Goal: Task Accomplishment & Management: Manage account settings

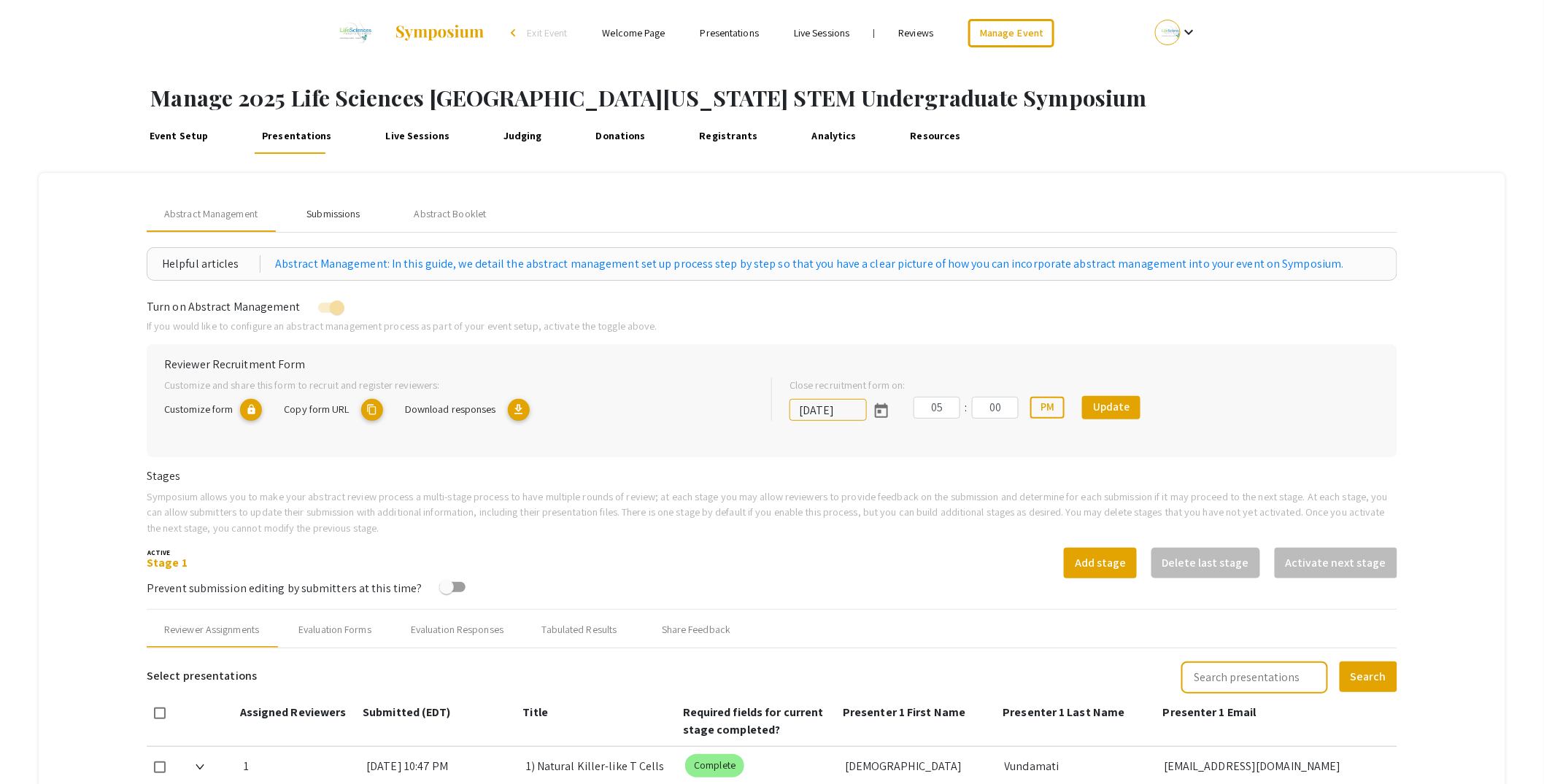
click at [350, 219] on div "Submissions" at bounding box center [333, 214] width 53 height 15
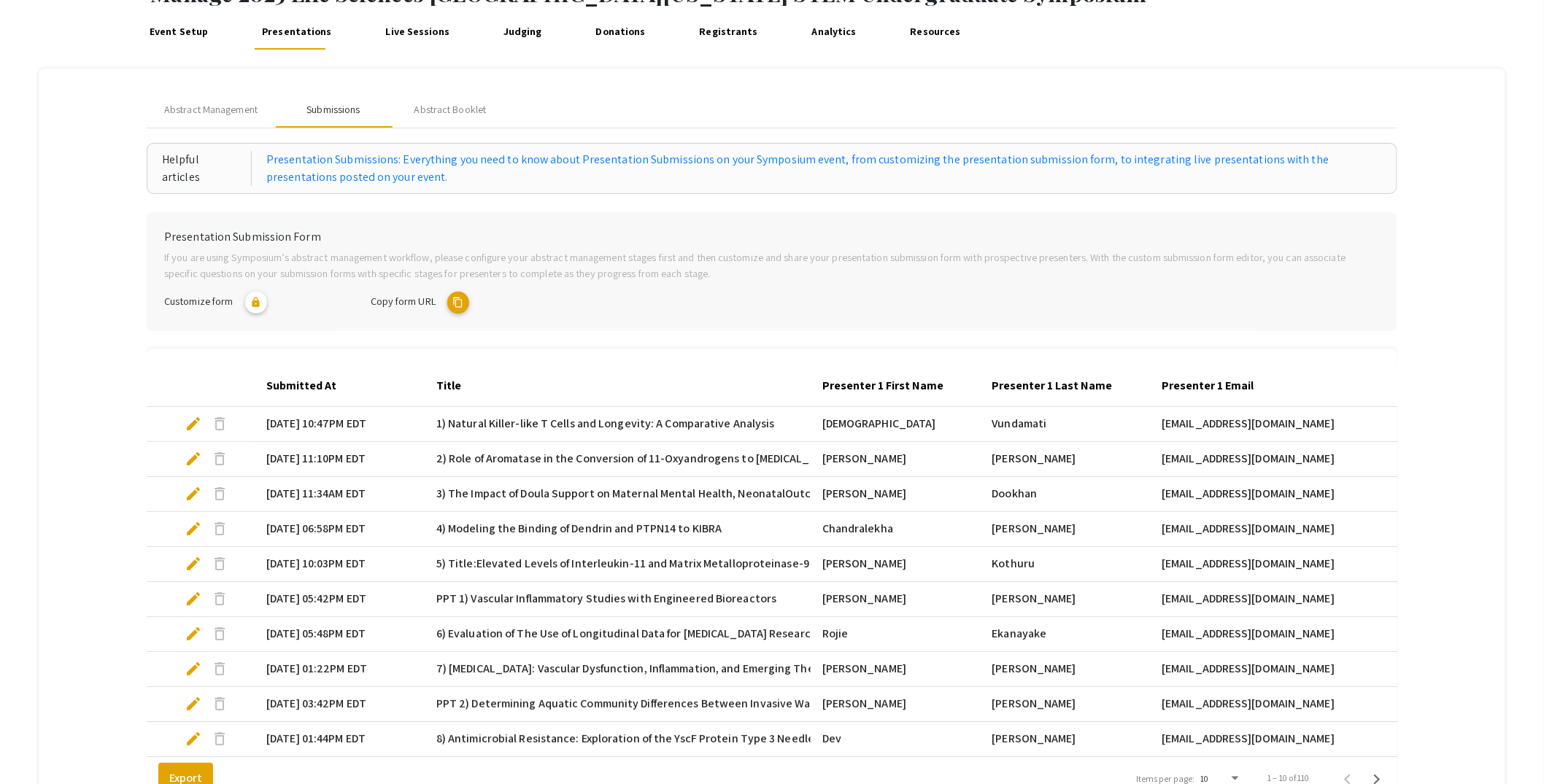
scroll to position [268, 0]
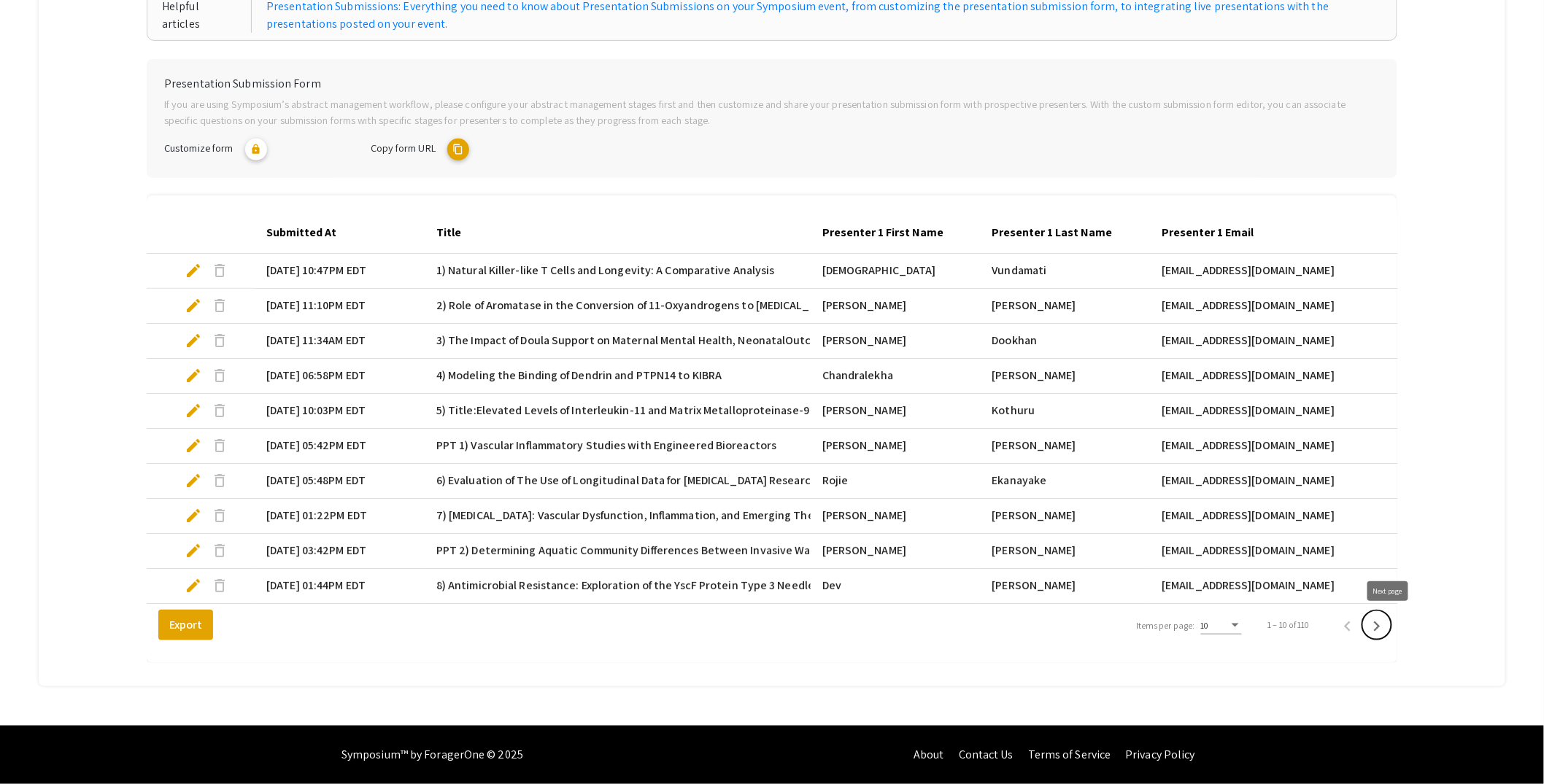
click at [1387, 628] on icon "Next page" at bounding box center [1377, 627] width 20 height 20
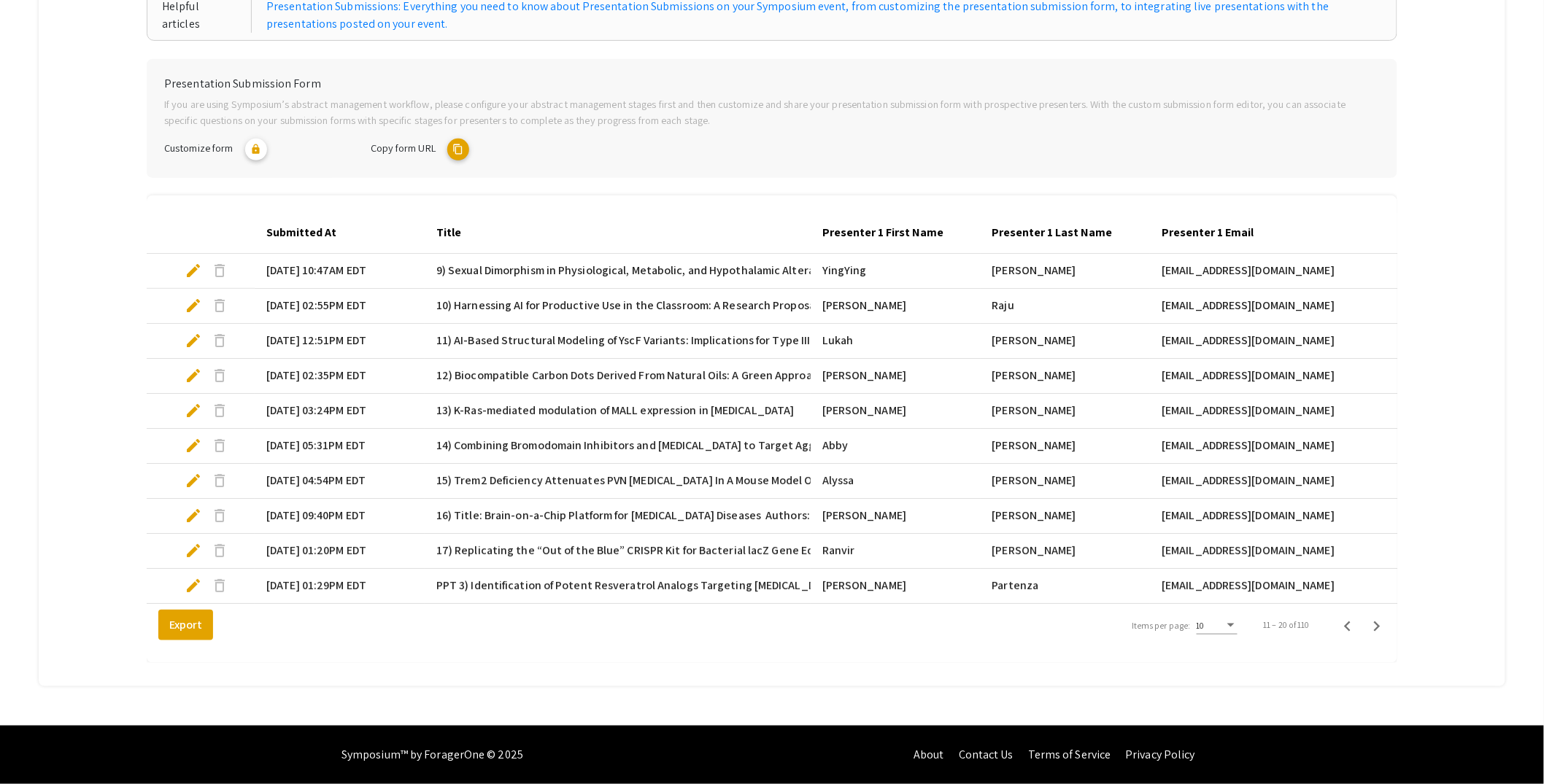
click at [1224, 623] on div "10" at bounding box center [1211, 626] width 28 height 10
click at [1226, 650] on span "25" at bounding box center [1227, 652] width 41 height 26
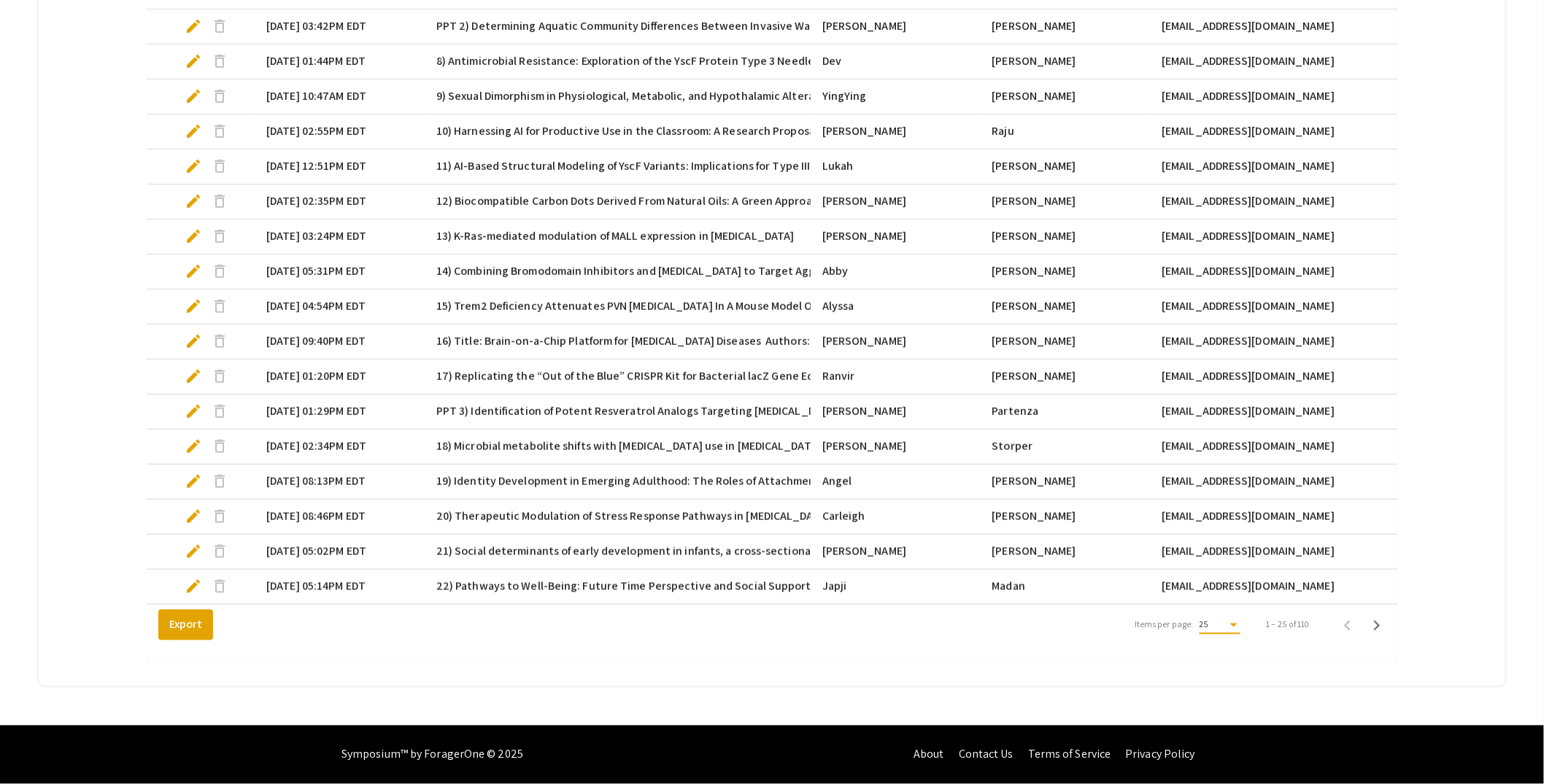
scroll to position [793, 0]
click at [1387, 628] on icon "Next page" at bounding box center [1377, 626] width 20 height 20
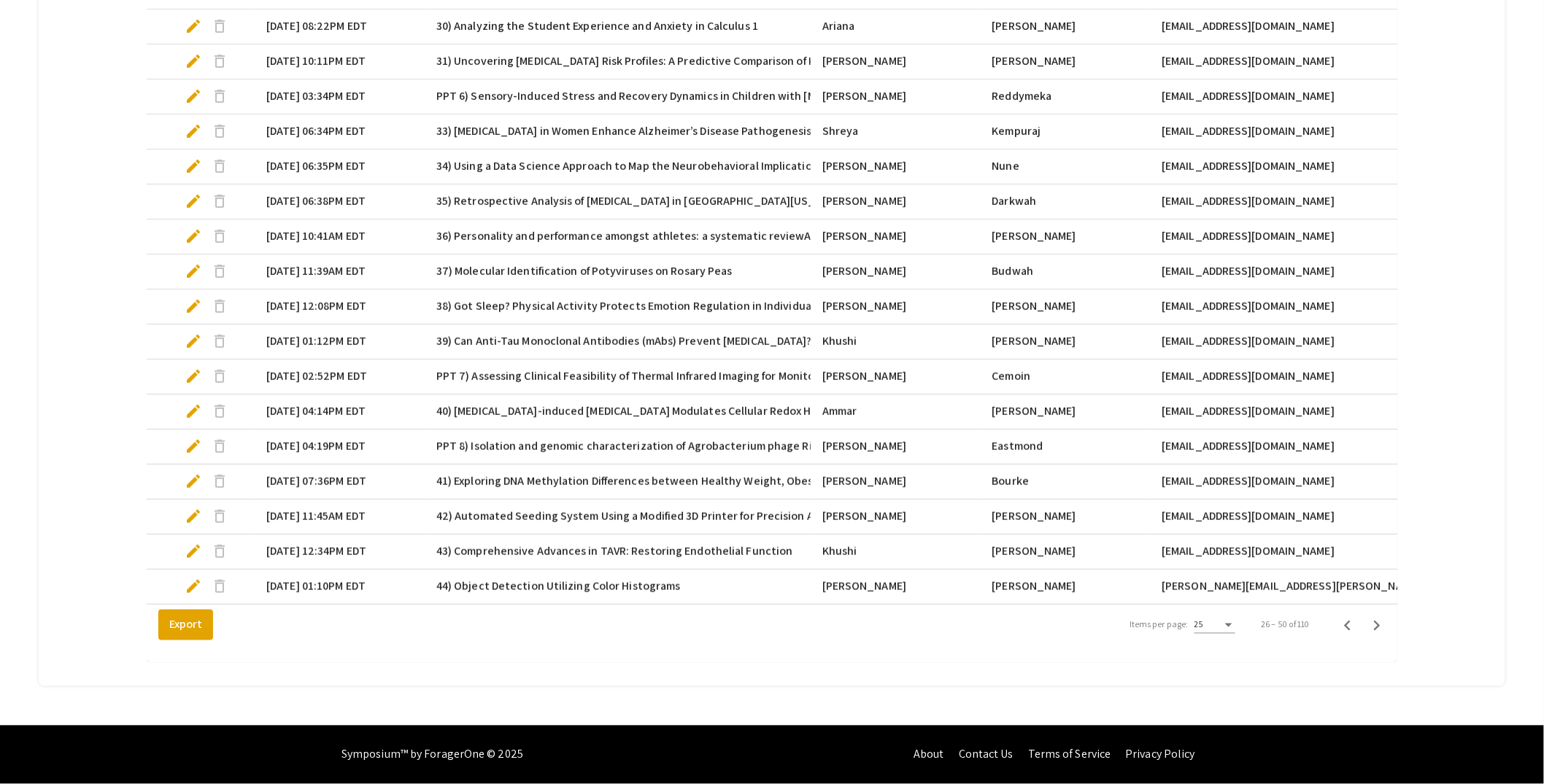
click at [192, 333] on span "edit" at bounding box center [193, 341] width 18 height 18
select select "custom"
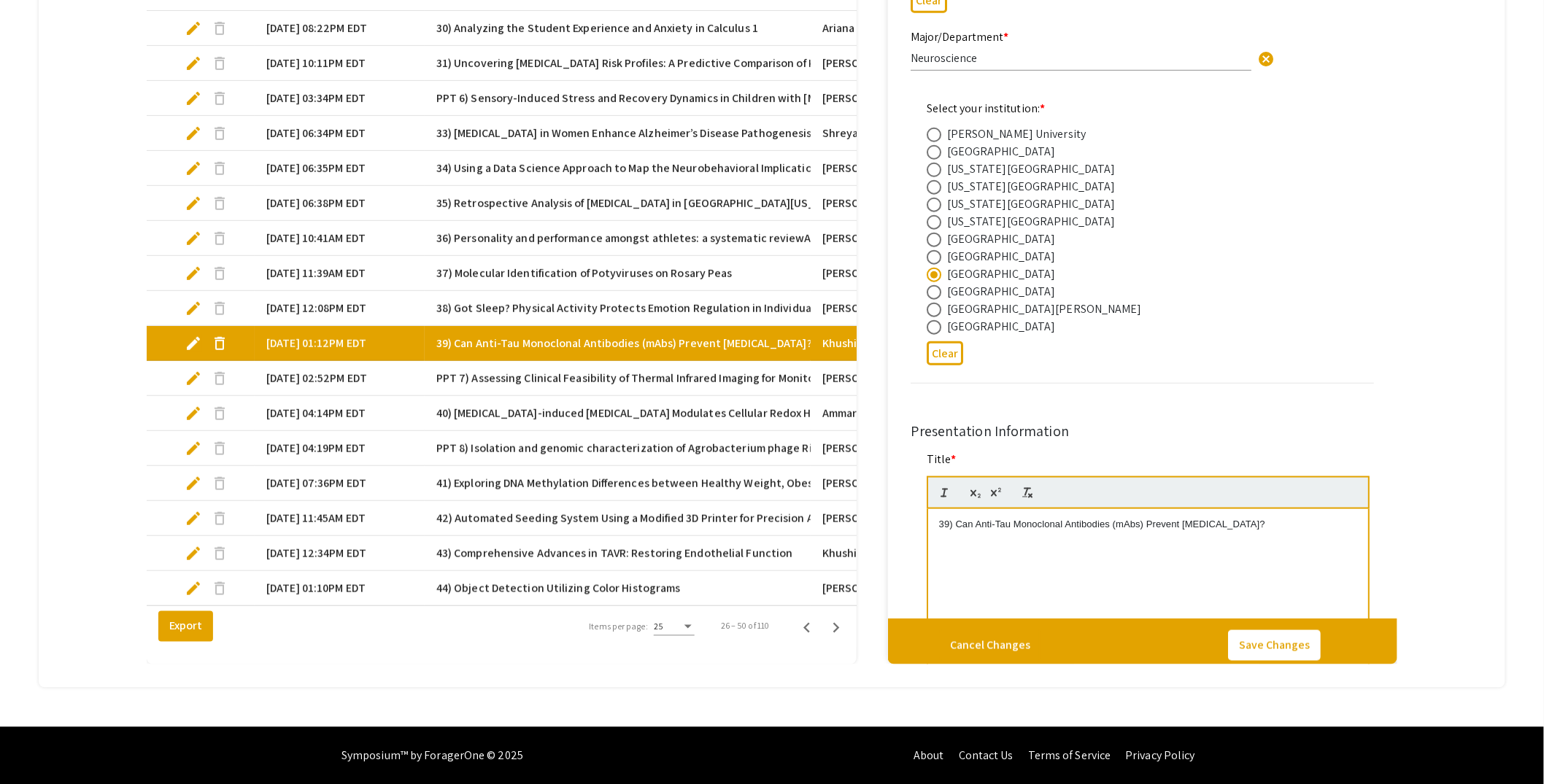
type input "0"
select select "custom"
type input "1"
drag, startPoint x: 1241, startPoint y: 521, endPoint x: 957, endPoint y: 524, distance: 284.0
click at [957, 524] on p "39) Can Anti-Tau Monoclonal Antibodies (mAbs) Prevent Alzheimer's?" at bounding box center [1149, 525] width 419 height 13
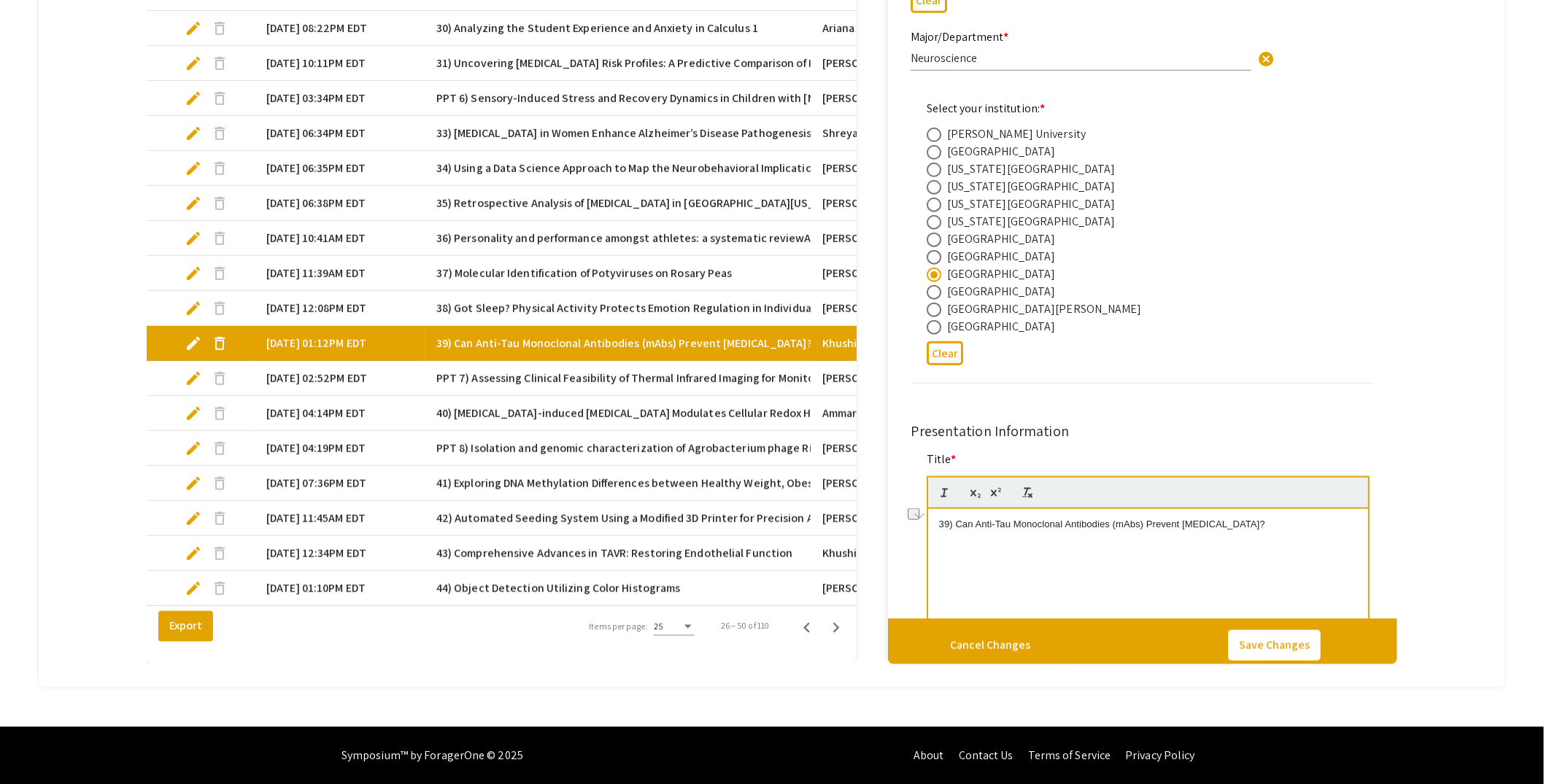
select select "auto"
click at [1455, 401] on mat-tab-group "Abstract Management Submissions Abstract Booklet Helpful articles Presentation …" at bounding box center [772, 33] width 1467 height 1309
click at [100, 486] on mat-tab-group "Abstract Management Submissions Abstract Booklet Helpful articles Presentation …" at bounding box center [772, 33] width 1467 height 1309
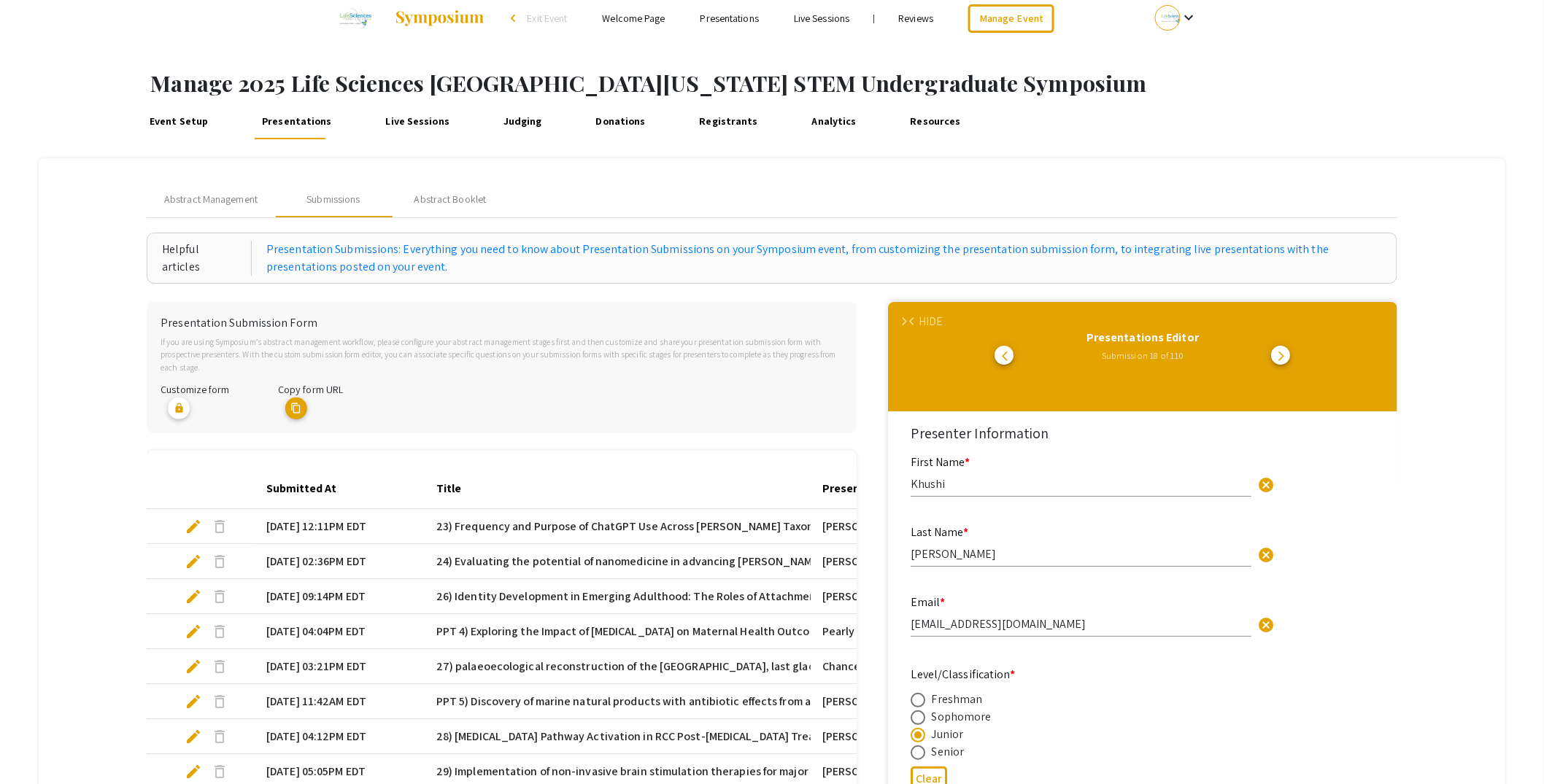
scroll to position [0, 0]
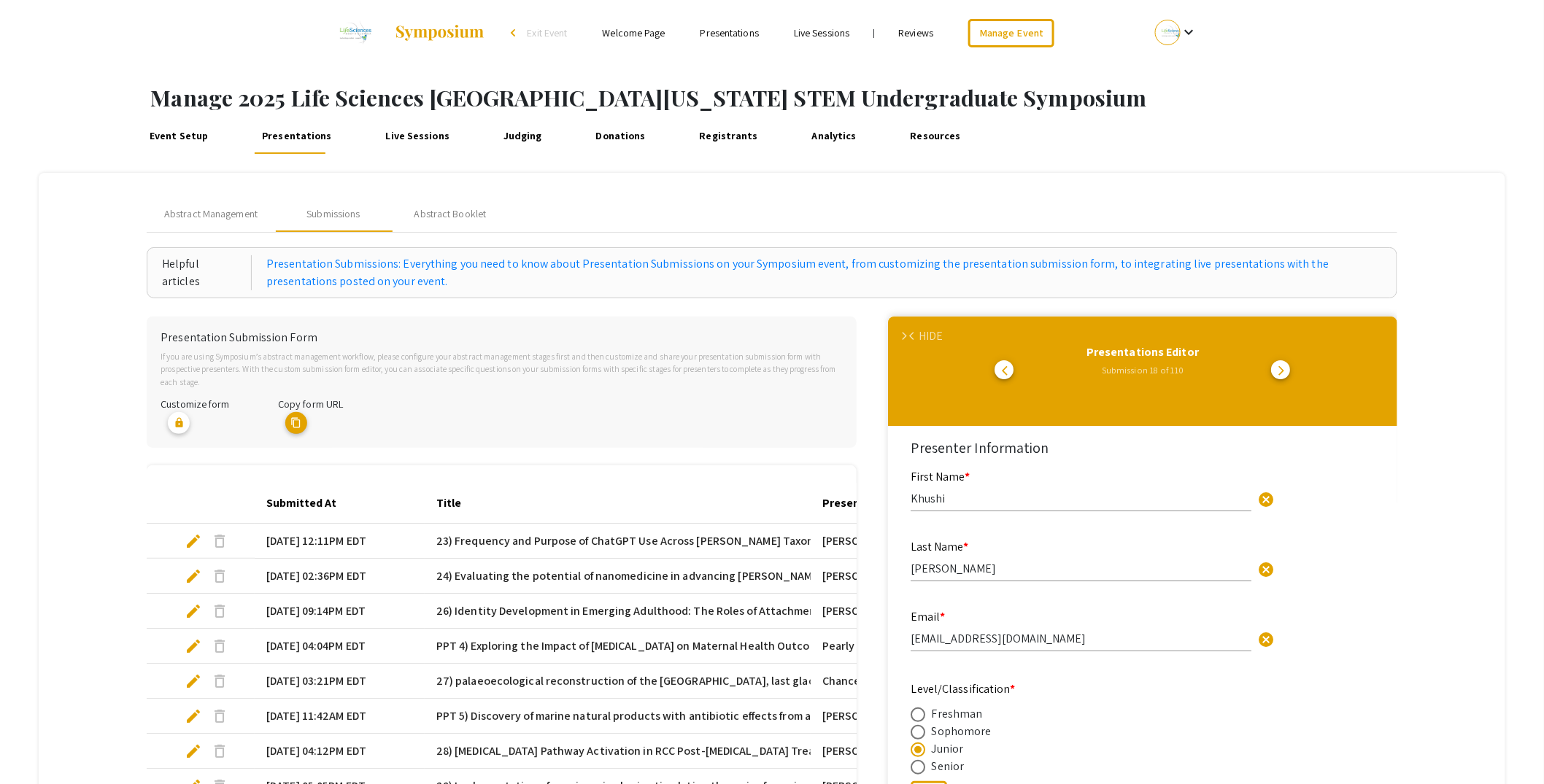
click at [919, 330] on div "arrow_forward_ios arrow_back_ios HIDE" at bounding box center [909, 337] width 19 height 18
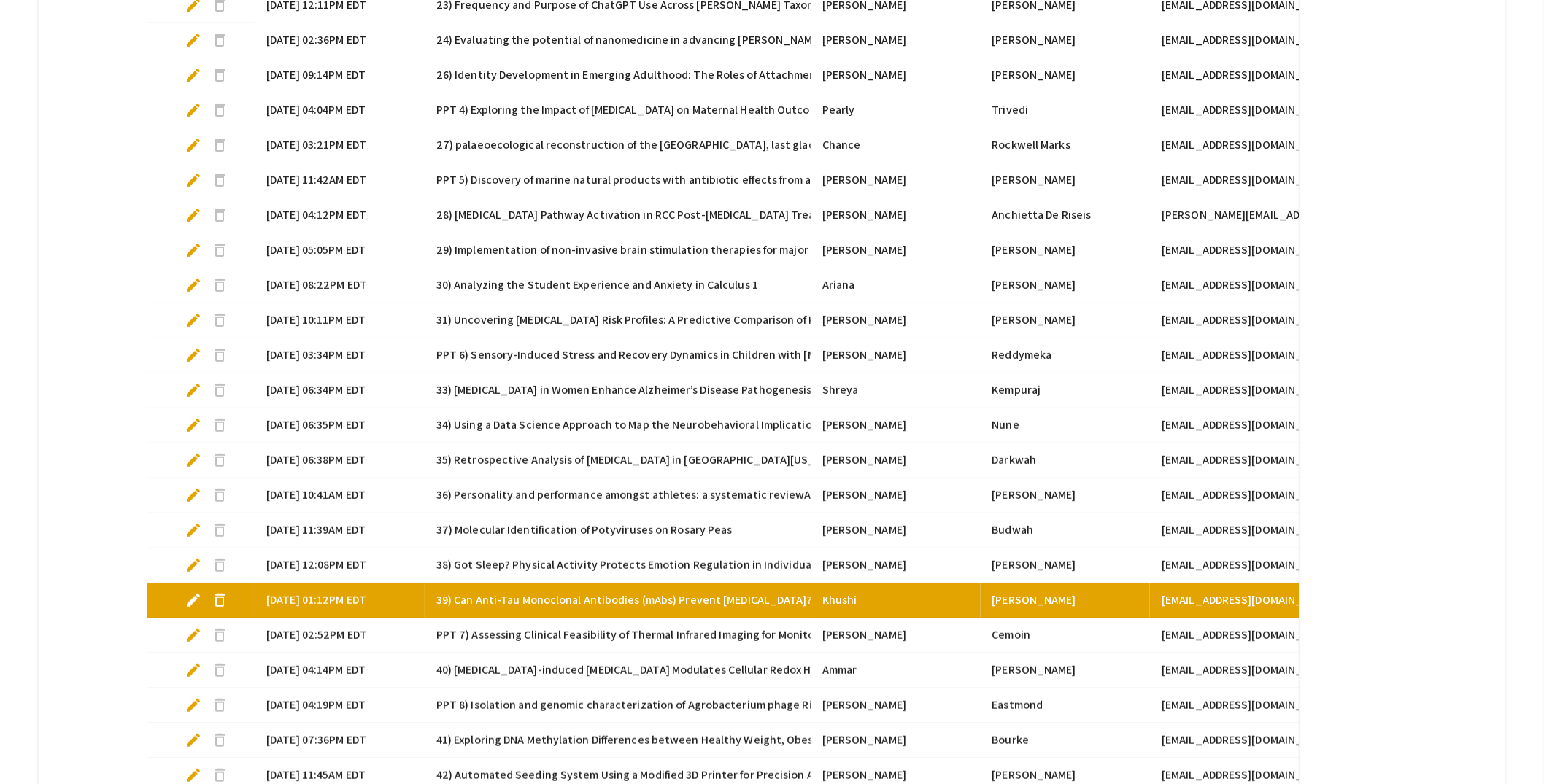
scroll to position [793, 0]
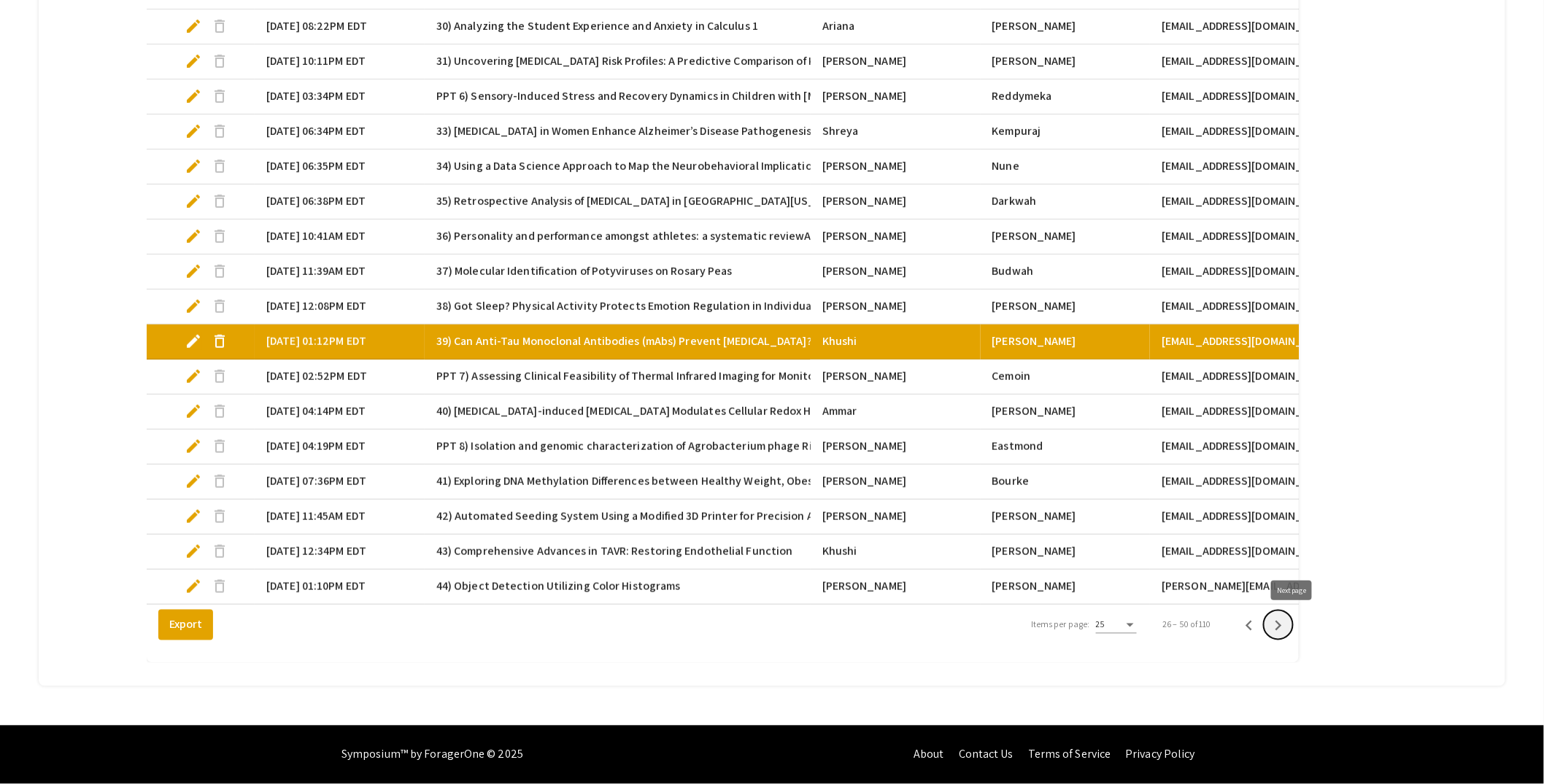
click at [1289, 624] on icon "Next page" at bounding box center [1279, 626] width 20 height 20
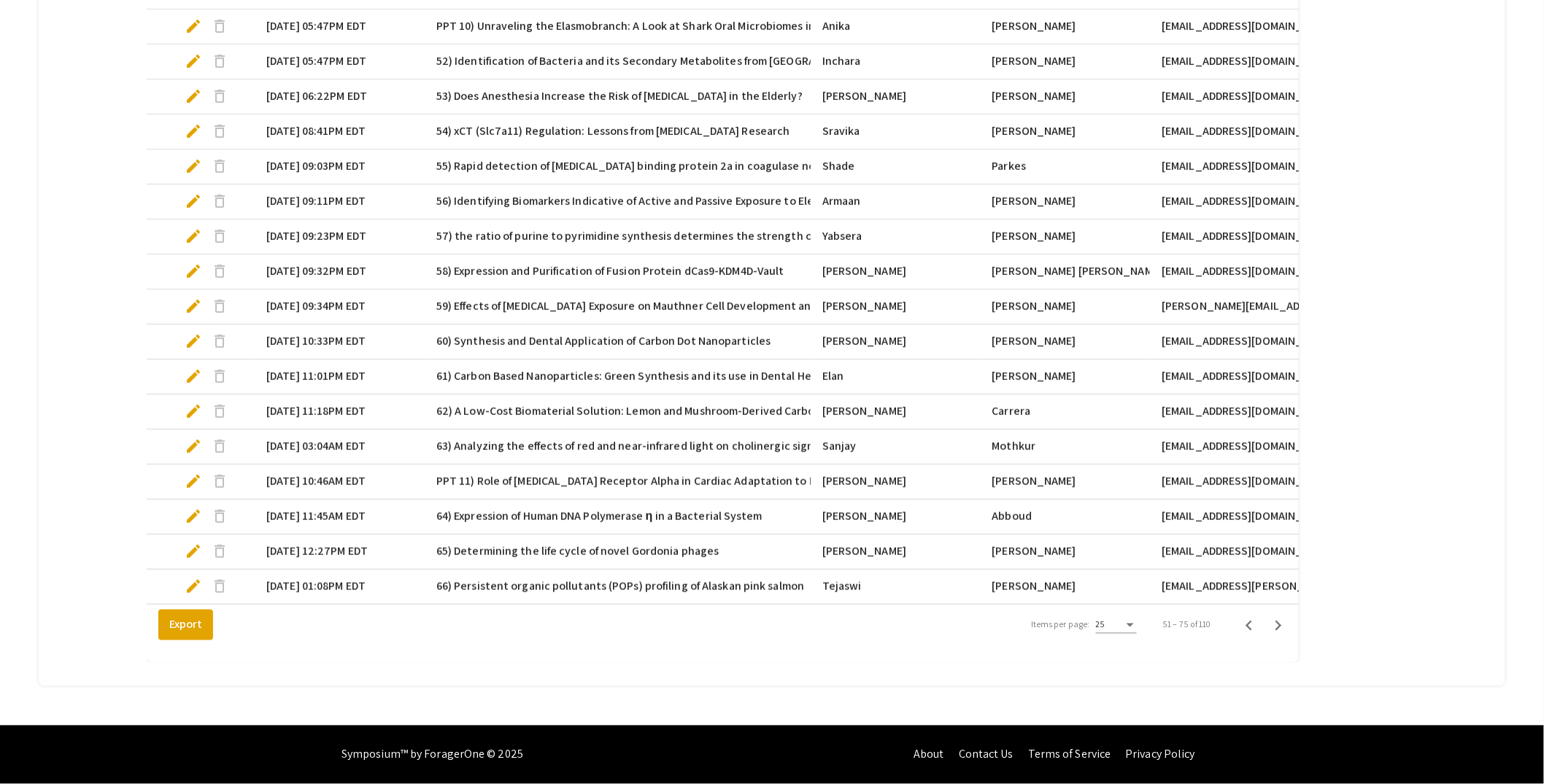
click at [189, 298] on span "edit" at bounding box center [193, 306] width 18 height 18
select select "custom"
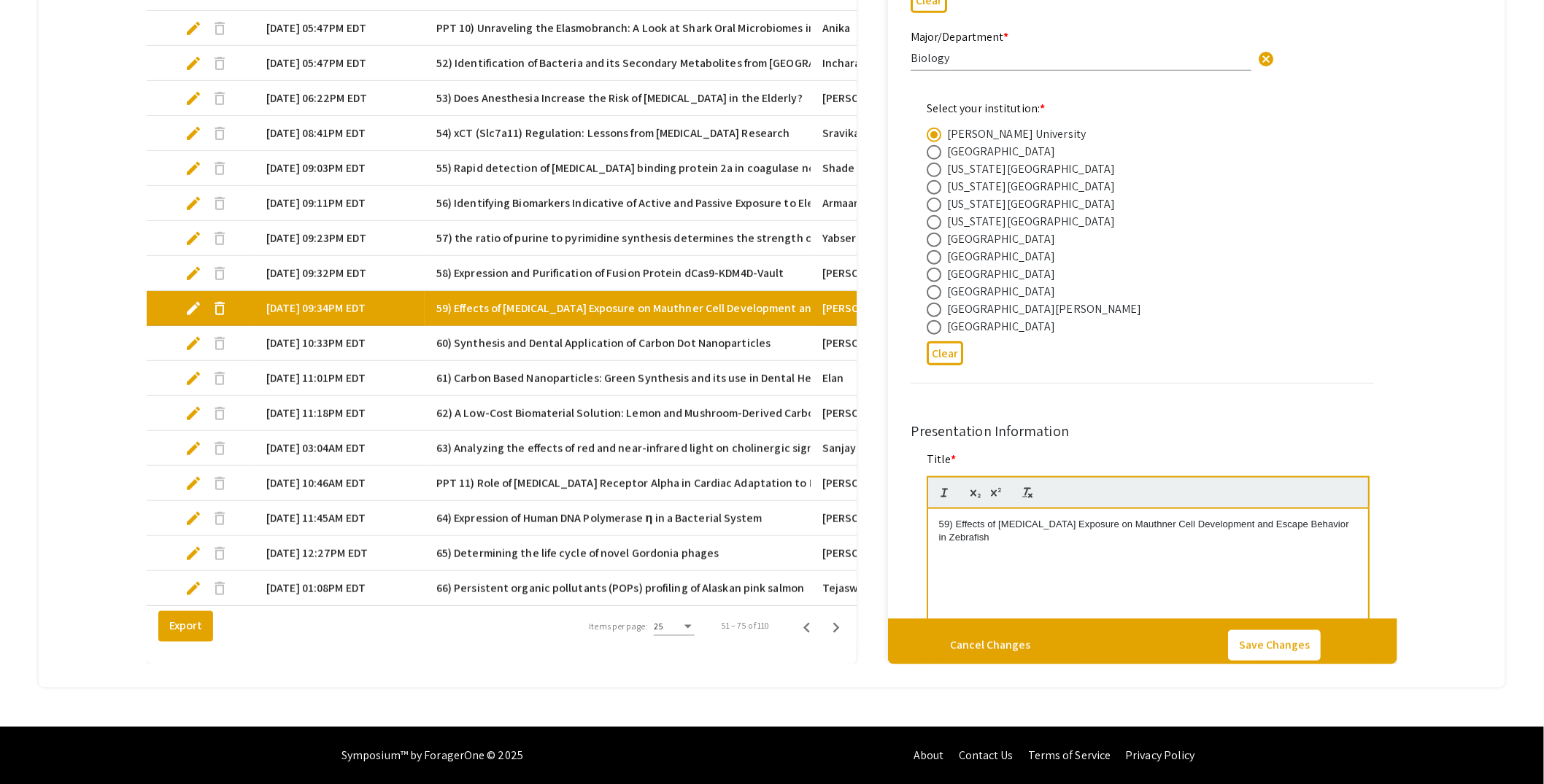
type input "0"
select select "custom"
type input "1"
select select "auto"
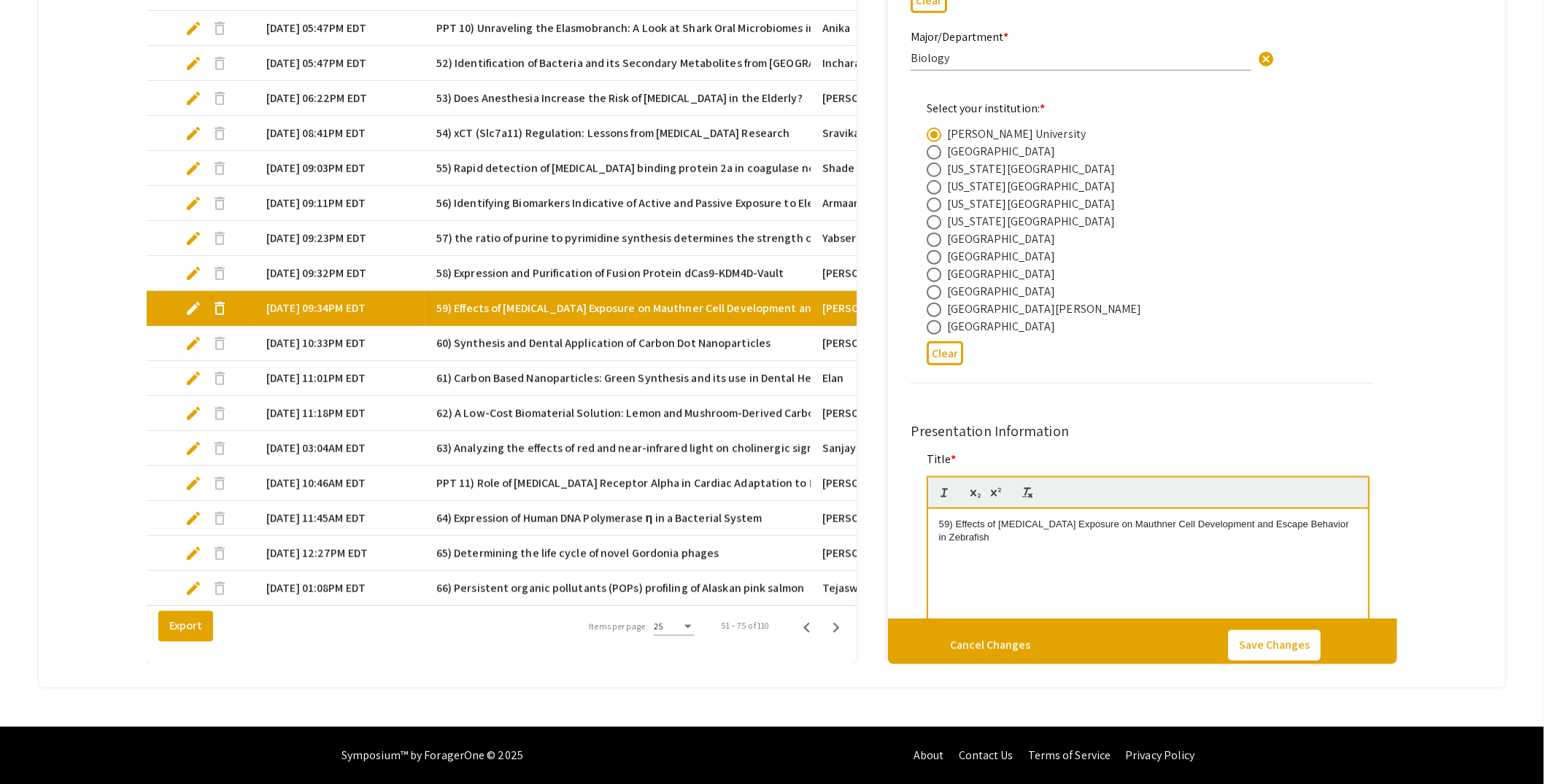
drag, startPoint x: 1359, startPoint y: 524, endPoint x: 958, endPoint y: 525, distance: 401.0
click at [958, 525] on p "59) Effects of Ethanol Exposure on Mauthner Cell Development and Escape Behavio…" at bounding box center [1149, 531] width 419 height 27
click at [1292, 645] on button "Save Changes" at bounding box center [1274, 645] width 93 height 31
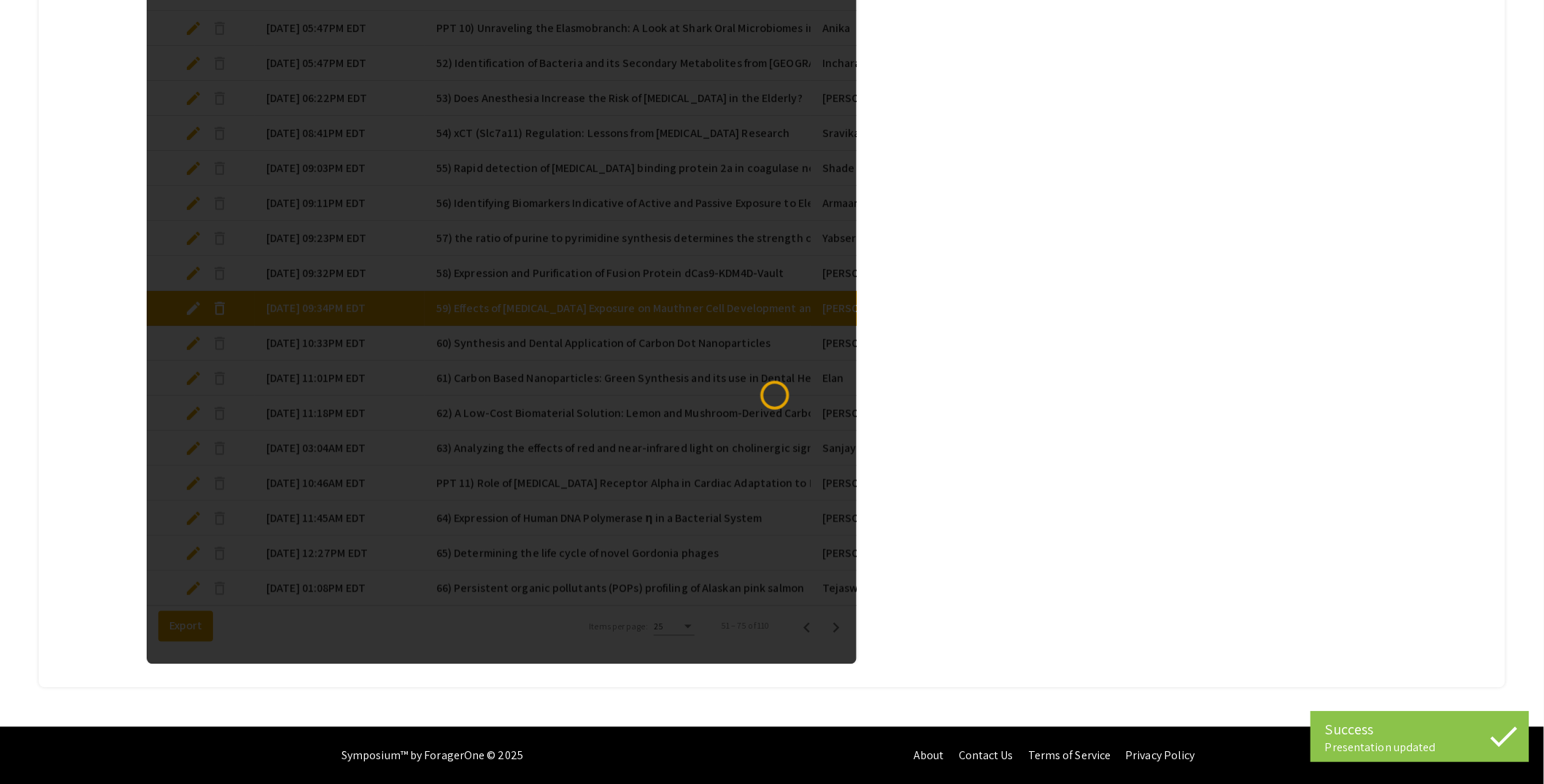
select select "custom"
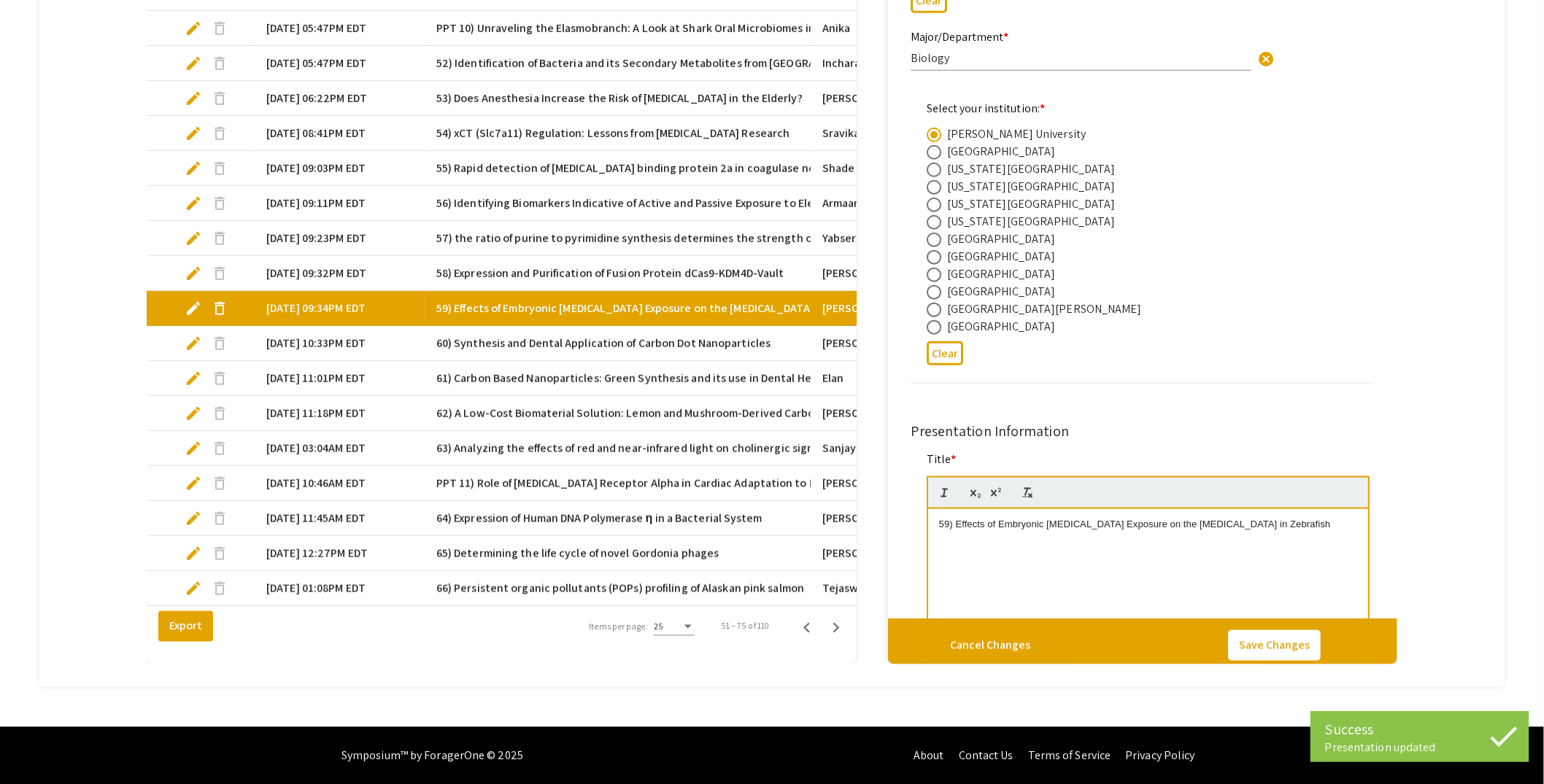
type input "0"
select select "custom"
type input "1"
select select "auto"
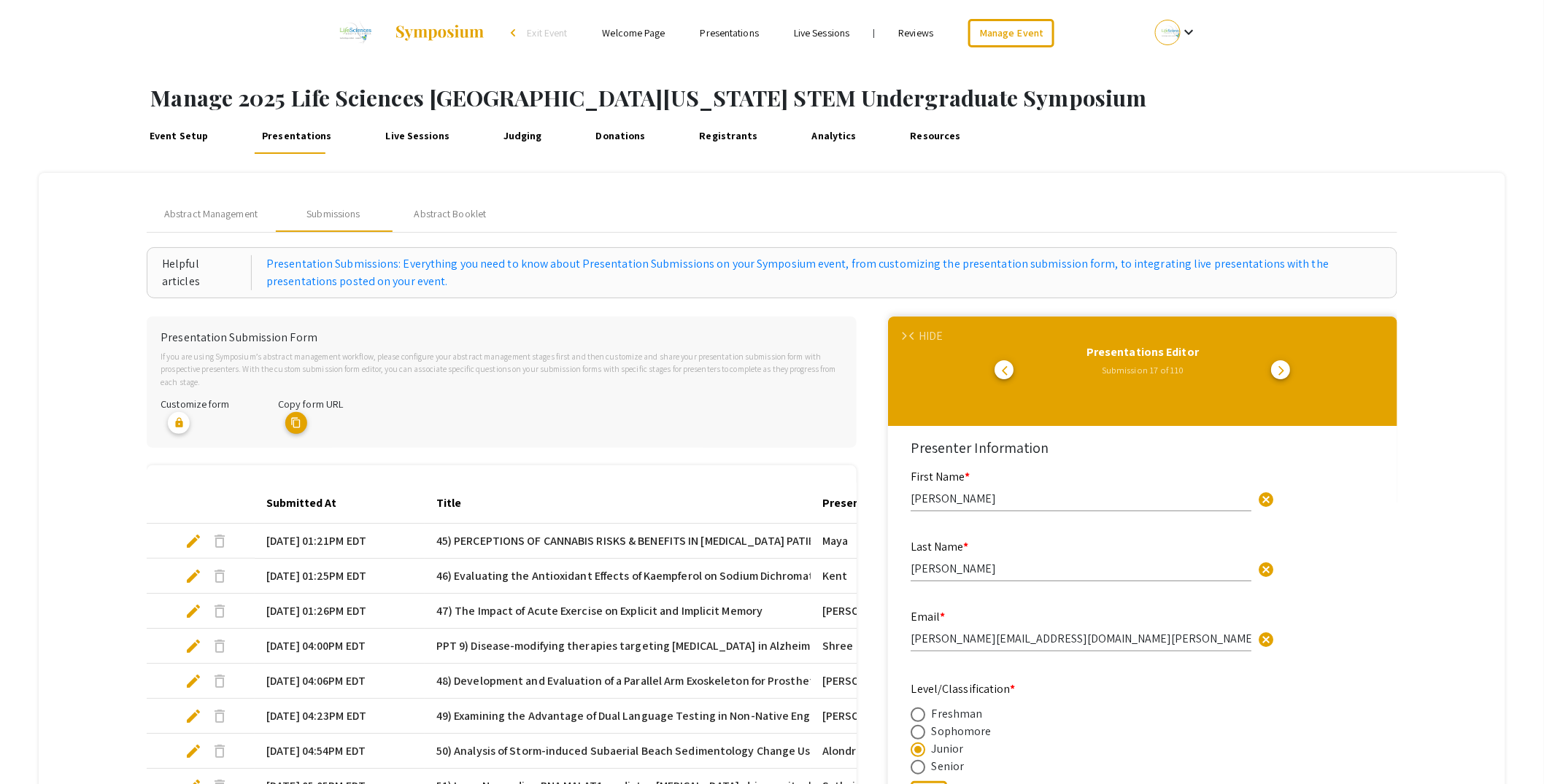
click at [930, 338] on div "HIDE" at bounding box center [931, 336] width 24 height 18
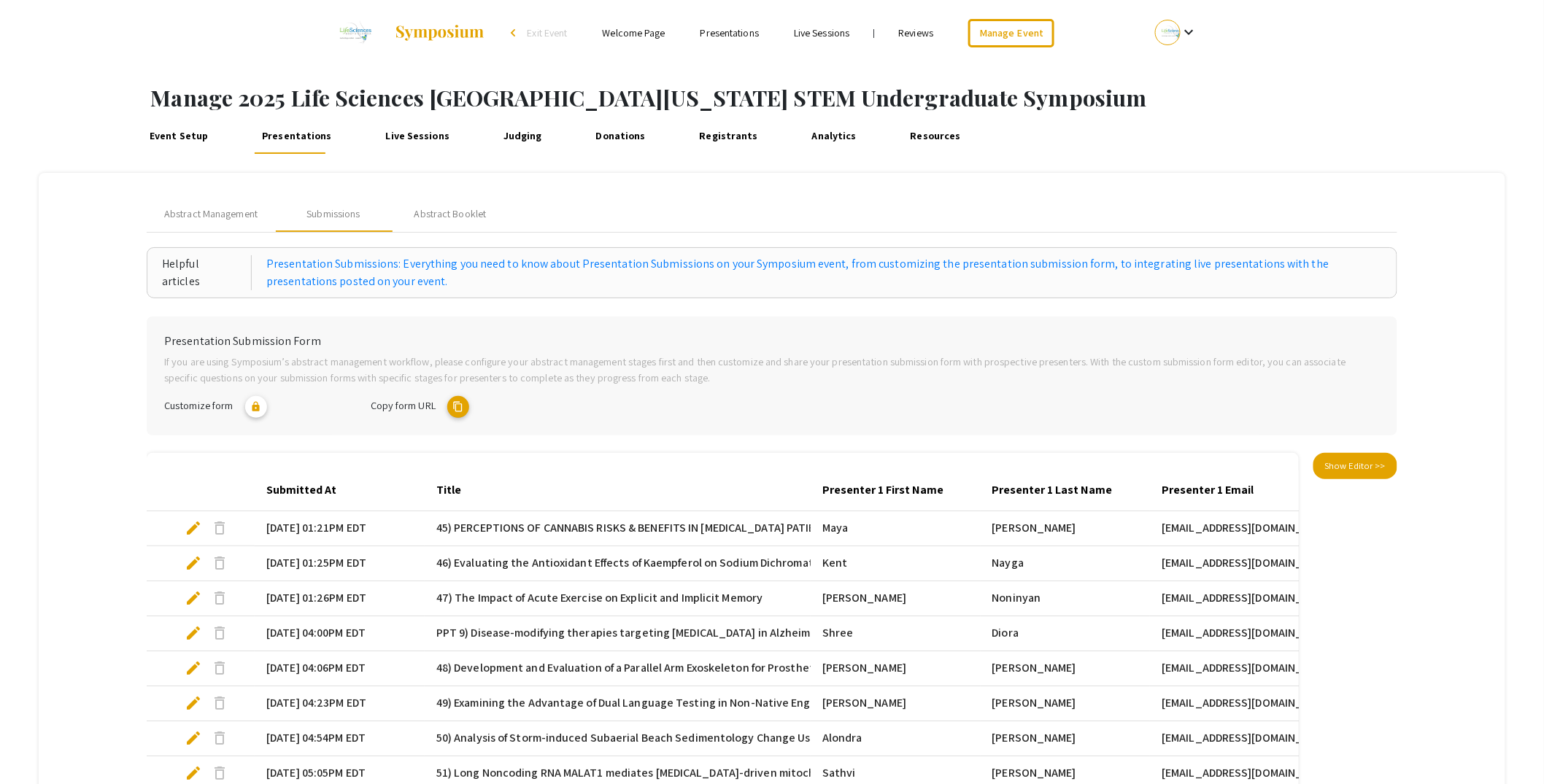
click at [1356, 143] on div "Event Setup Presentations Live Sessions Judging Donations Registrants Analytics…" at bounding box center [833, 137] width 1421 height 35
click at [1284, 127] on div "Event Setup Presentations Live Sessions Judging Donations Registrants Analytics…" at bounding box center [833, 137] width 1421 height 35
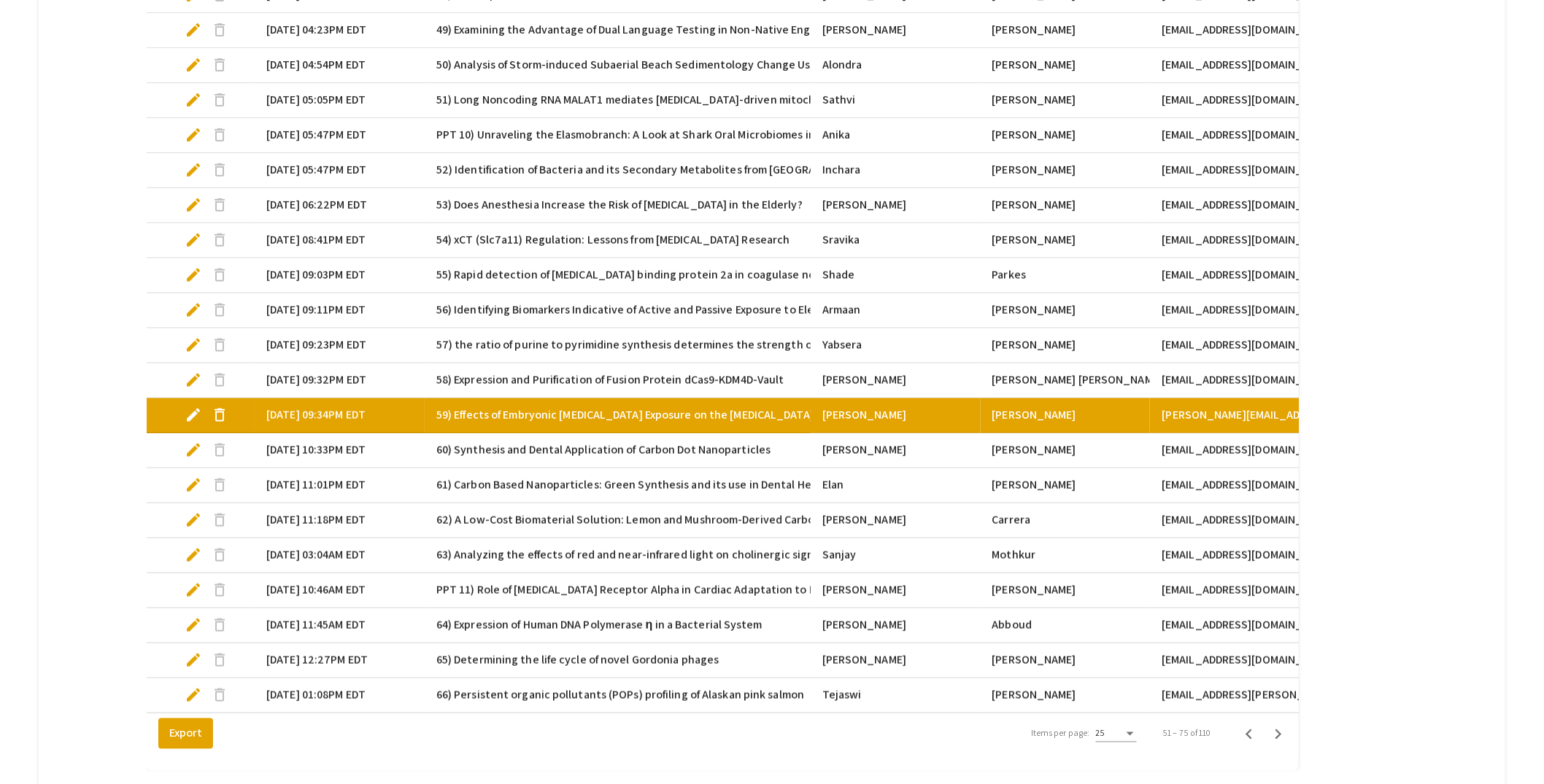
scroll to position [674, 0]
click at [1289, 737] on icon "Next page" at bounding box center [1279, 734] width 20 height 20
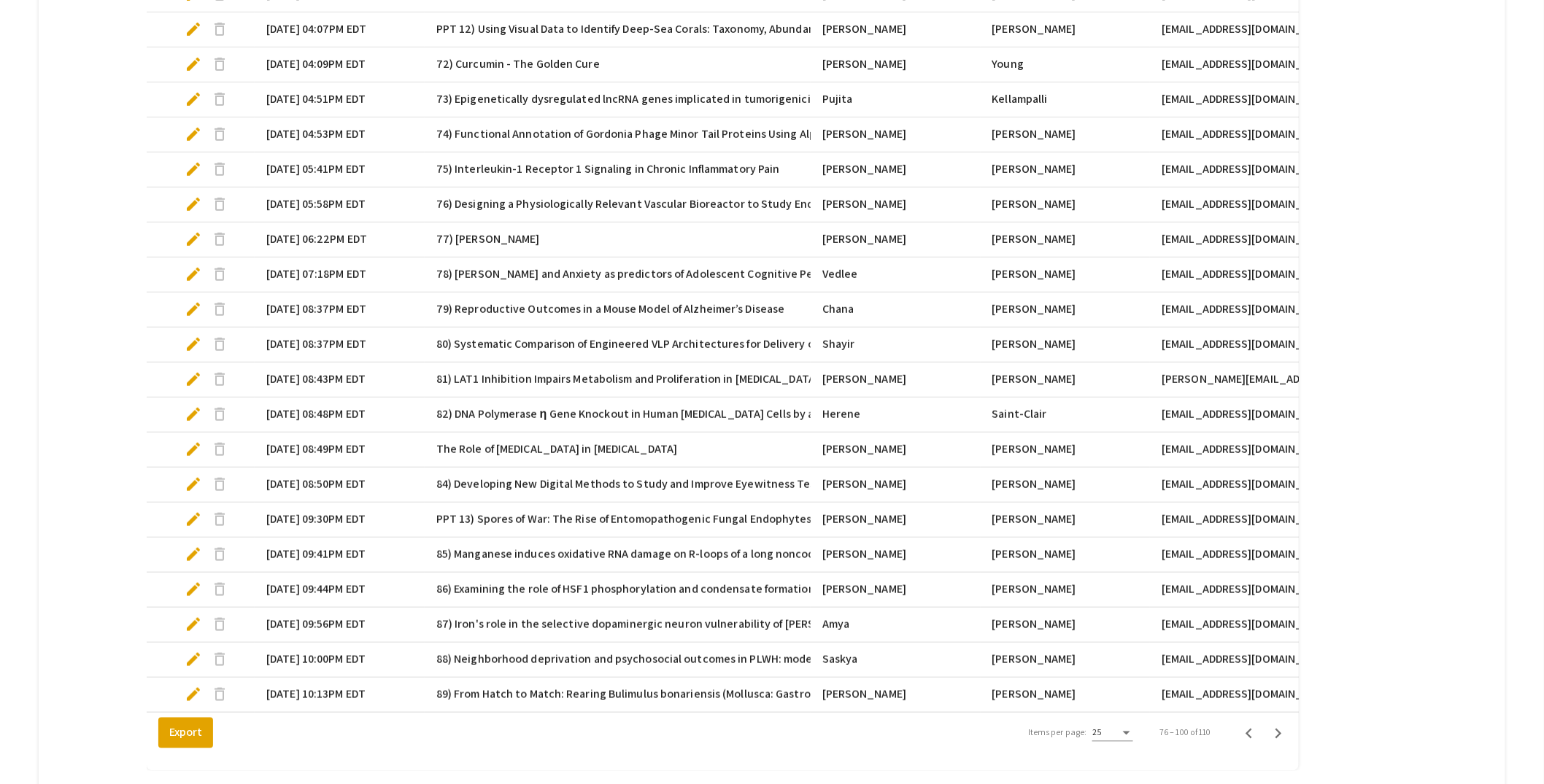
click at [540, 240] on span "77) Ananya Annamraju" at bounding box center [487, 239] width 103 height 18
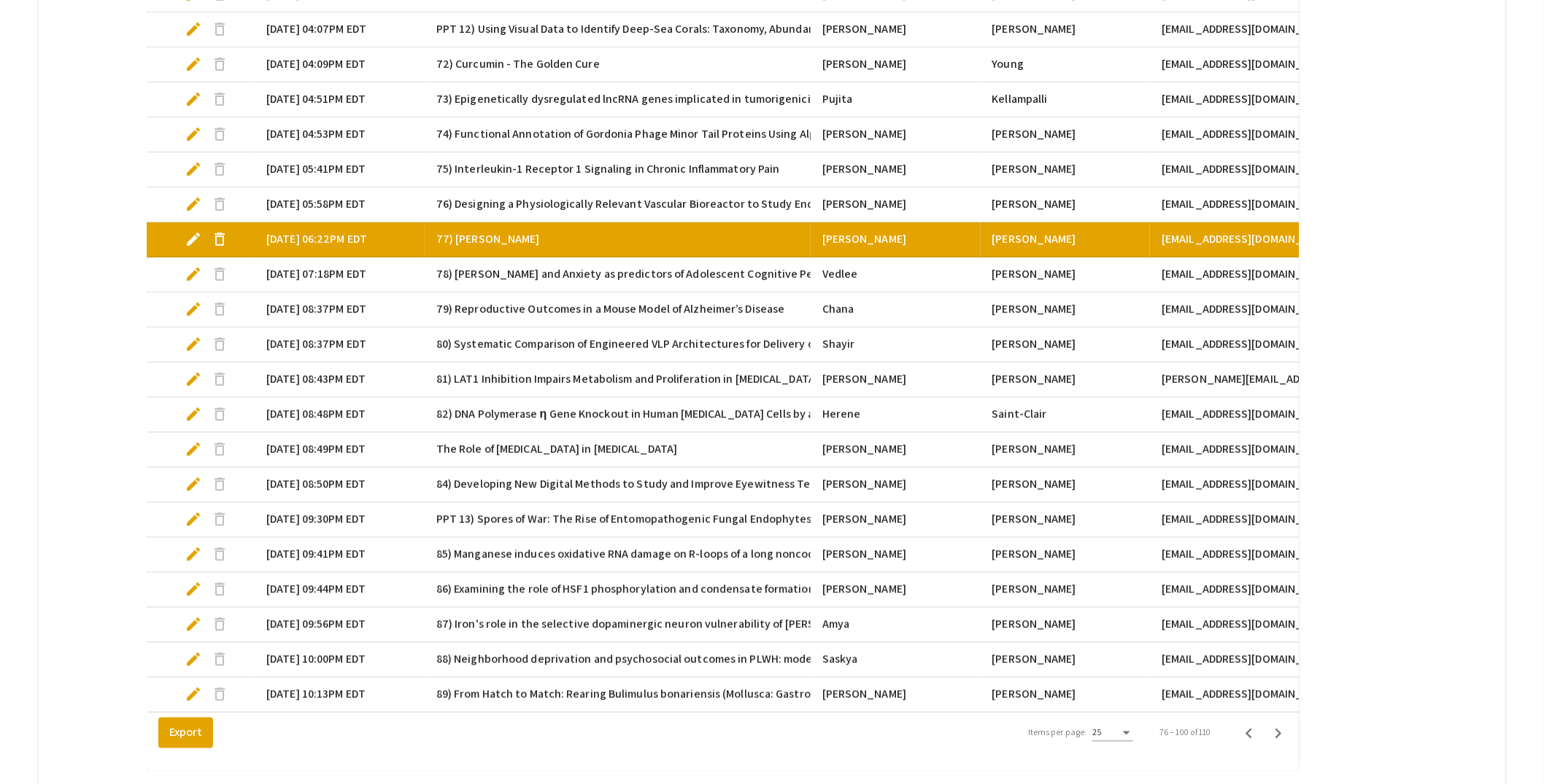
click at [198, 234] on span "edit" at bounding box center [193, 239] width 18 height 18
select select "custom"
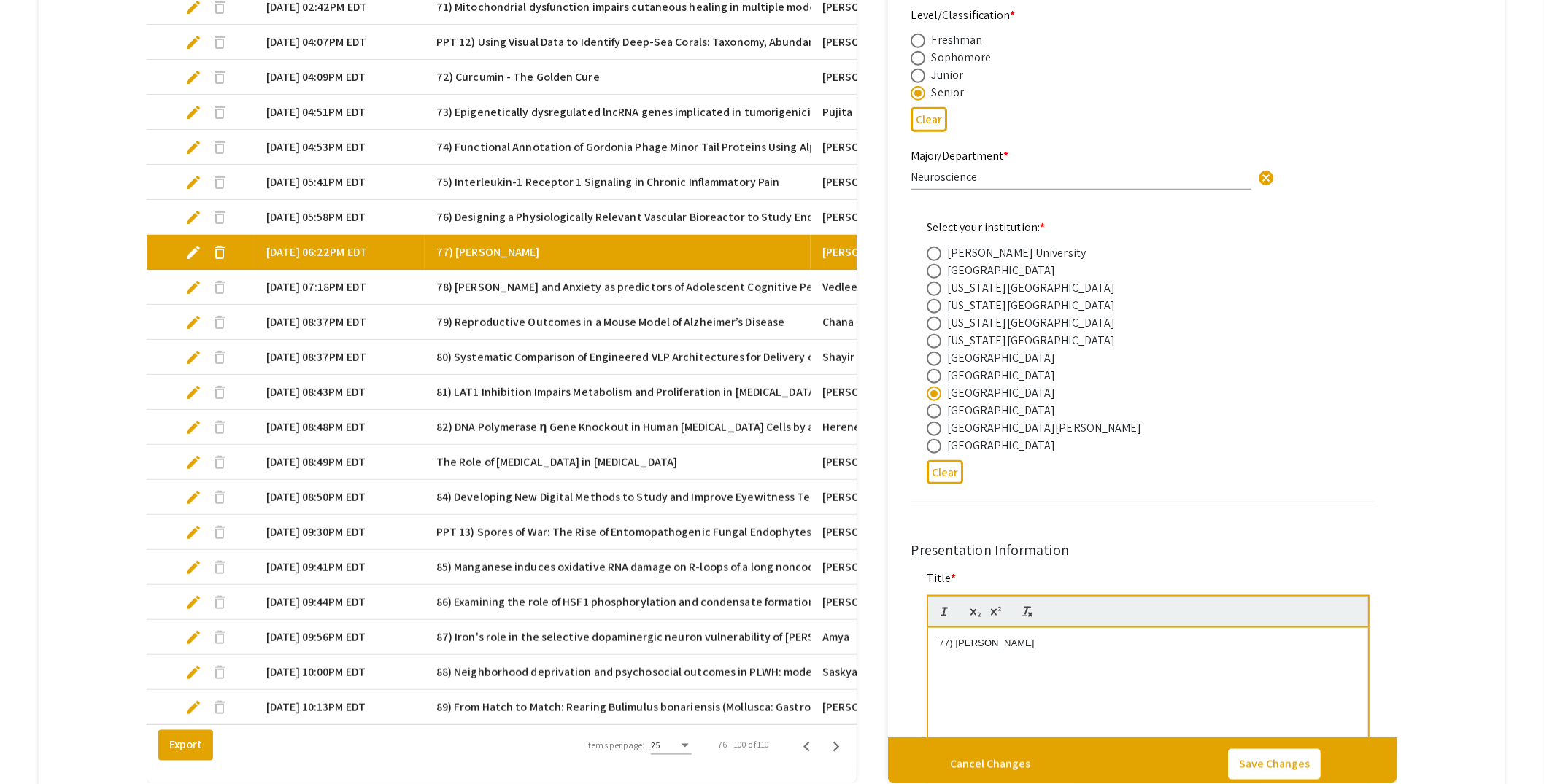
type input "0"
select select "custom"
type input "1"
select select "auto"
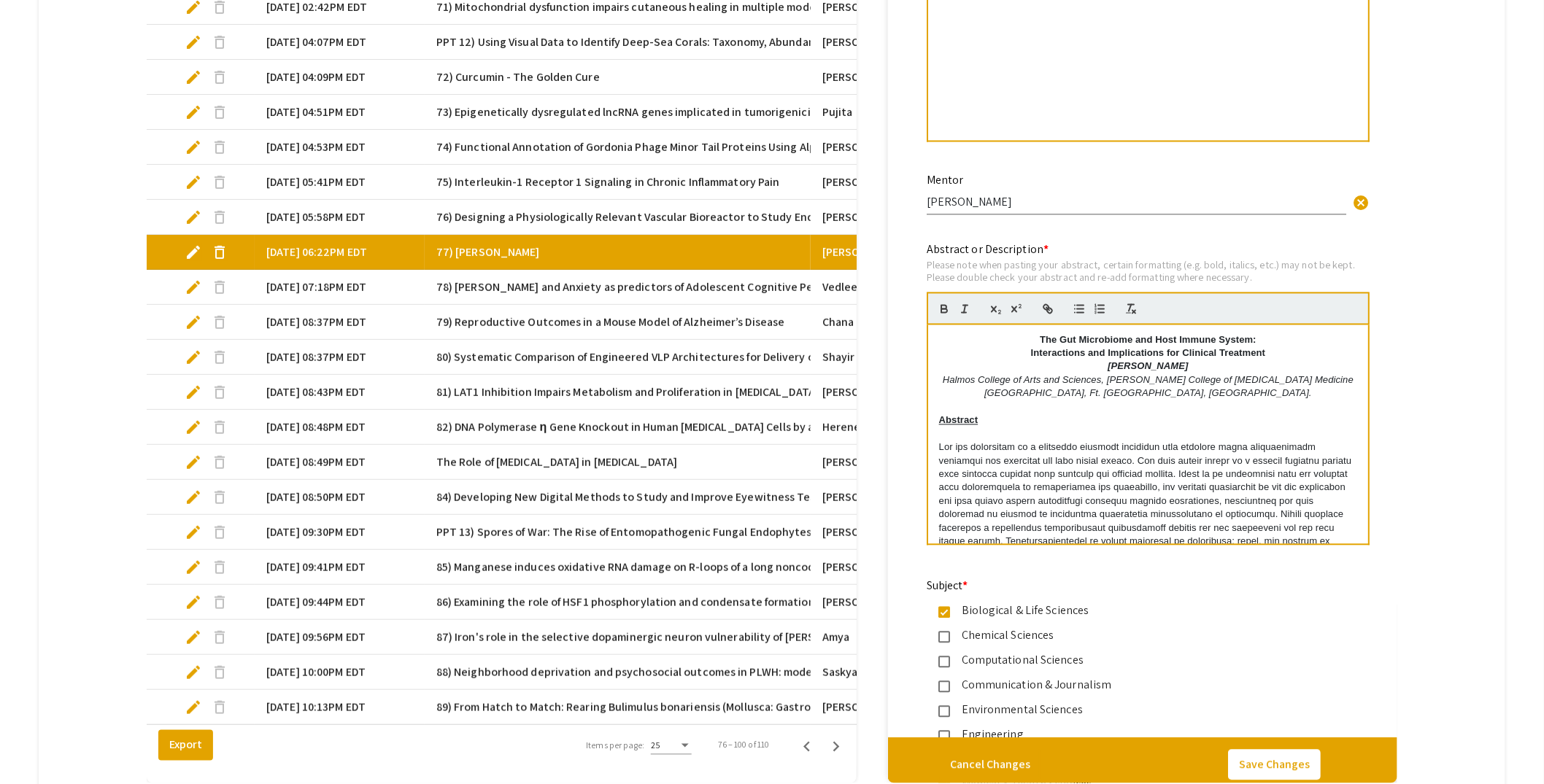
scroll to position [706, 0]
drag, startPoint x: 1258, startPoint y: 352, endPoint x: 1036, endPoint y: 340, distance: 222.3
click at [1036, 340] on div "The Gut Microbiome and Host Immune System: Interactions and Implications for Cl…" at bounding box center [1148, 435] width 440 height 219
copy div "The Gut Microbiome and Host Immune System: Interactions and Implications for Cl…"
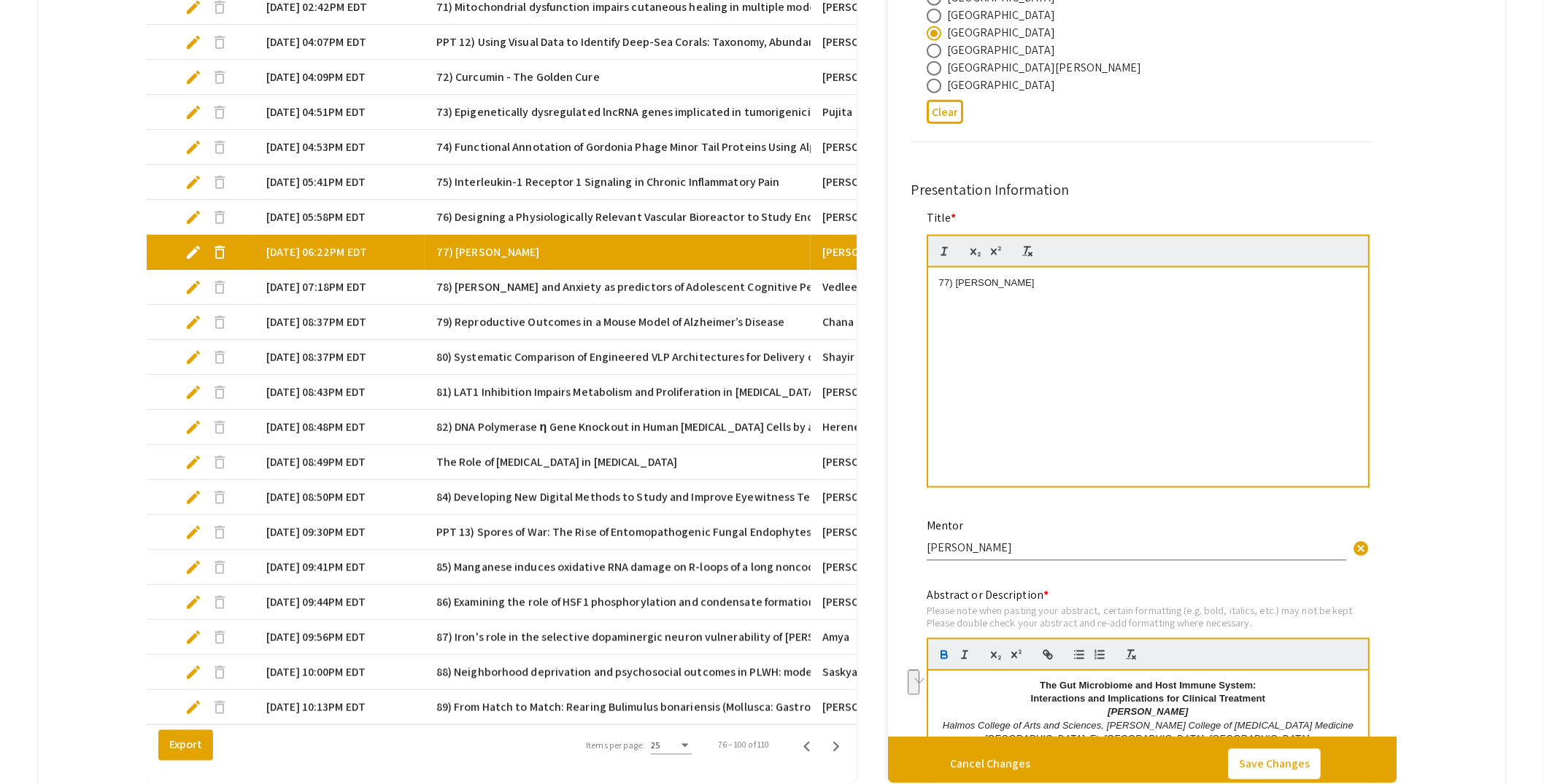
scroll to position [351, 0]
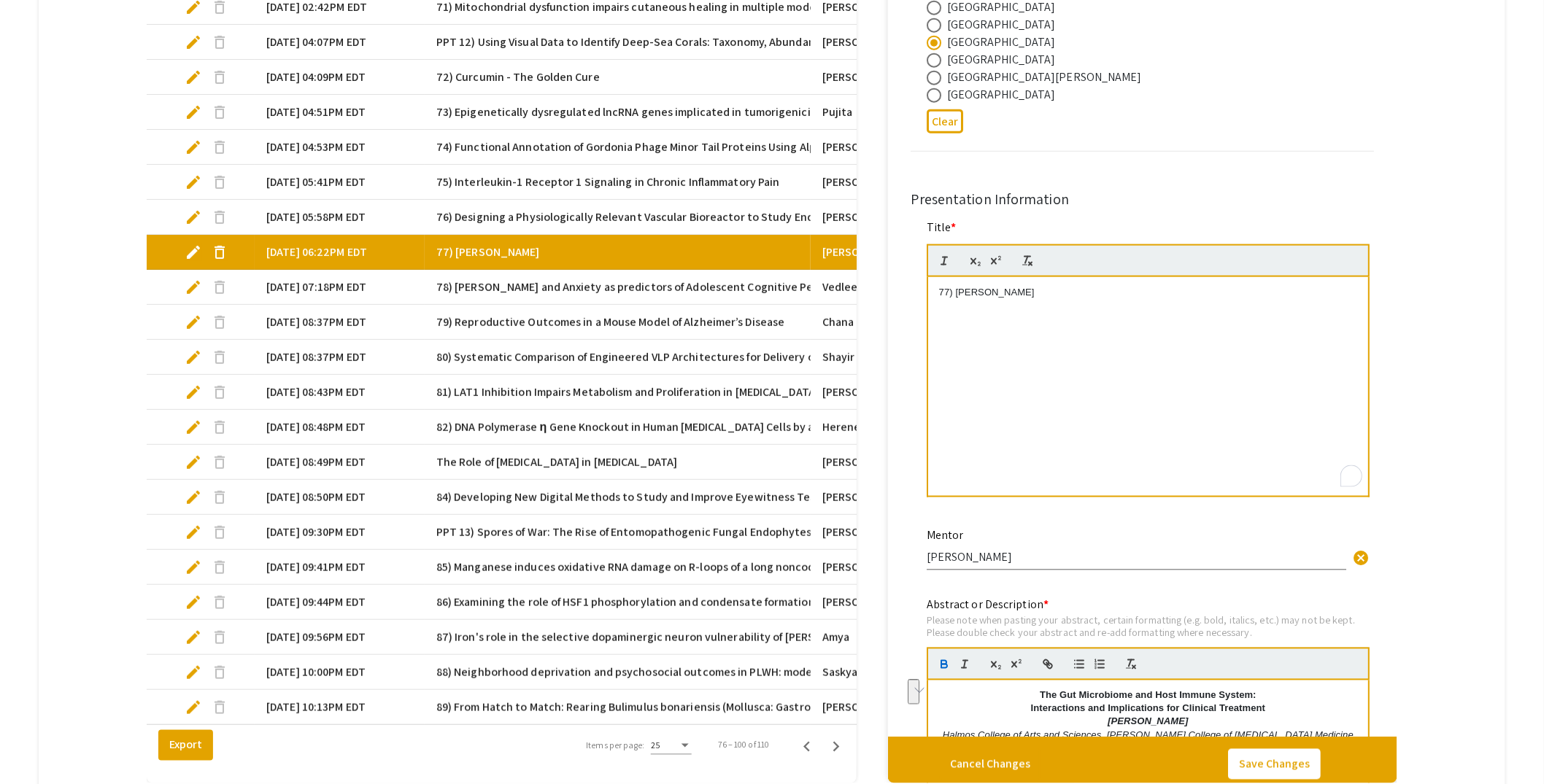
click at [1070, 290] on p "77) Ananya Annamraju" at bounding box center [1149, 293] width 419 height 13
drag, startPoint x: 1056, startPoint y: 291, endPoint x: 958, endPoint y: 289, distance: 98.0
click at [958, 289] on p "77) Ananya Annamraju" at bounding box center [1149, 293] width 419 height 13
click at [1034, 291] on p "77) The Gut Microbiome and Host Immune System:" at bounding box center [1149, 293] width 419 height 13
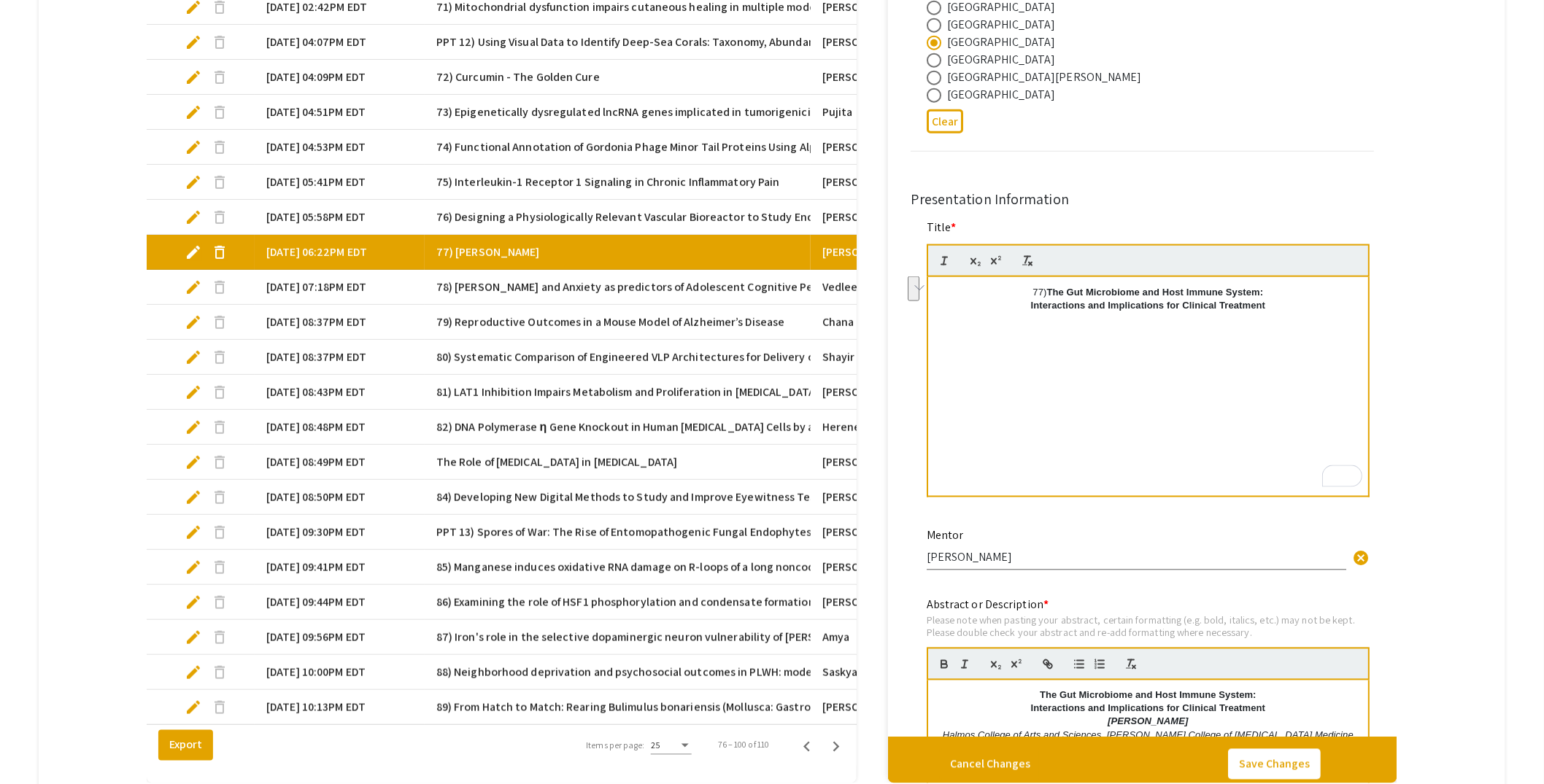
drag, startPoint x: 1247, startPoint y: 363, endPoint x: 981, endPoint y: 286, distance: 276.9
click at [981, 286] on div "77) The Gut Microbiome and Host Immune System: Interactions and Implications fo…" at bounding box center [1148, 386] width 440 height 219
click at [944, 289] on p "To enrich screen reader interactions, please activate Accessibility in Grammarl…" at bounding box center [1149, 293] width 419 height 13
click at [1028, 768] on button "Cancel Changes" at bounding box center [991, 764] width 102 height 31
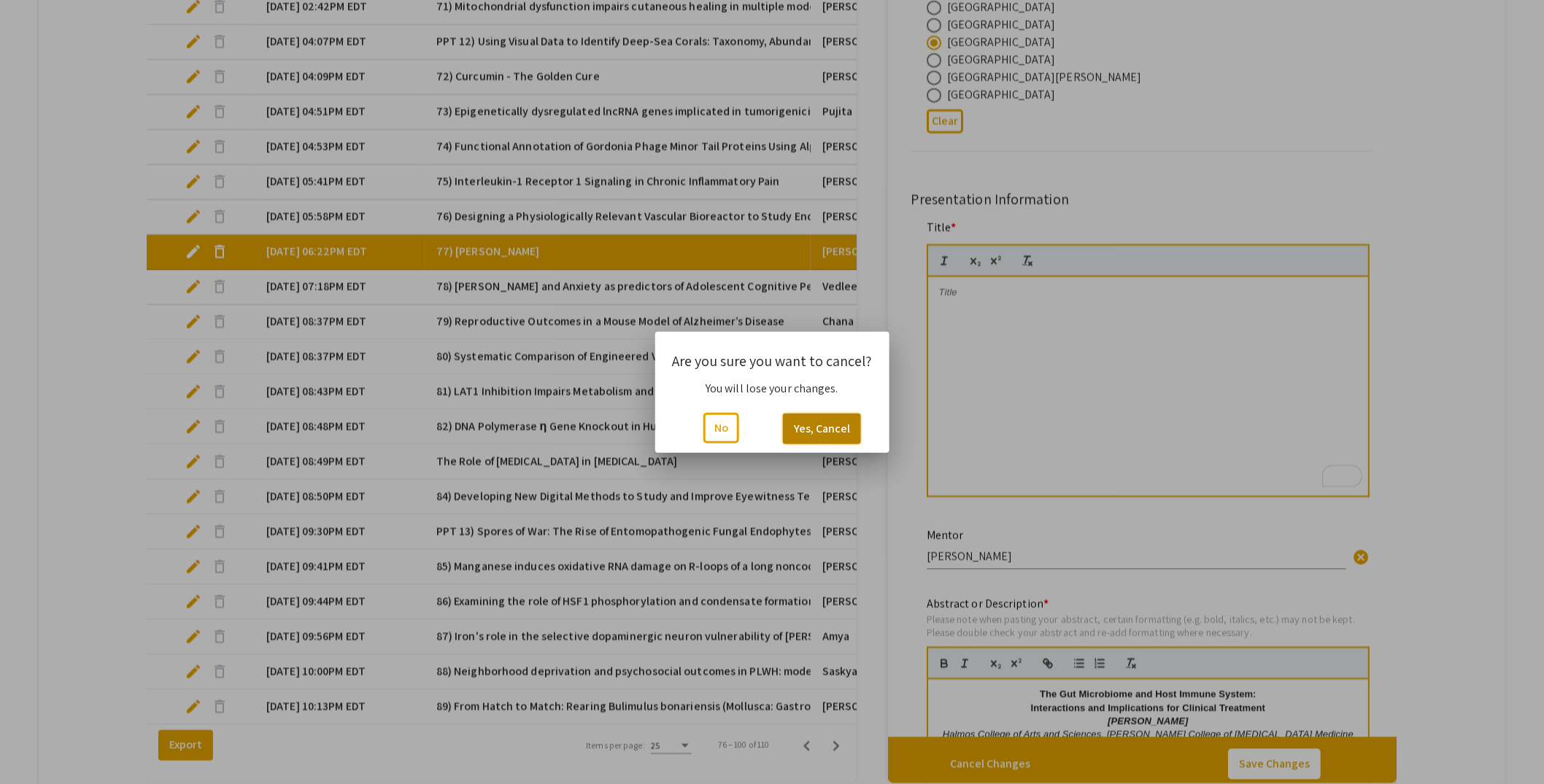
click at [825, 427] on button "Yes, Cancel" at bounding box center [822, 429] width 78 height 31
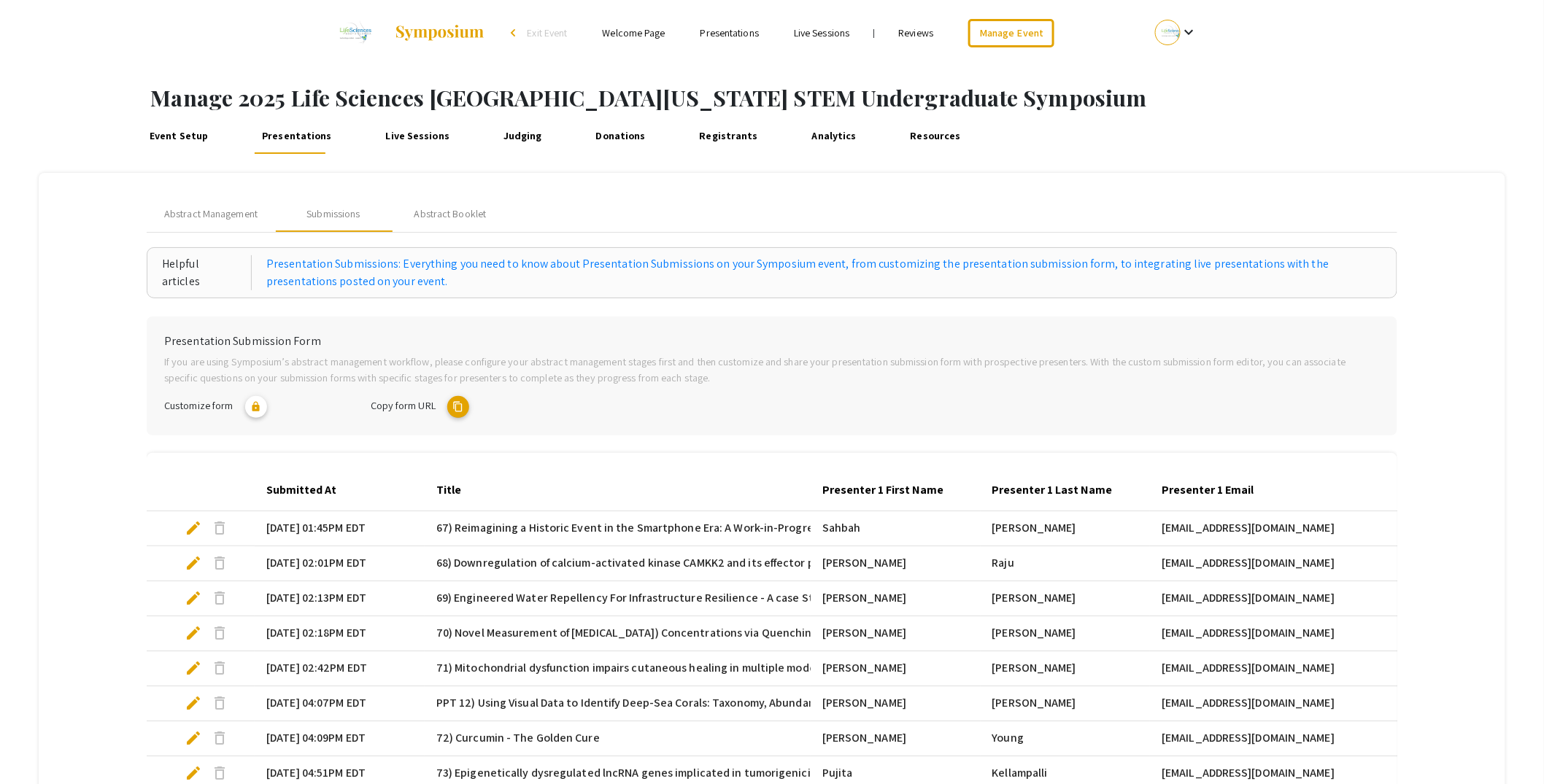
scroll to position [674, 0]
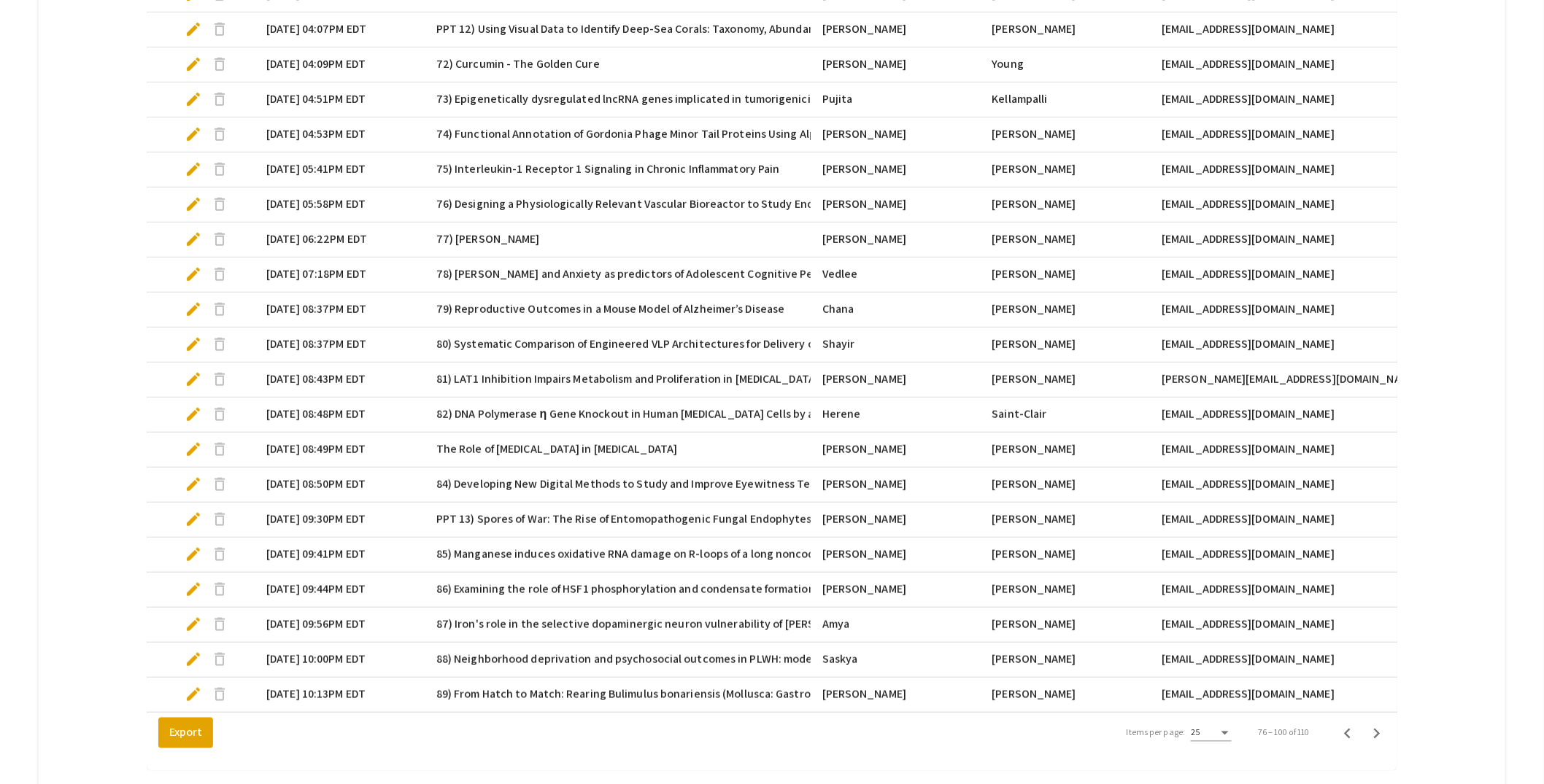
click at [193, 241] on span "edit" at bounding box center [193, 239] width 18 height 18
select select "custom"
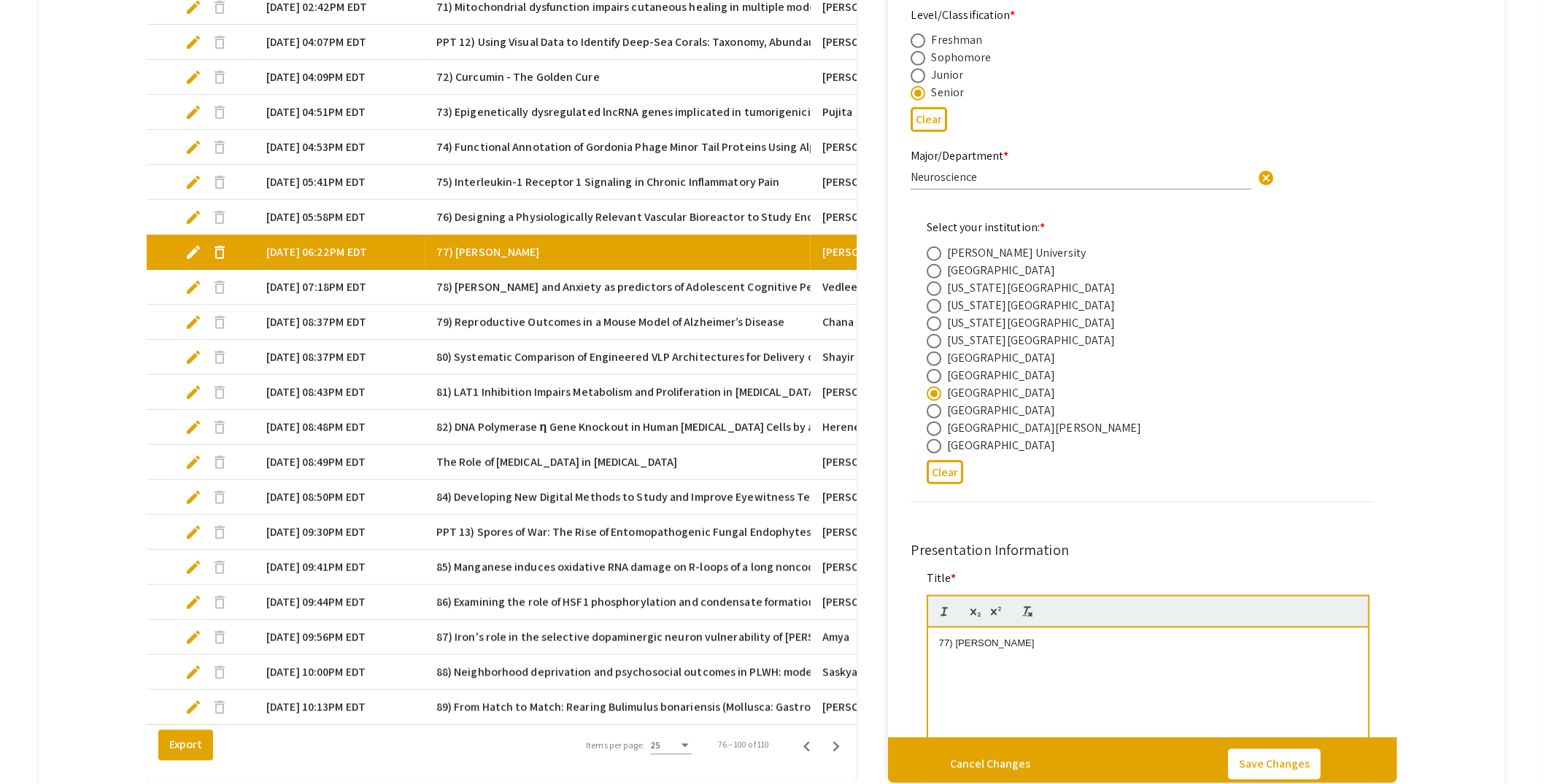
type input "0"
select select "custom"
type input "1"
select select "auto"
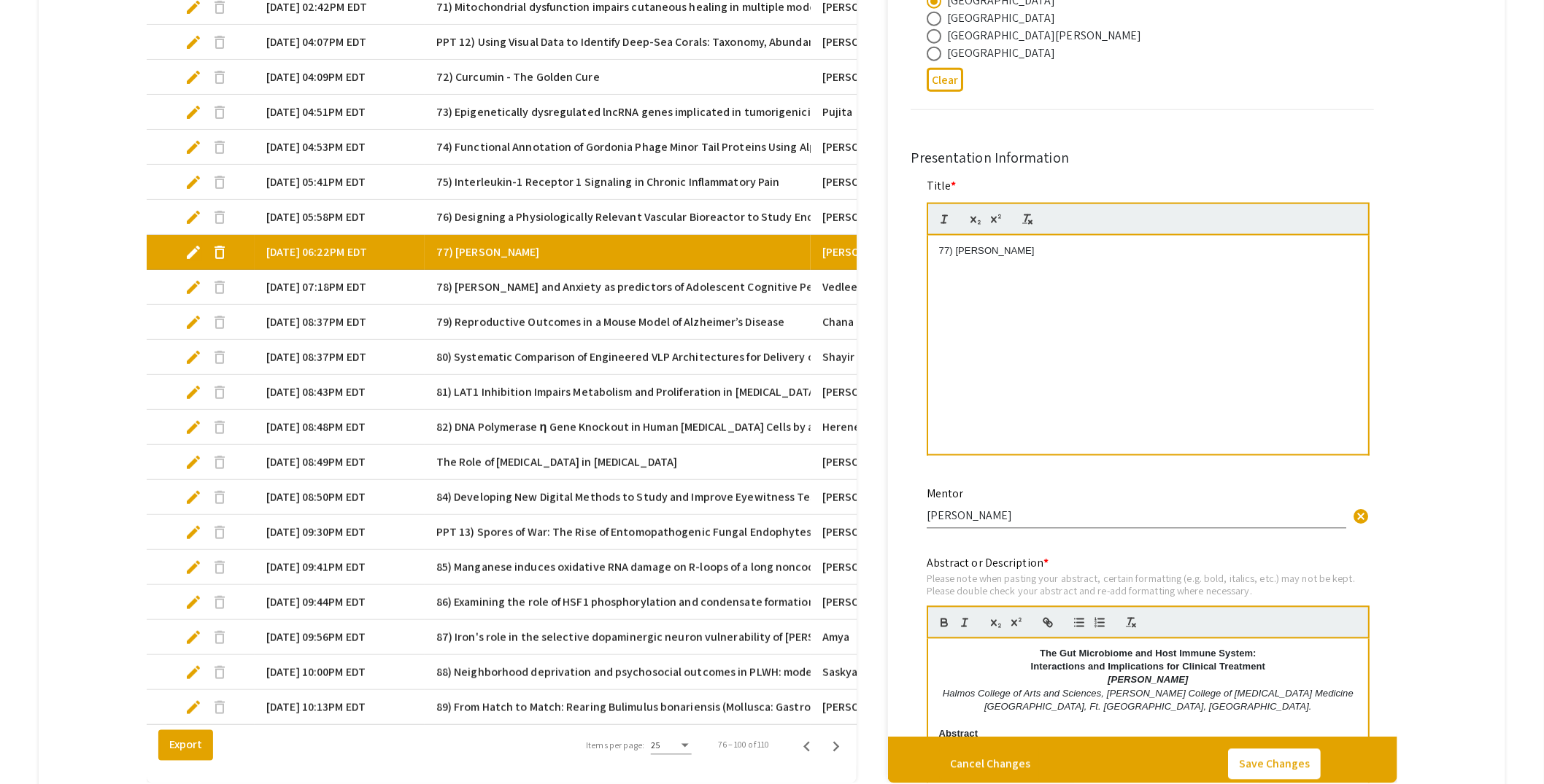
scroll to position [397, 0]
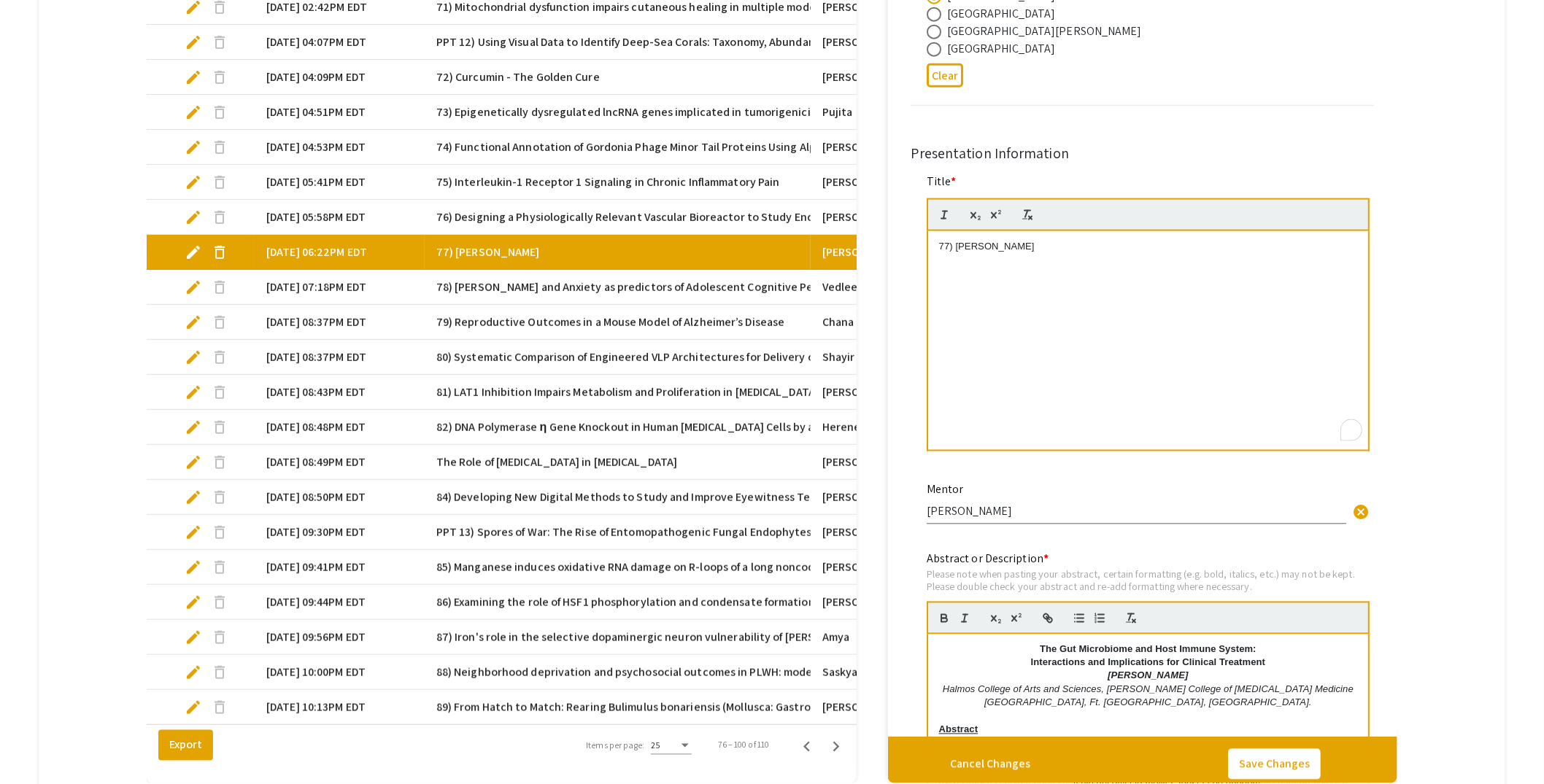
click at [1051, 274] on div "77) Ananya Annamraju" at bounding box center [1148, 340] width 440 height 219
click at [1059, 645] on strong "The Gut Microbiome and Host Immune System:" at bounding box center [1148, 650] width 217 height 11
drag, startPoint x: 1037, startPoint y: 645, endPoint x: 1262, endPoint y: 661, distance: 225.6
click at [1262, 661] on div "The Gut Microbiome and Host Immune System: Interactions and Implications for Cl…" at bounding box center [1148, 744] width 440 height 219
copy div "The Gut Microbiome and Host Immune System: Interactions and Implications for Cl…"
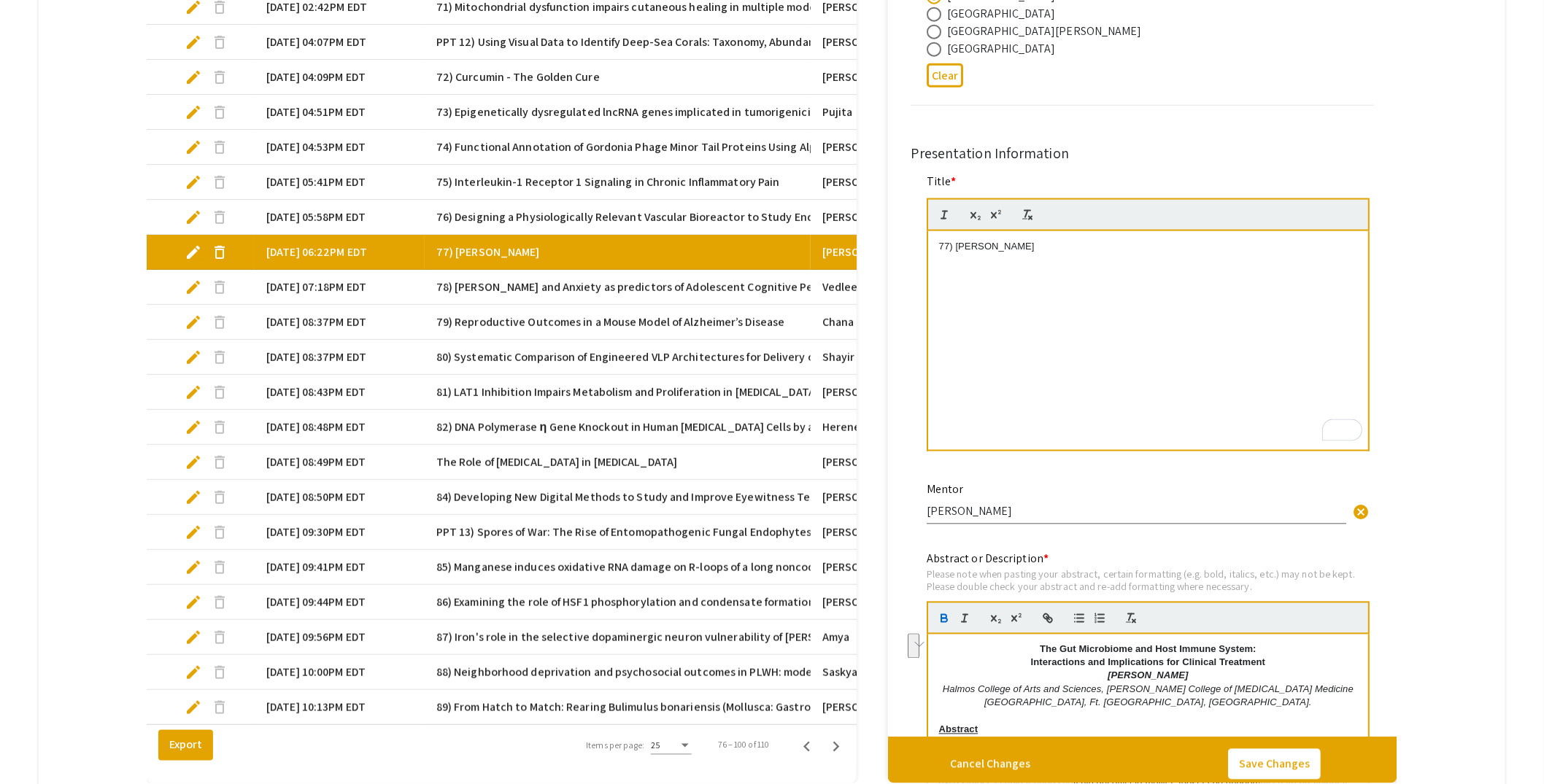
click at [1055, 258] on div "77) Ananya Annamraju" at bounding box center [1148, 340] width 440 height 219
drag, startPoint x: 1041, startPoint y: 245, endPoint x: 957, endPoint y: 246, distance: 84.0
click at [957, 246] on p "77) Ananya Annamraju" at bounding box center [1149, 246] width 419 height 13
click at [940, 272] on p "Interactions and Implications for Clinical Treatment" at bounding box center [1149, 273] width 419 height 13
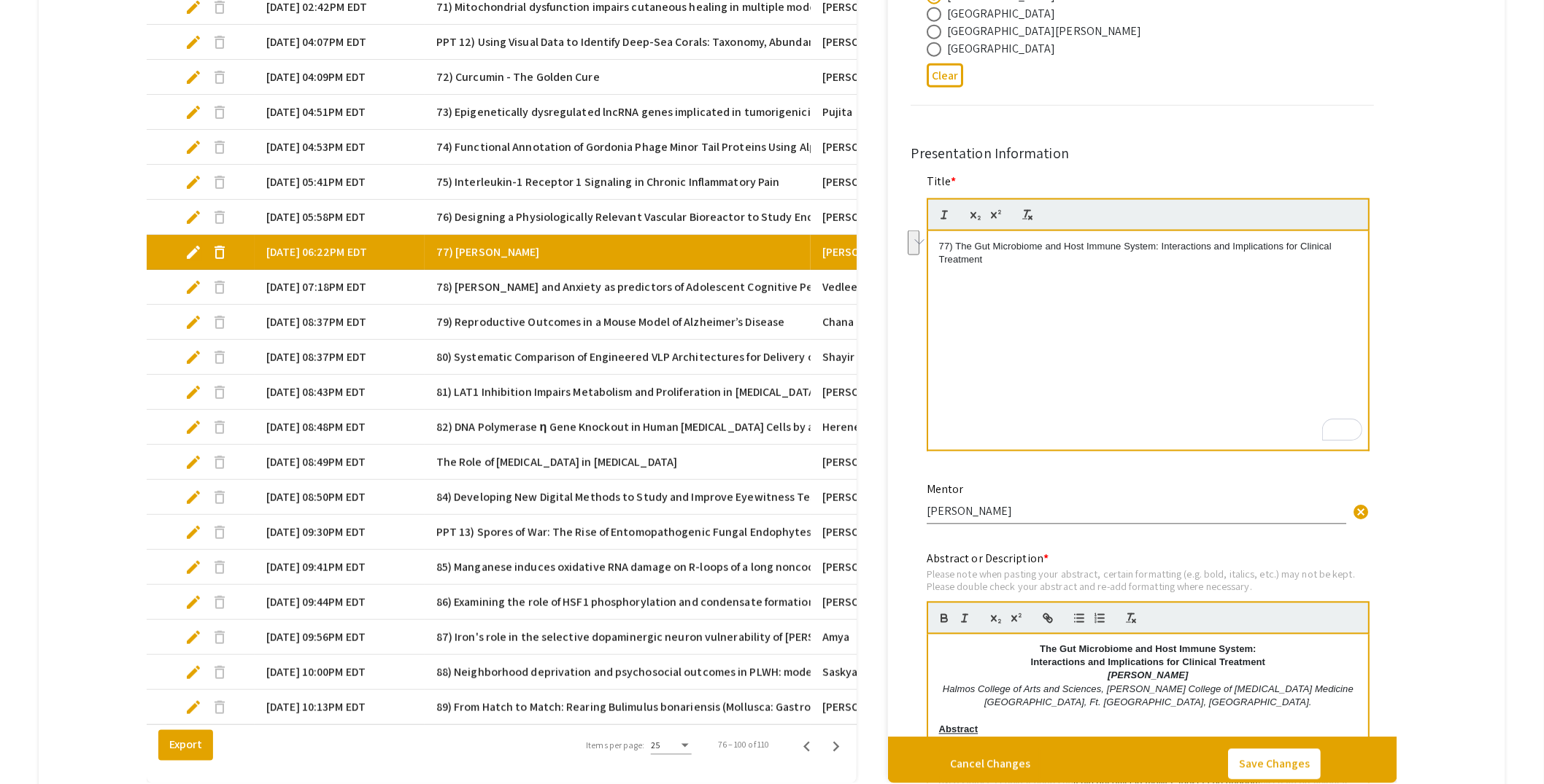
drag, startPoint x: 982, startPoint y: 261, endPoint x: 957, endPoint y: 247, distance: 28.7
click at [957, 247] on p "77) The Gut Microbiome and Host Immune System: Interactions and Implications fo…" at bounding box center [1149, 253] width 419 height 27
copy p "The Gut Microbiome and Host Immune System: Interactions and Implications for Cl…"
click at [1144, 338] on div "77) The Gut Microbiome and Host Immune System: Interactions and Implications fo…" at bounding box center [1148, 340] width 440 height 219
click at [1289, 773] on button "Save Changes" at bounding box center [1274, 764] width 93 height 31
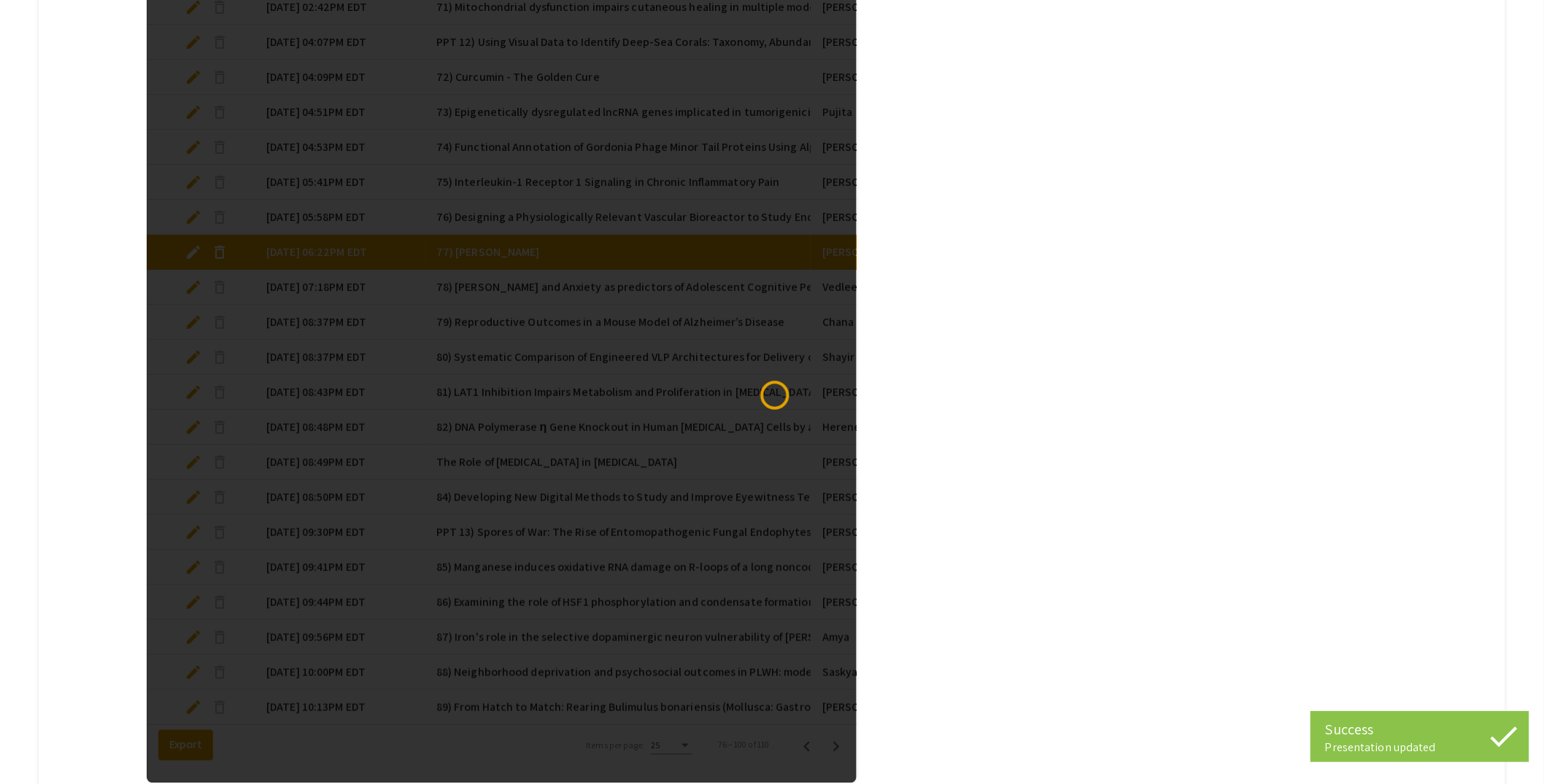
select select "custom"
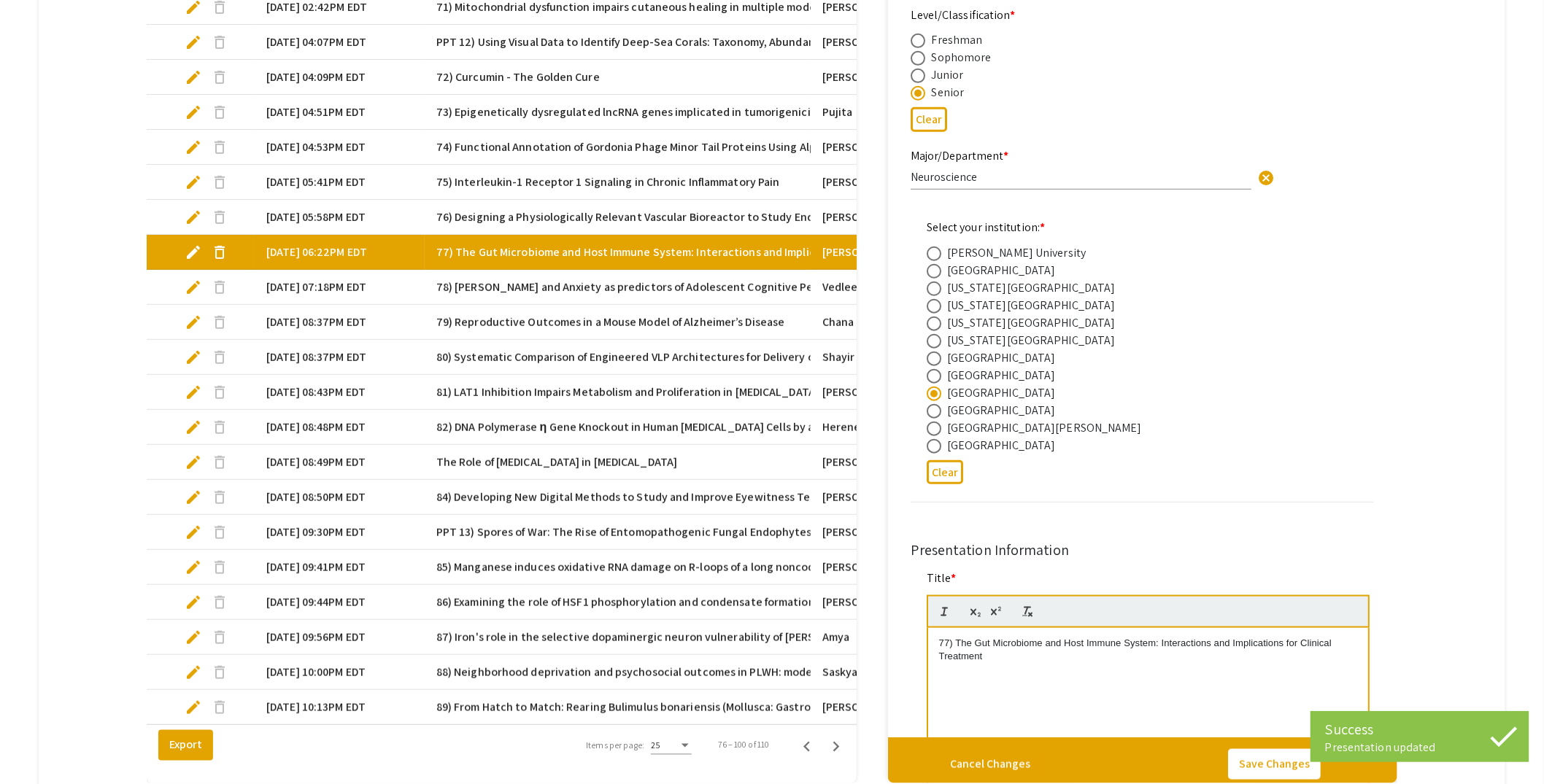
type input "0"
select select "custom"
type input "1"
select select "auto"
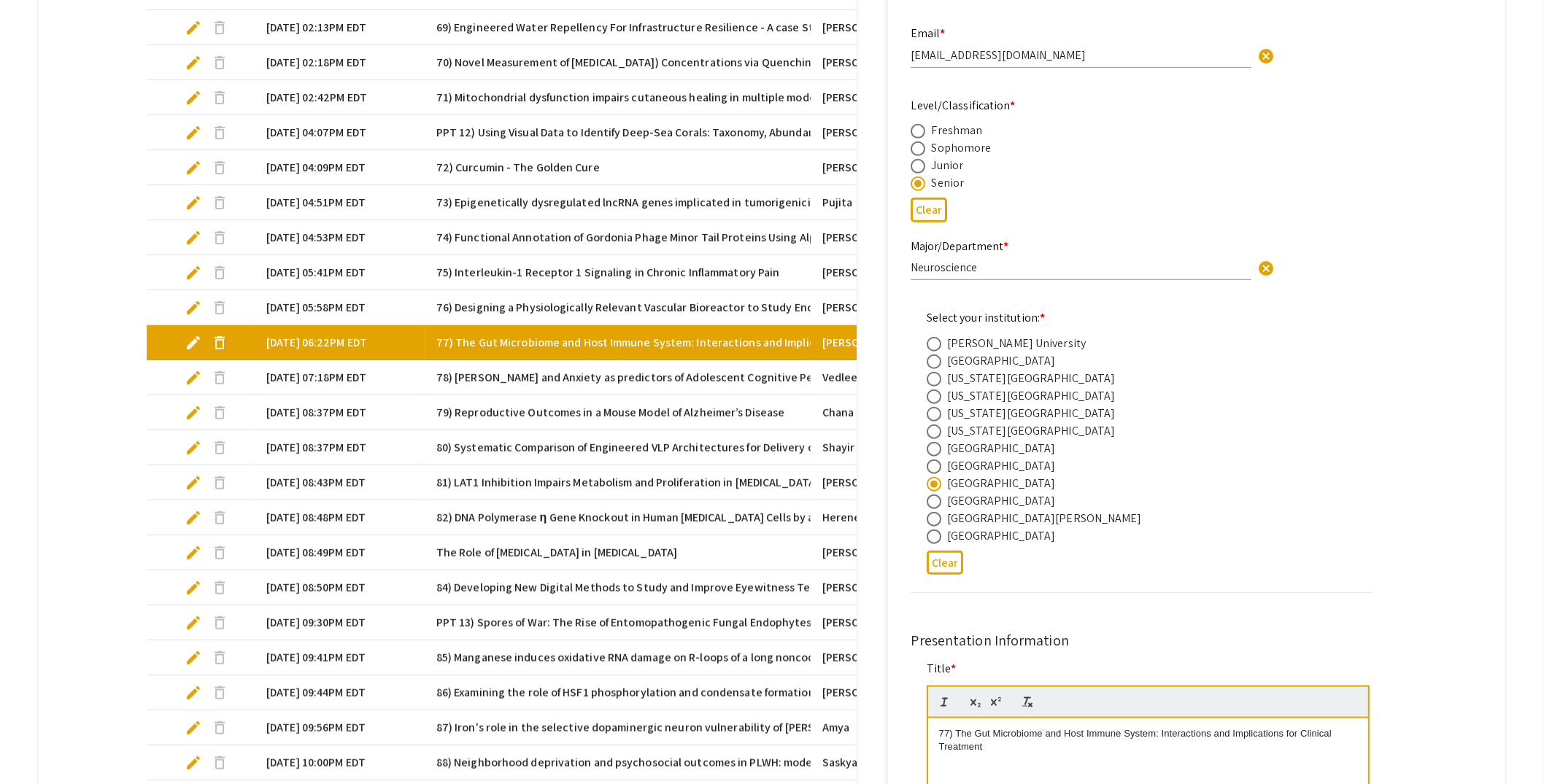
scroll to position [178, 0]
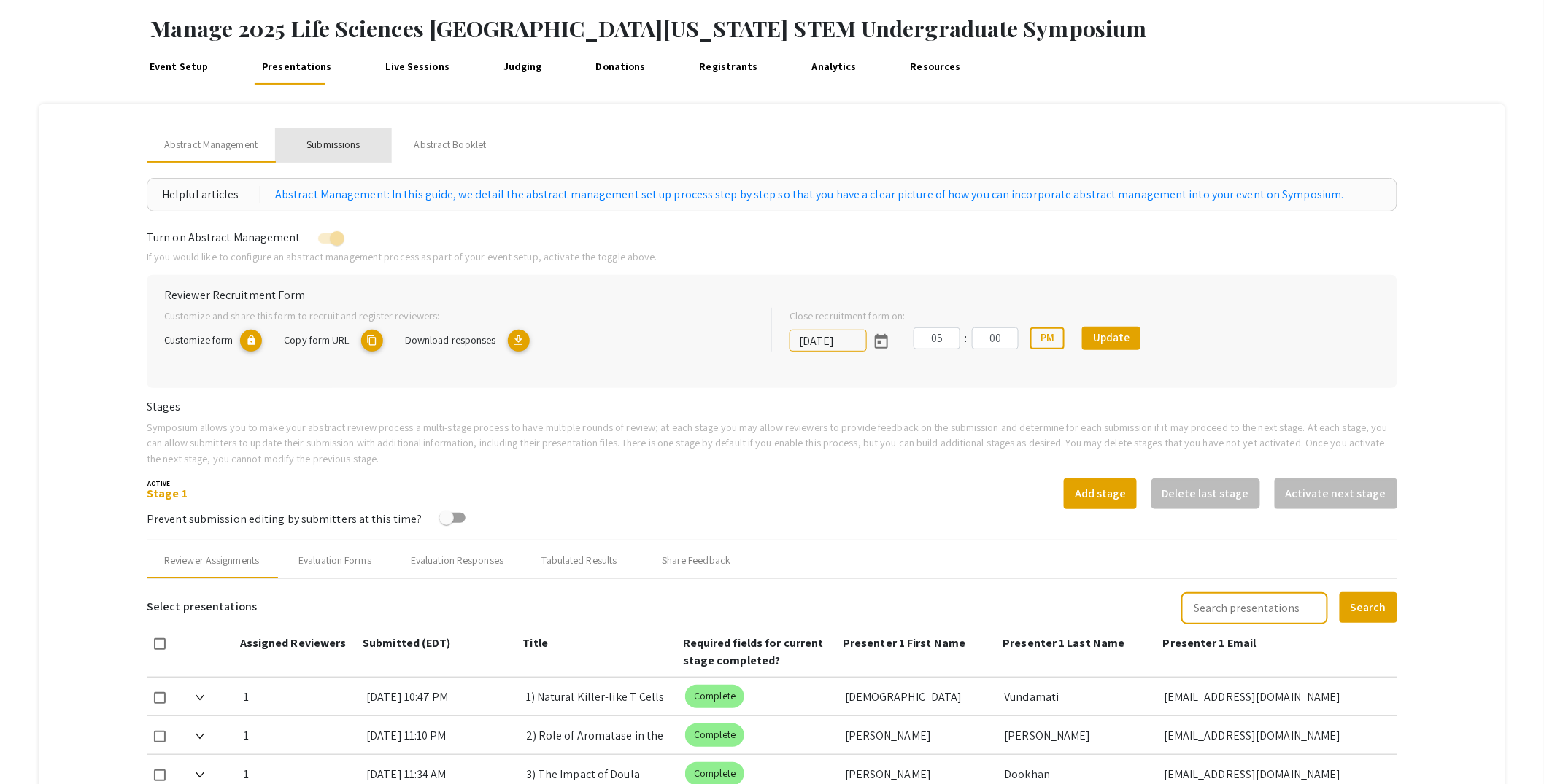
click at [363, 145] on div "Submissions" at bounding box center [334, 145] width 117 height 35
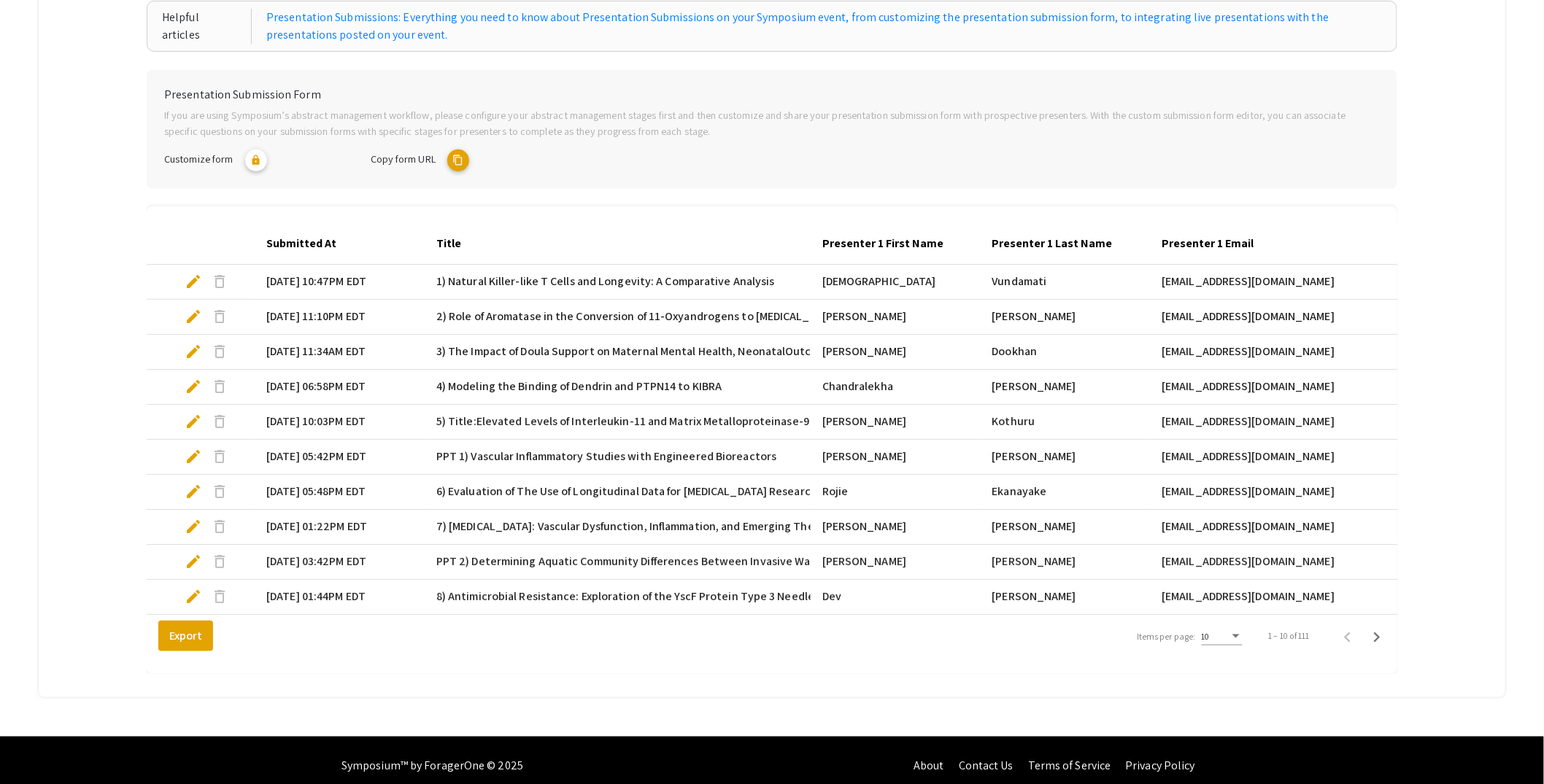
scroll to position [268, 0]
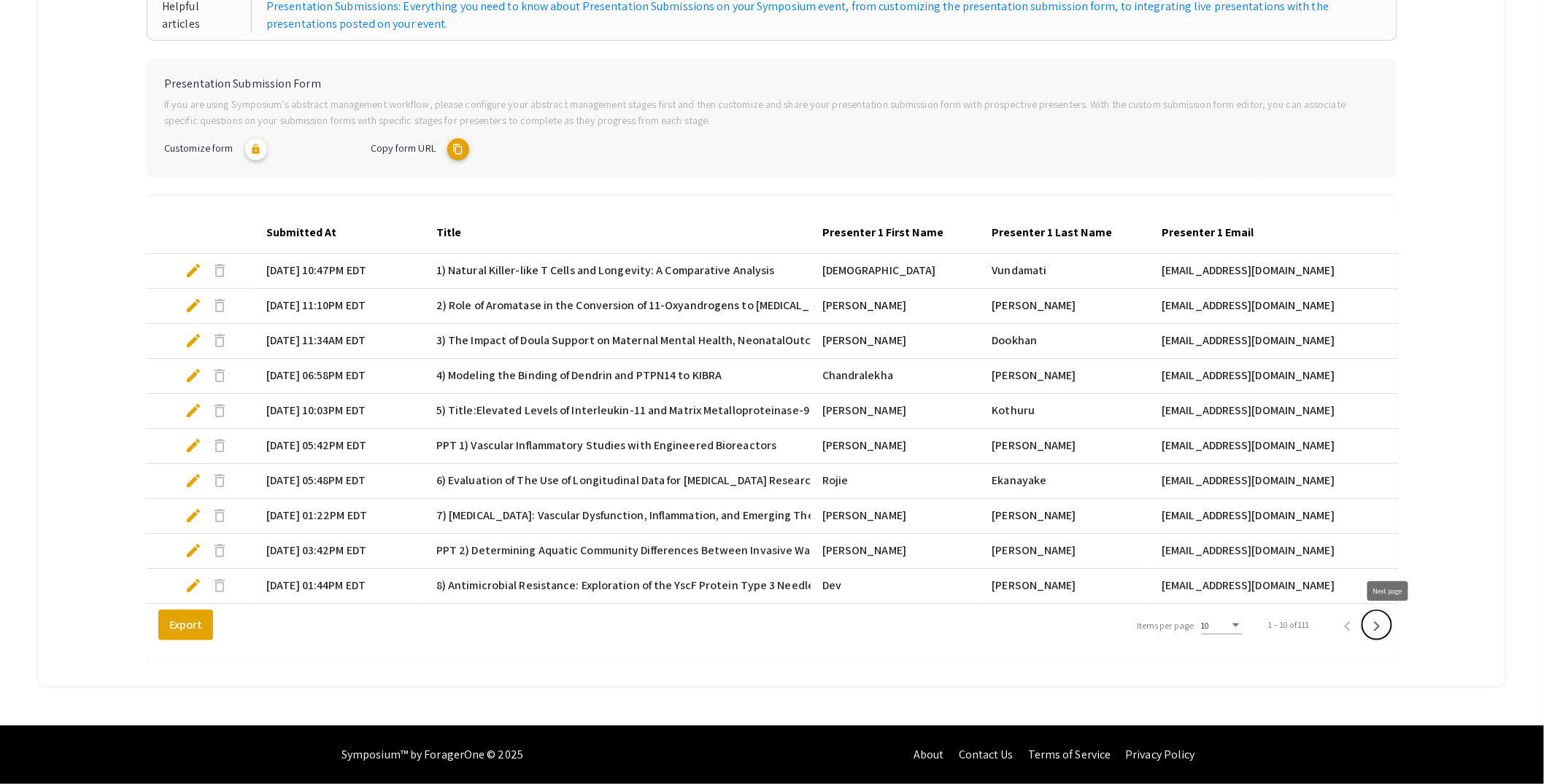
click at [1387, 625] on icon "Next page" at bounding box center [1377, 627] width 20 height 20
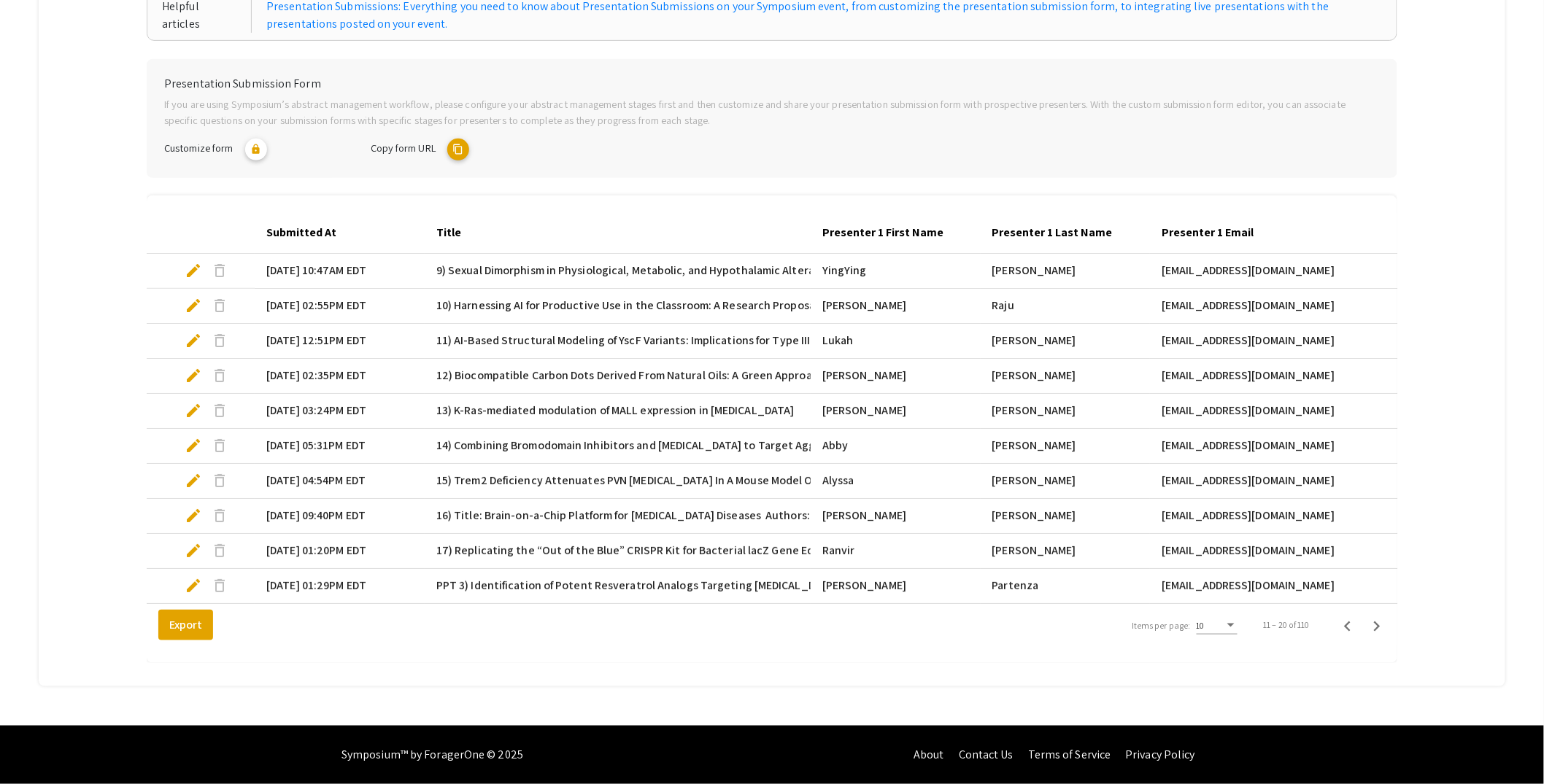
click at [1224, 629] on div "10" at bounding box center [1211, 626] width 28 height 10
click at [1227, 652] on span "25" at bounding box center [1227, 652] width 41 height 26
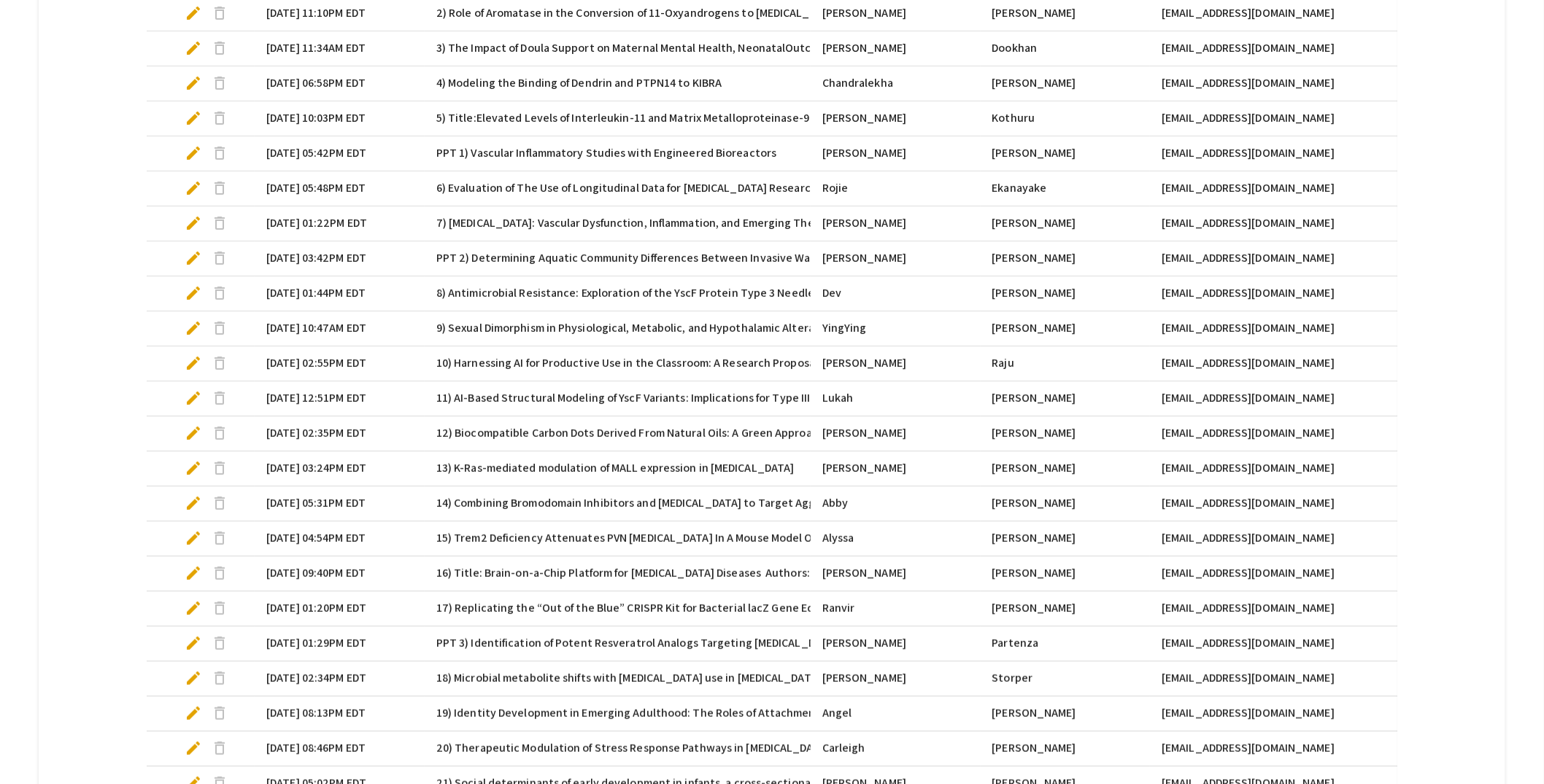
scroll to position [793, 0]
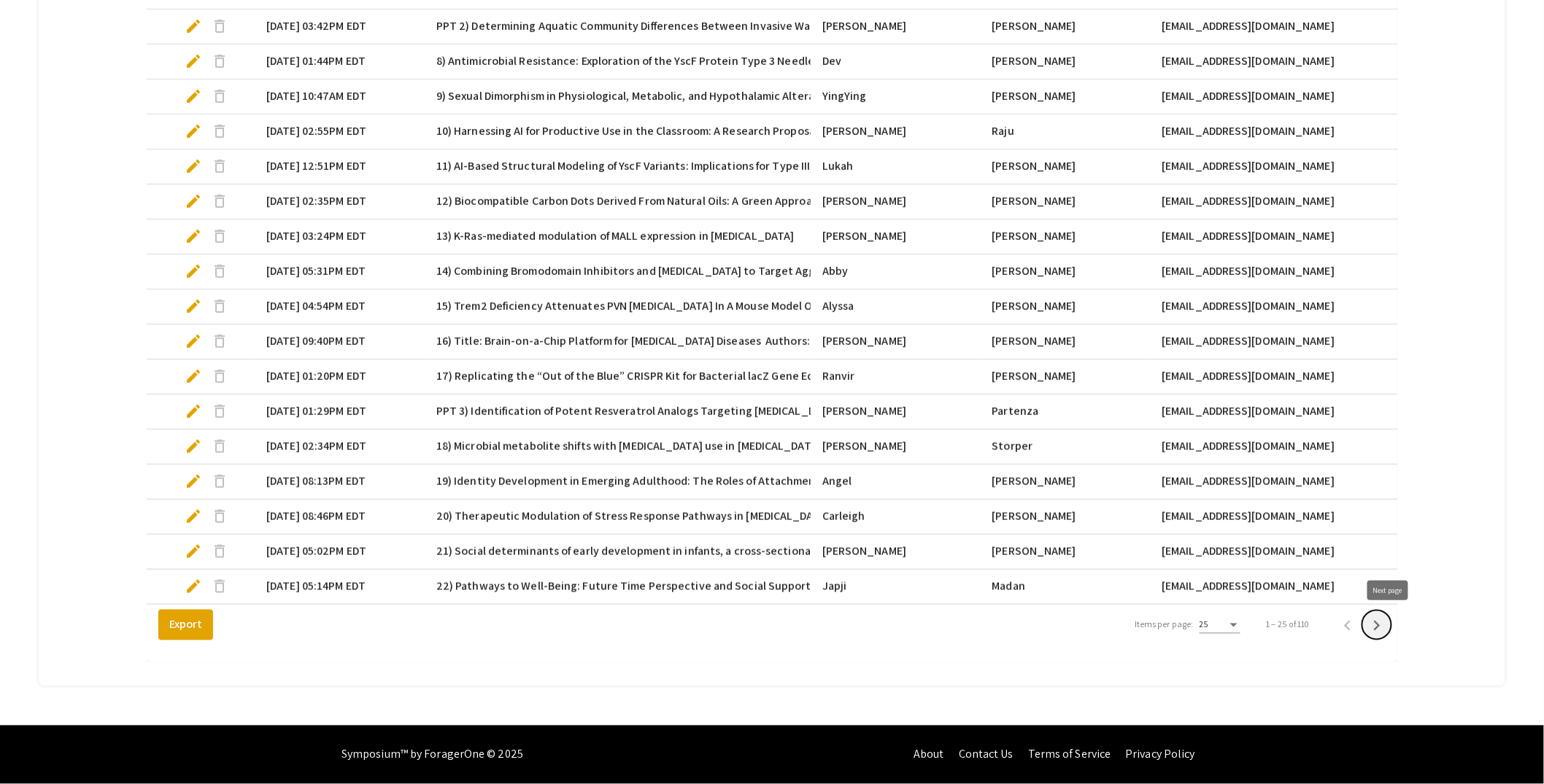
click at [1387, 629] on icon "Next page" at bounding box center [1377, 626] width 20 height 20
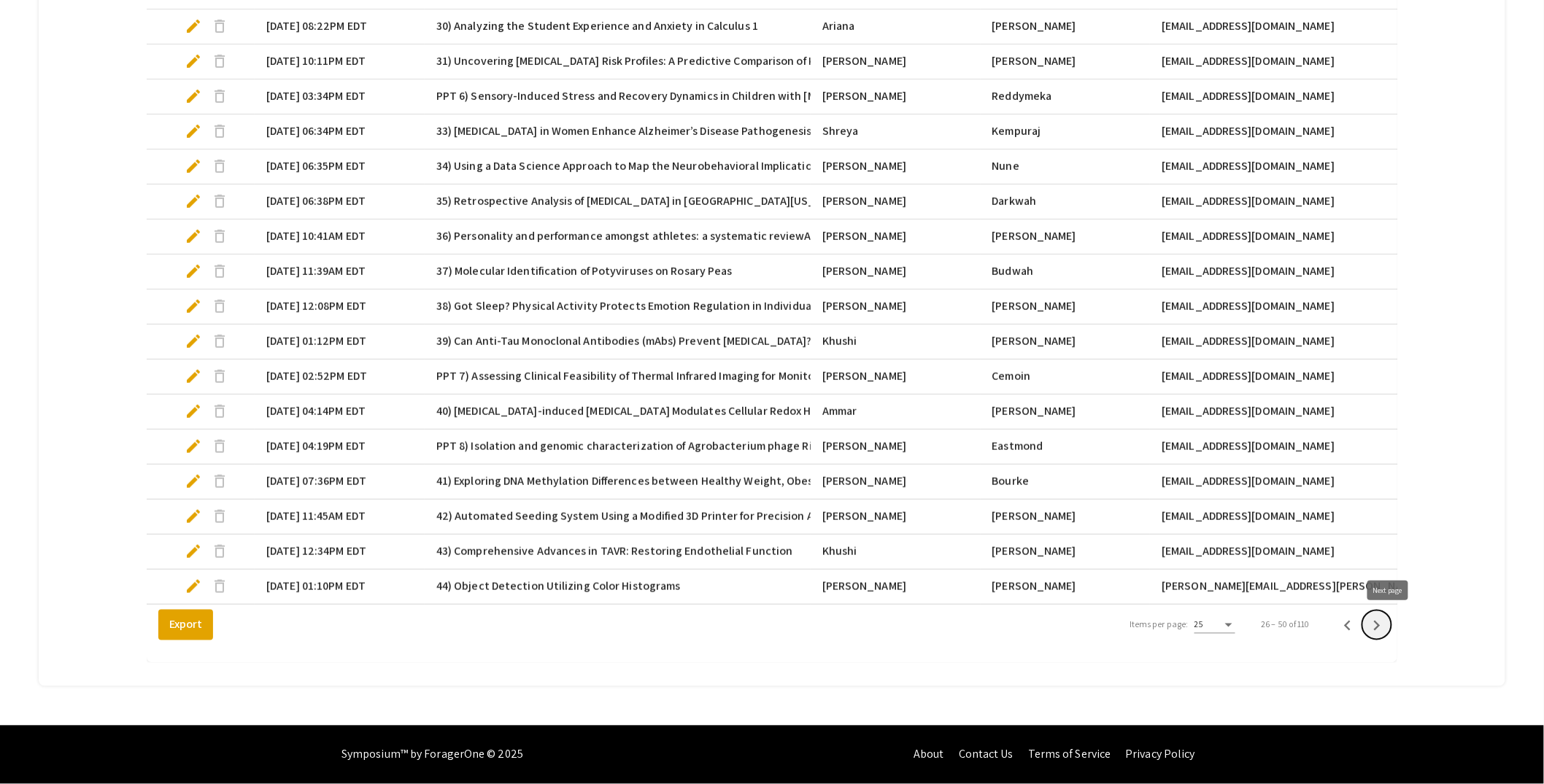
click at [1387, 629] on icon "Next page" at bounding box center [1377, 626] width 20 height 20
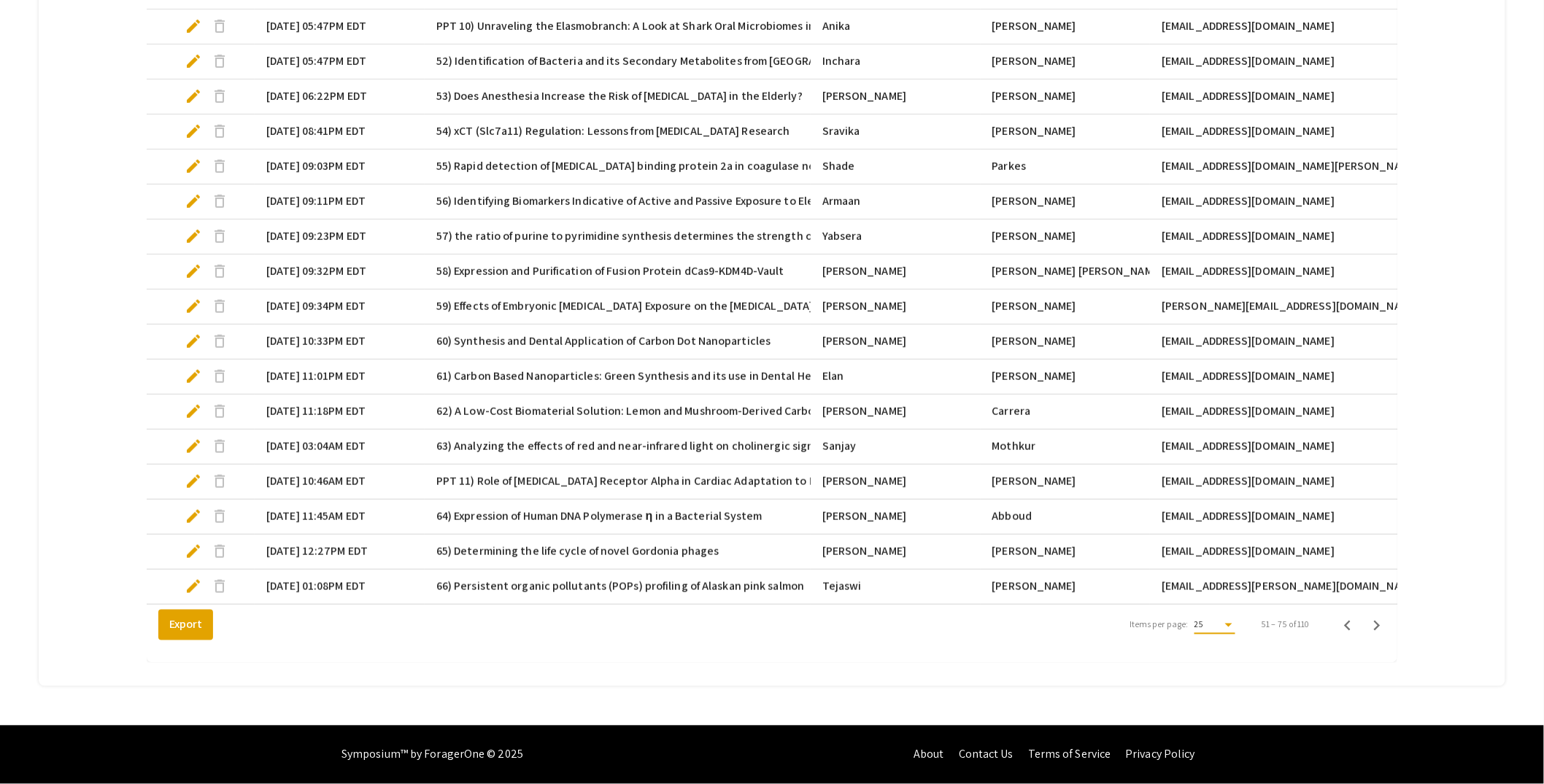
click at [1219, 621] on div "25" at bounding box center [1208, 625] width 28 height 10
click at [1223, 630] on span "25" at bounding box center [1226, 626] width 41 height 26
click at [1380, 628] on icon "Next page" at bounding box center [1377, 626] width 7 height 10
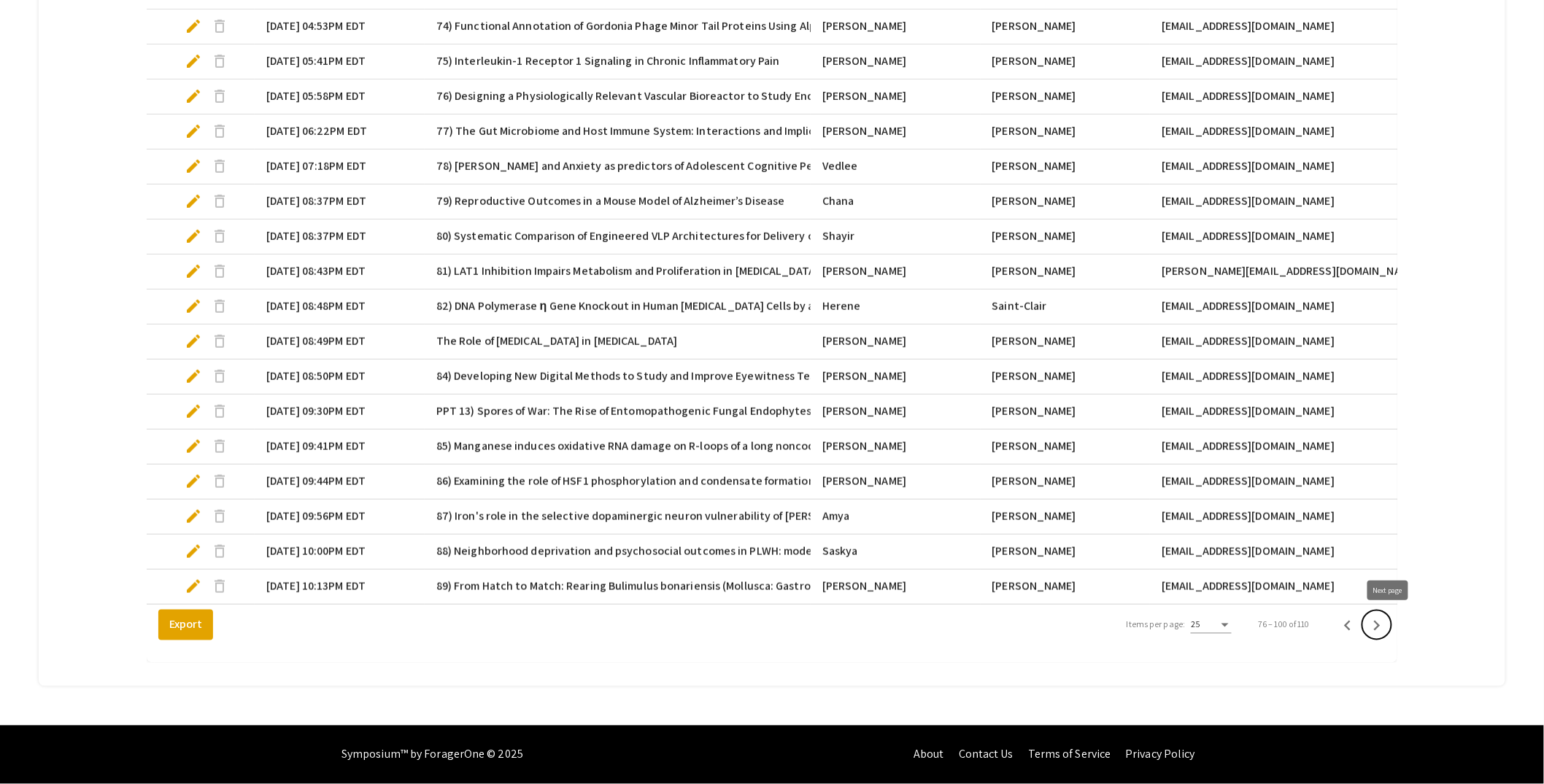
click at [1380, 628] on icon "Next page" at bounding box center [1377, 626] width 7 height 10
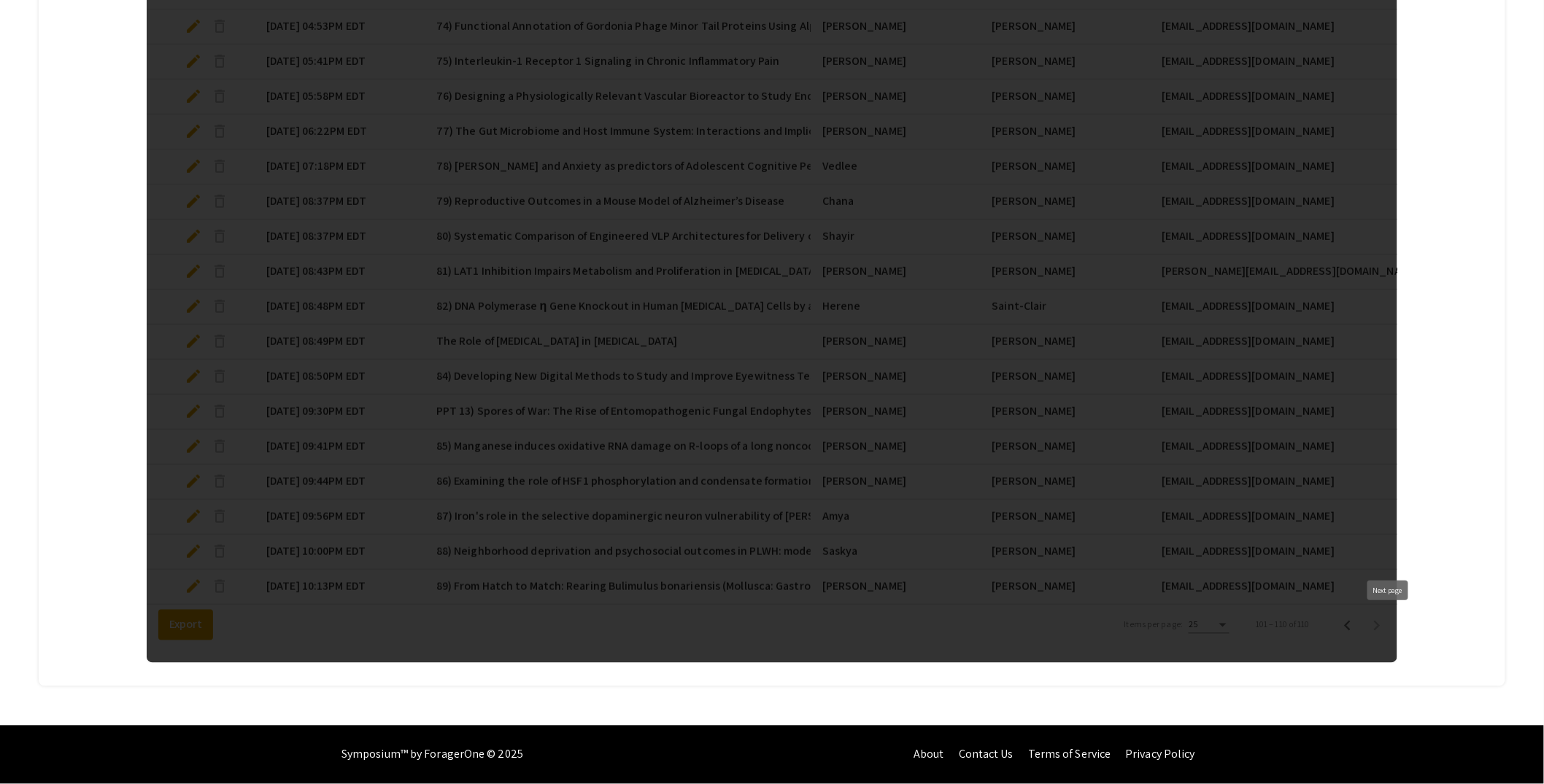
click at [1389, 628] on div at bounding box center [772, 166] width 1251 height 992
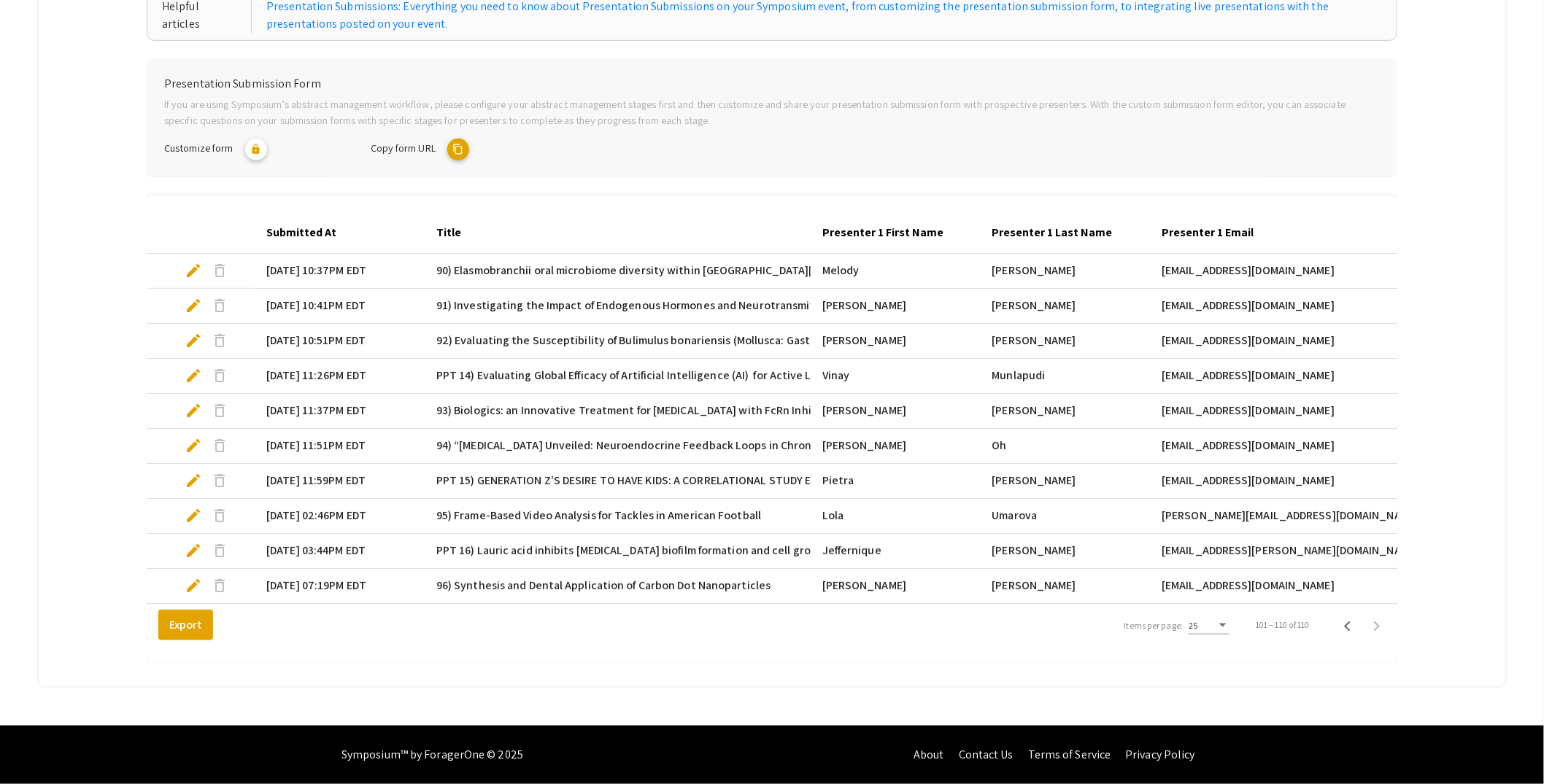
click at [347, 465] on mat-cell "[DATE] 11:59PM EDT" at bounding box center [339, 482] width 170 height 35
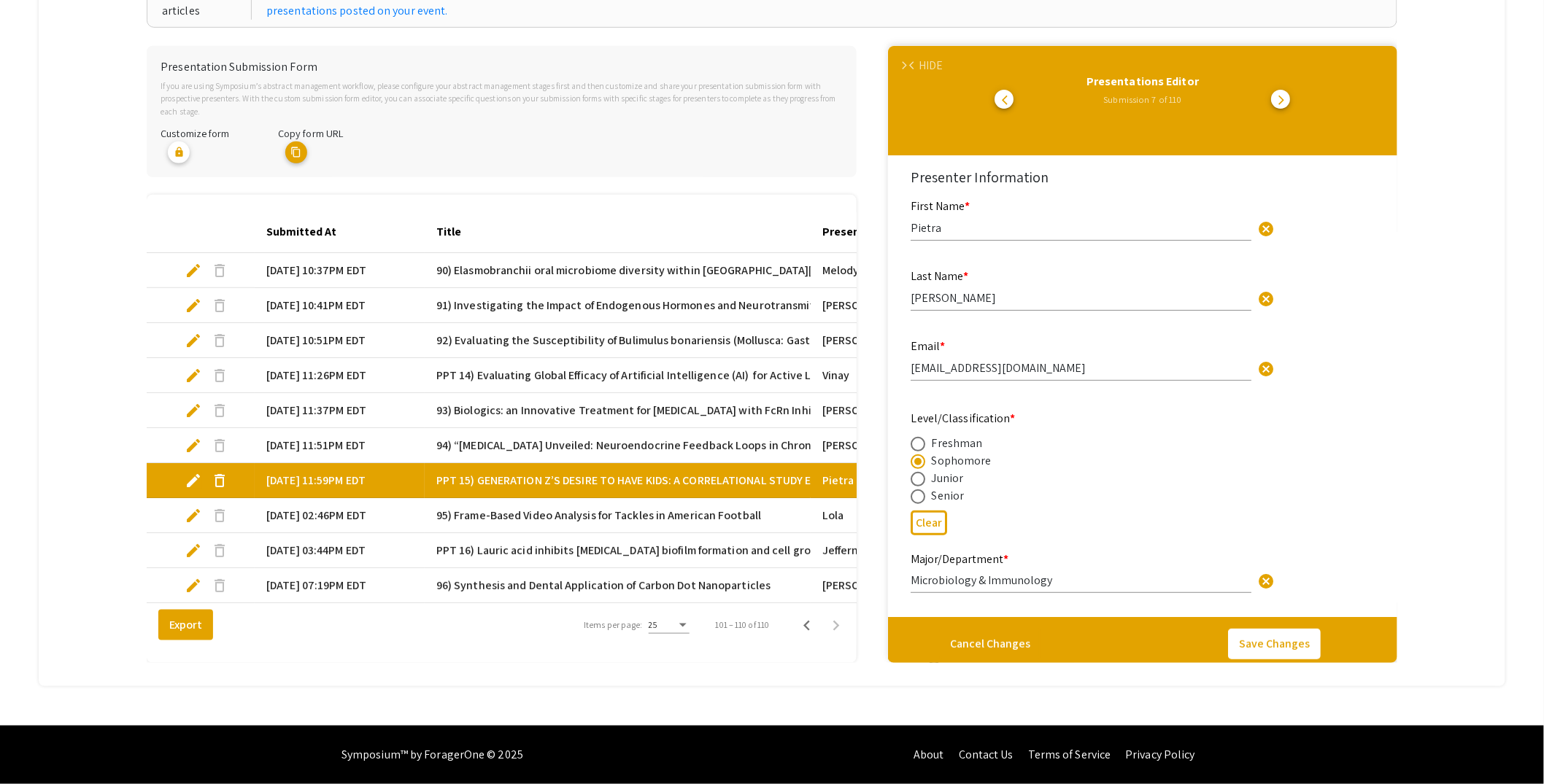
select select "custom"
type input "0"
select select "custom"
type input "1"
select select "auto"
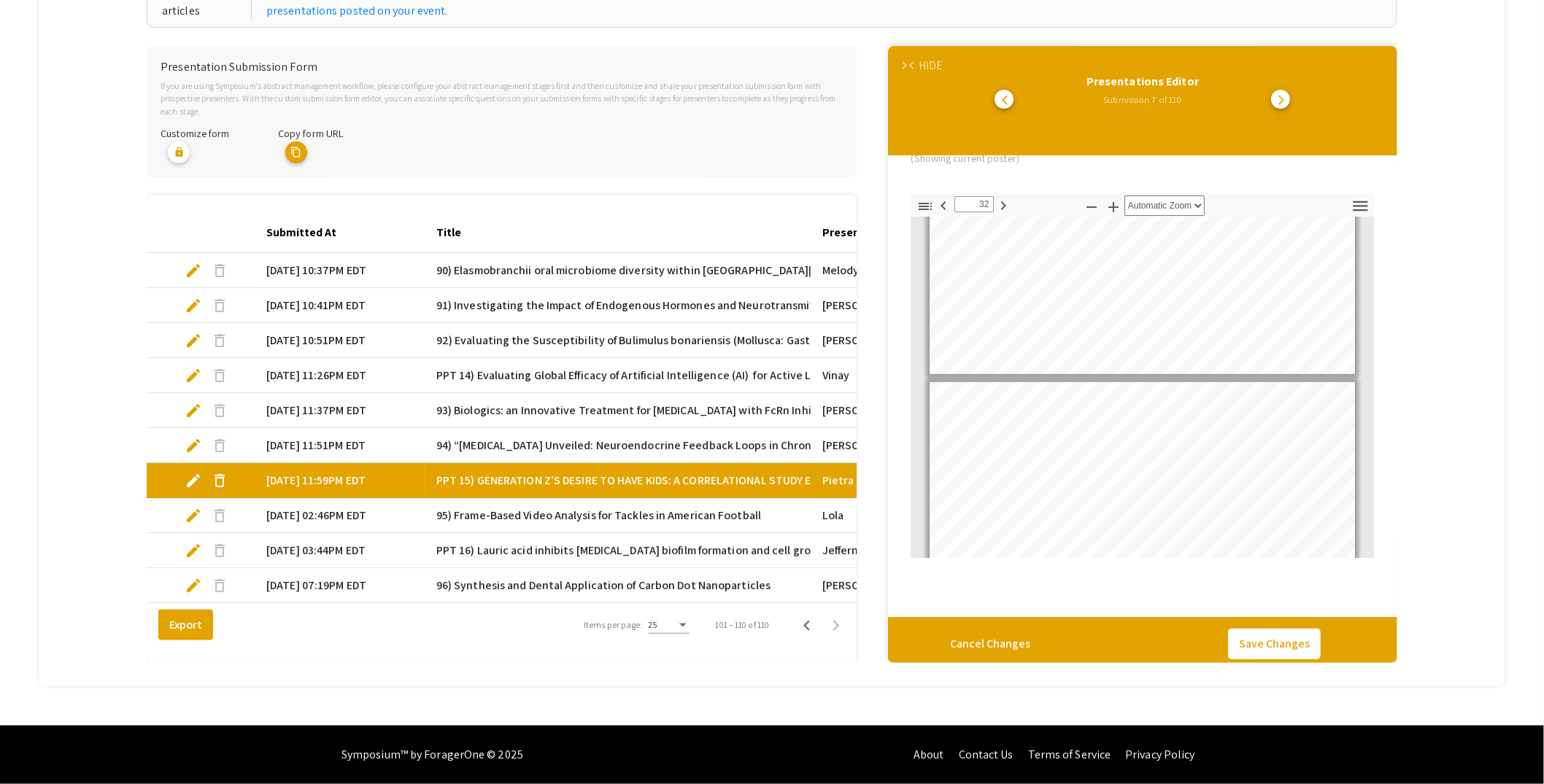
scroll to position [7497, 0]
type input "34"
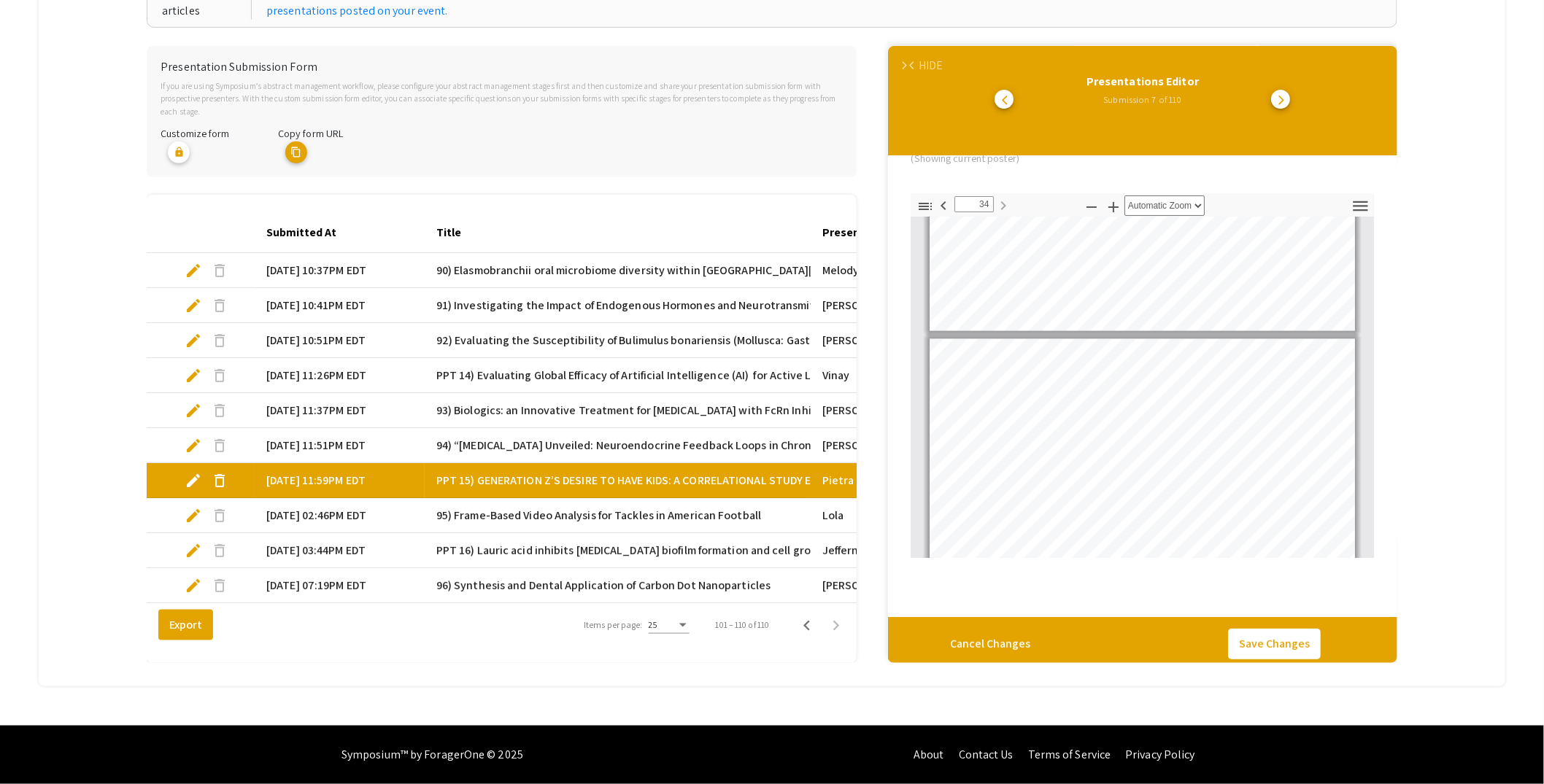
scroll to position [8045, 0]
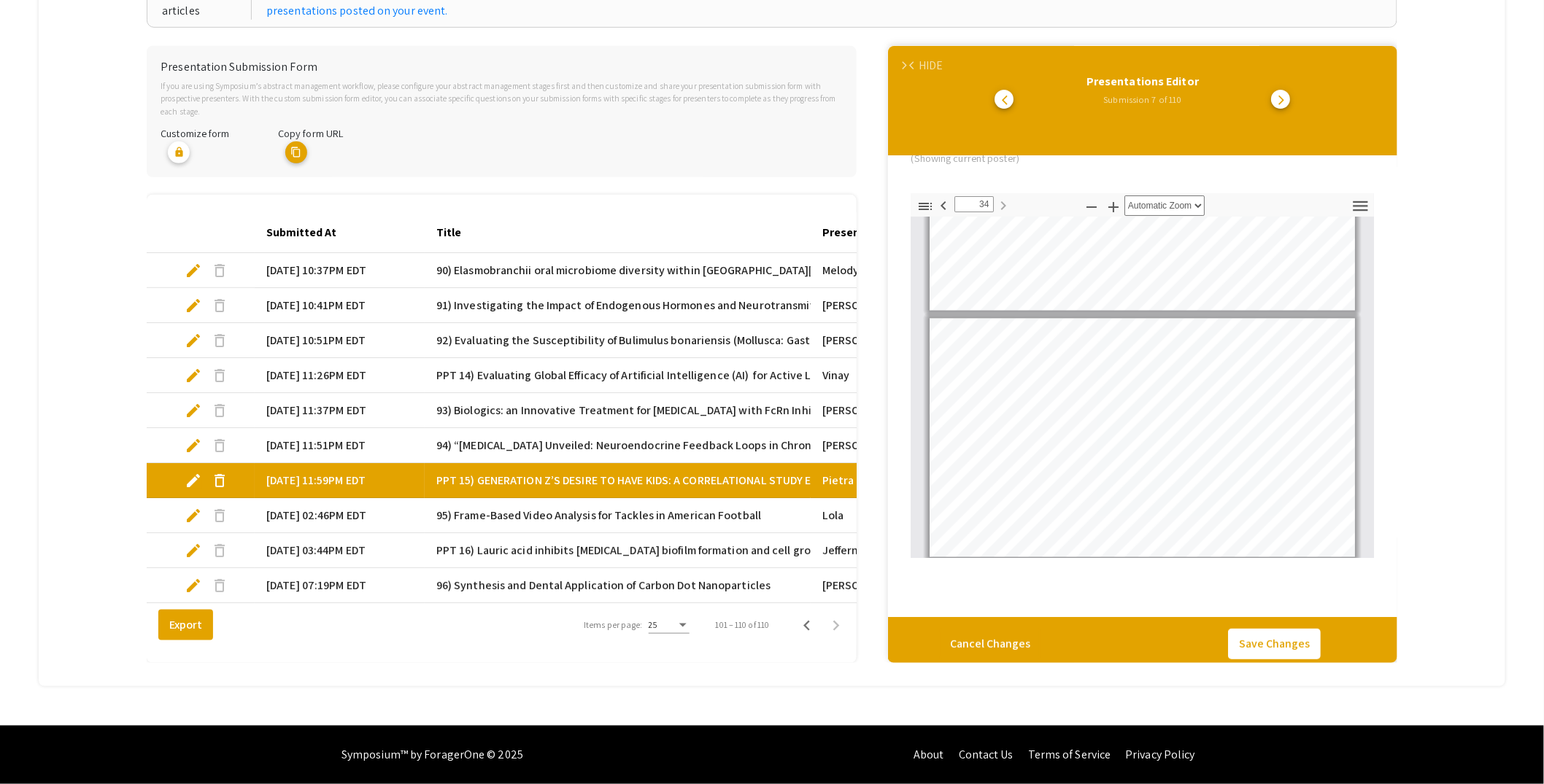
click at [938, 57] on div "HIDE" at bounding box center [931, 65] width 24 height 18
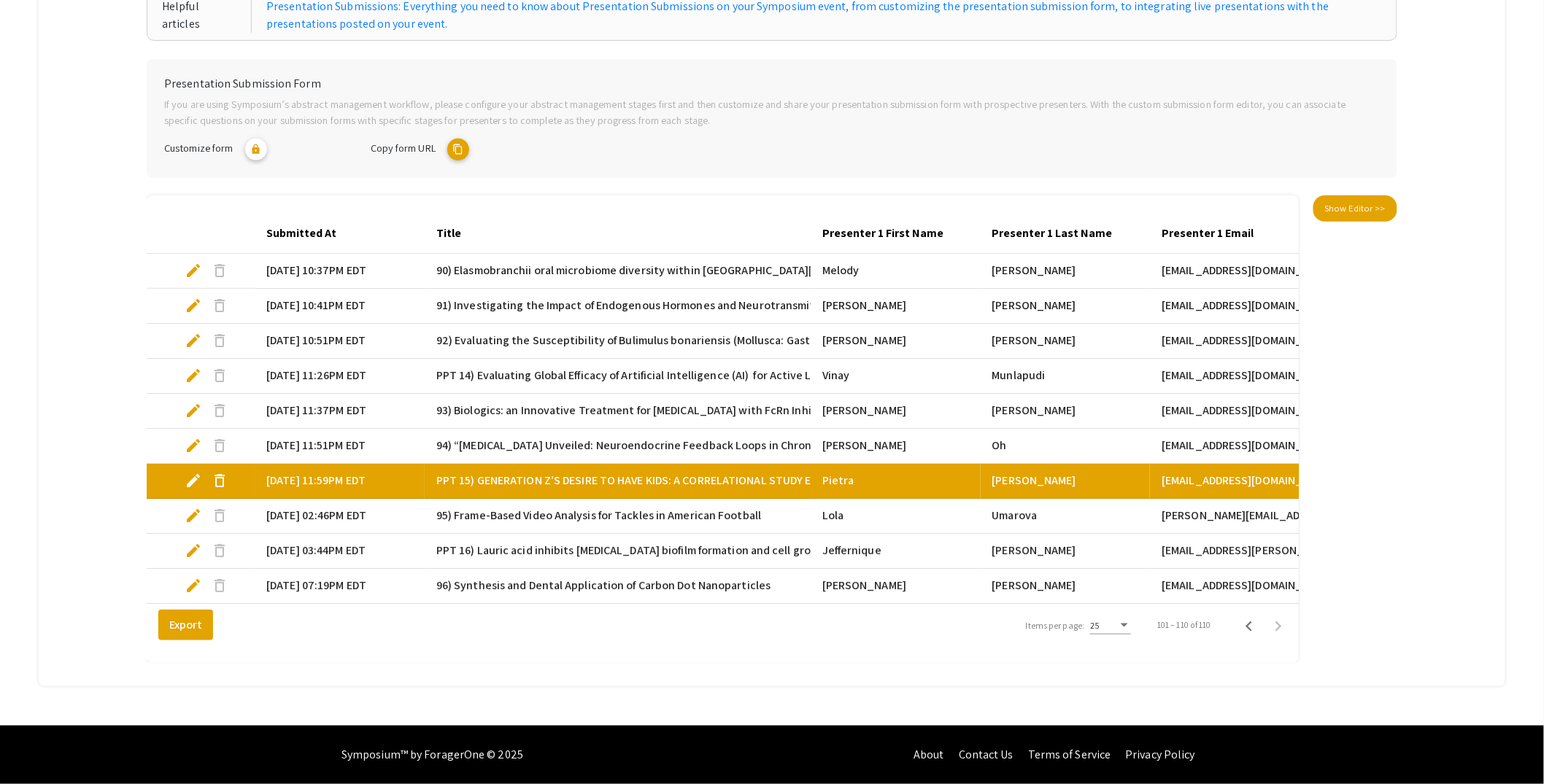
scroll to position [268, 0]
click at [1391, 361] on div "Presentation Submission Form If you are using Symposium’s abstract management w…" at bounding box center [772, 362] width 1251 height 605
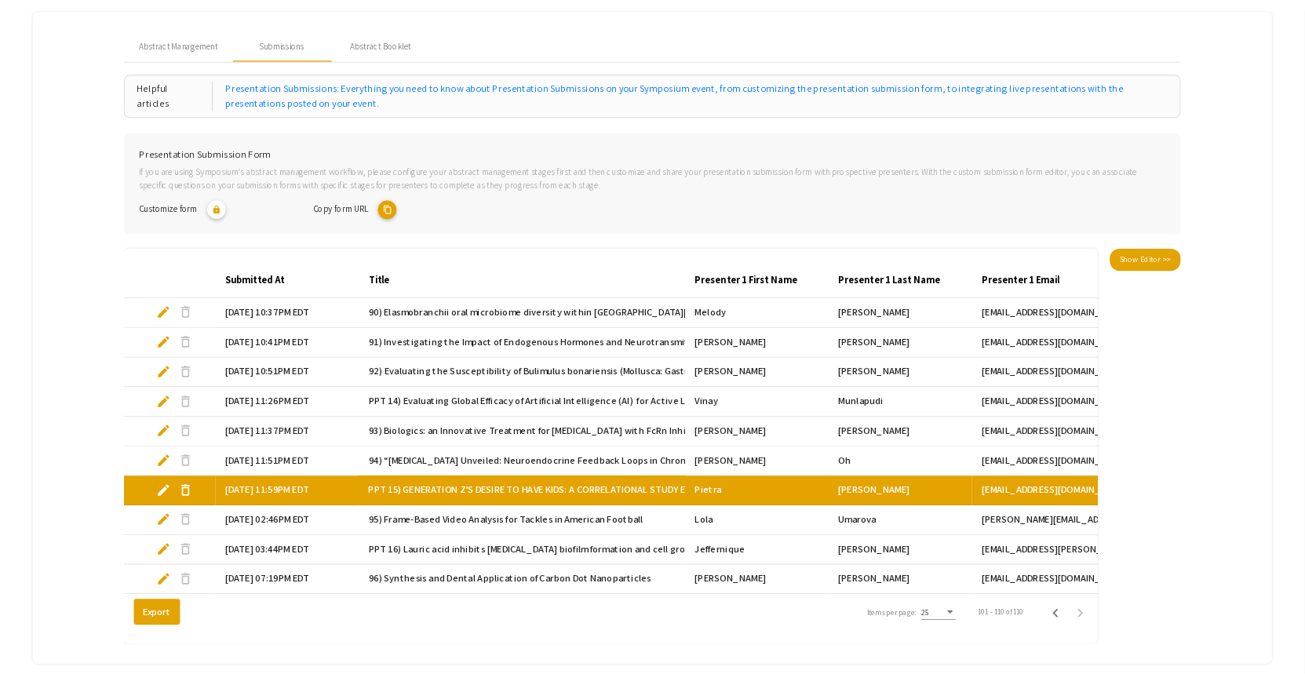
scroll to position [0, 0]
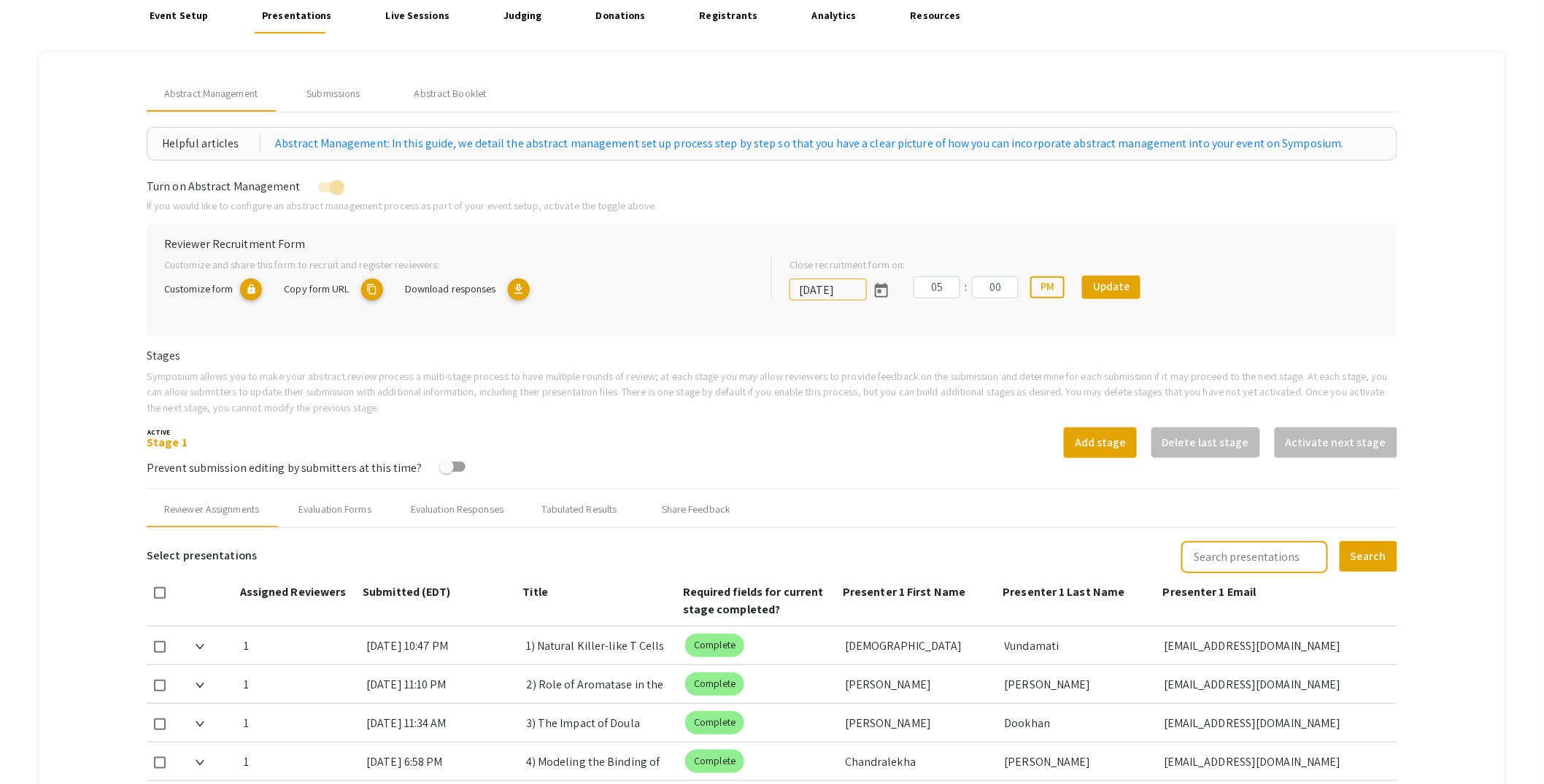
scroll to position [130, 0]
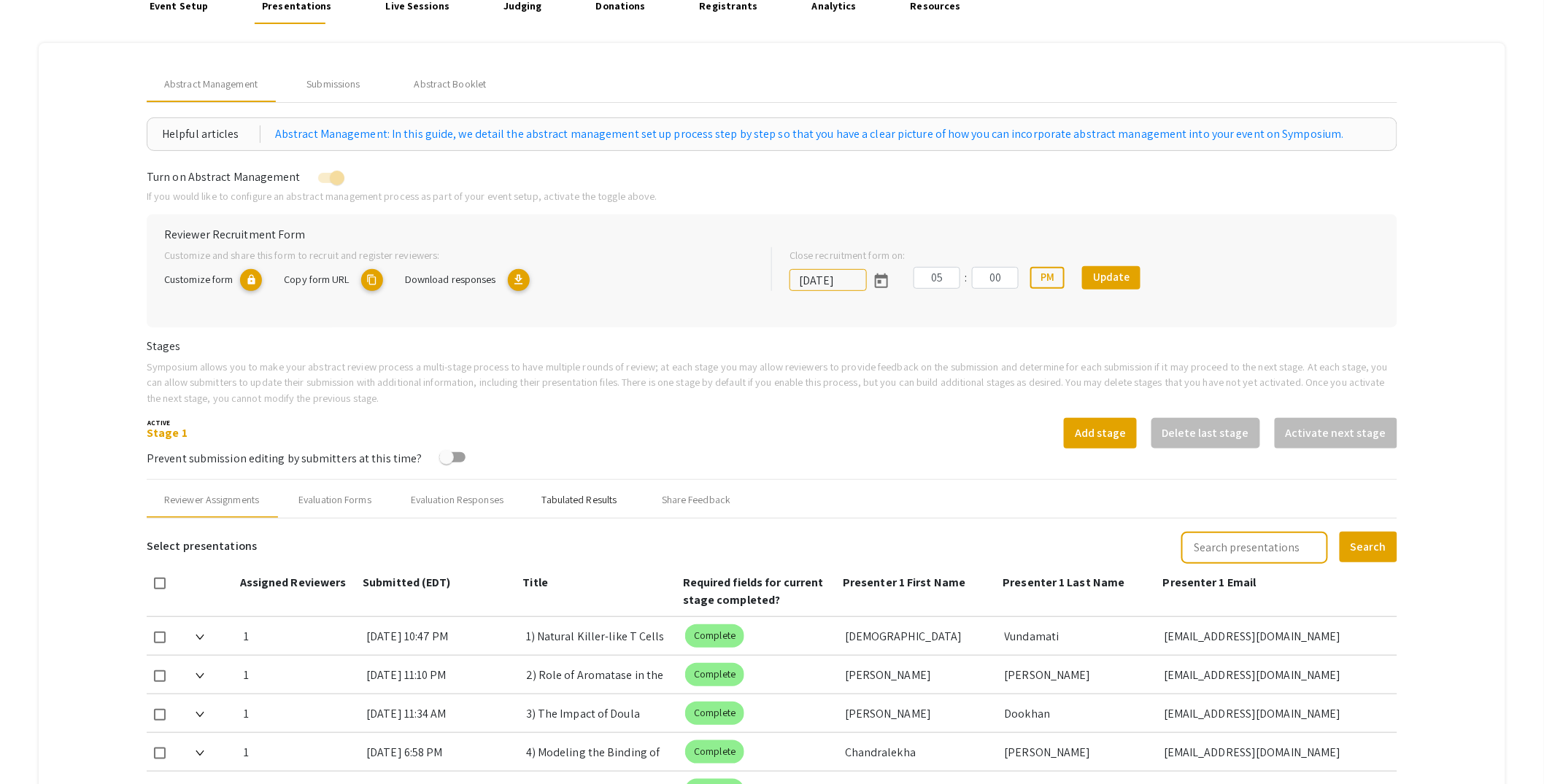
click at [572, 497] on div "Tabulated Results" at bounding box center [579, 500] width 75 height 15
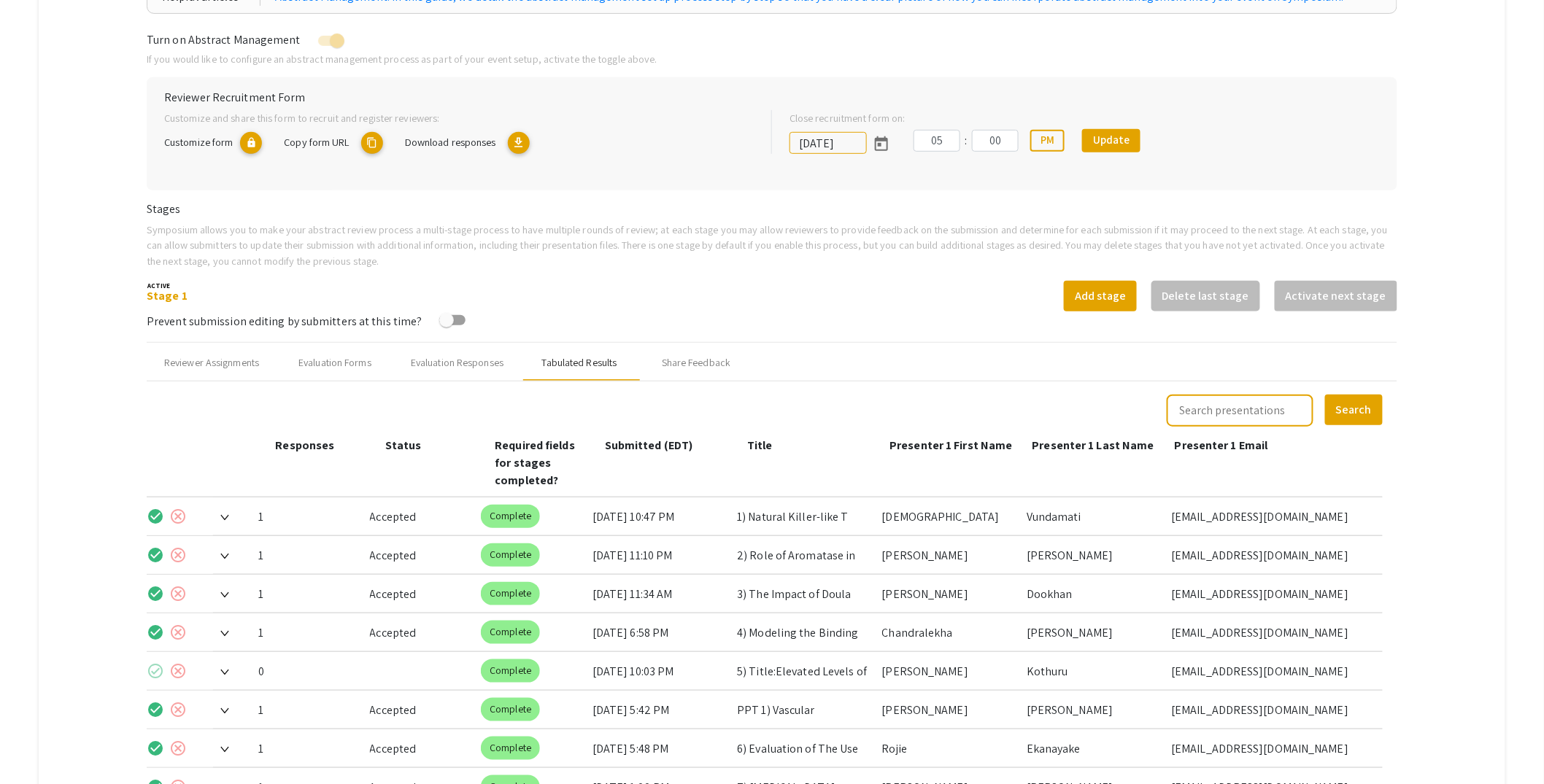
scroll to position [277, 0]
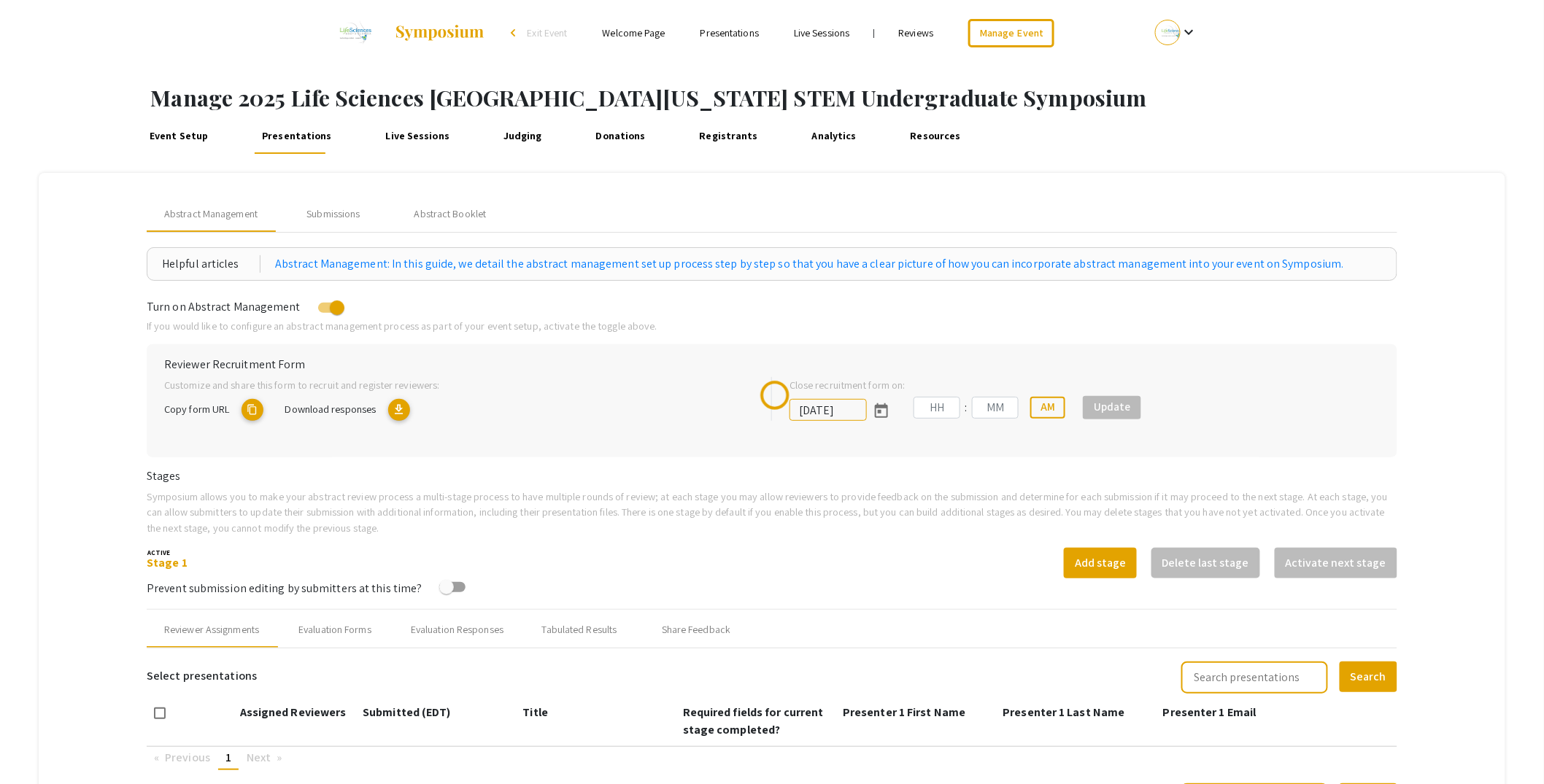
scroll to position [265, 0]
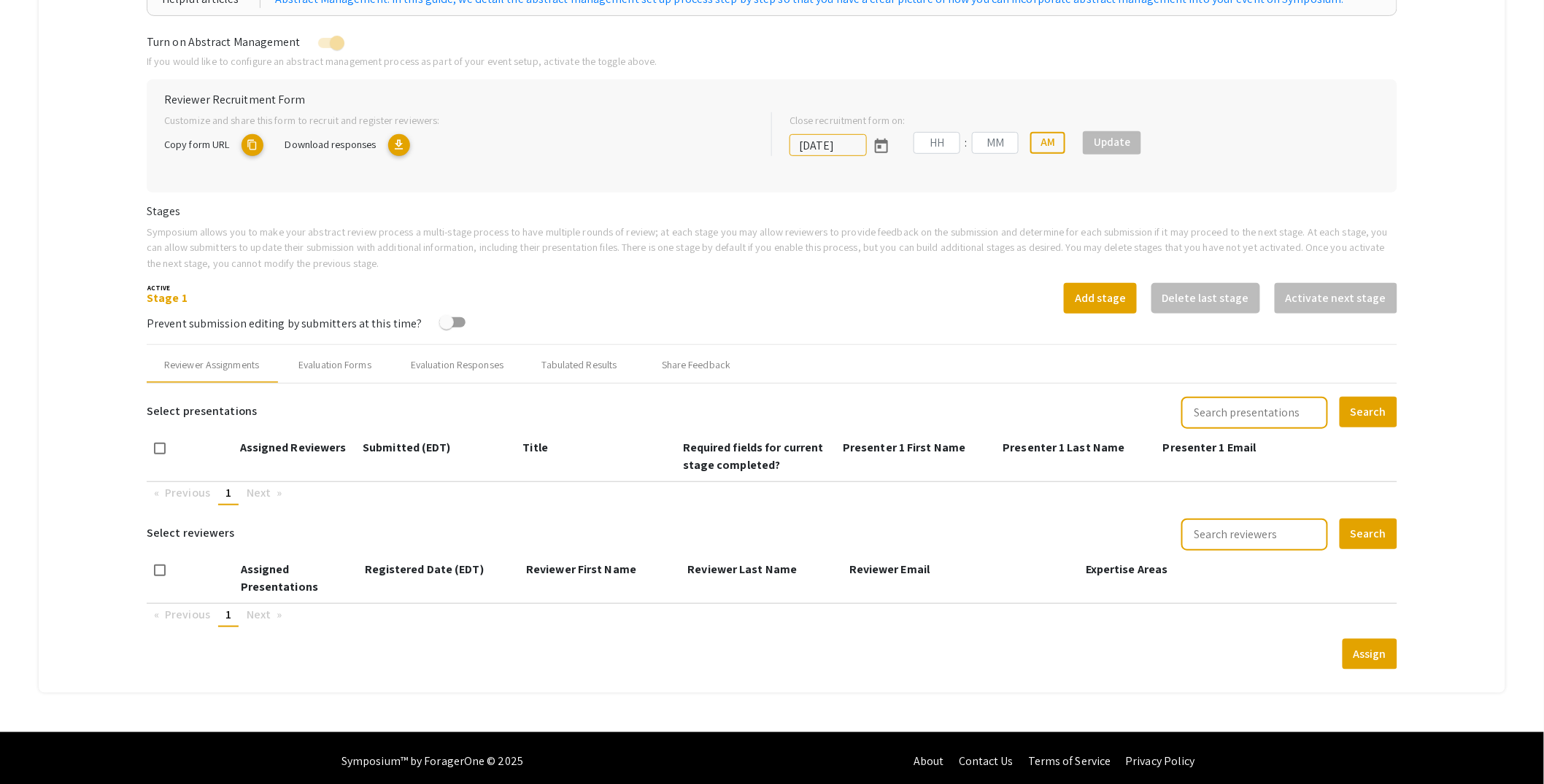
type input "[DATE]"
type input "05"
type input "00"
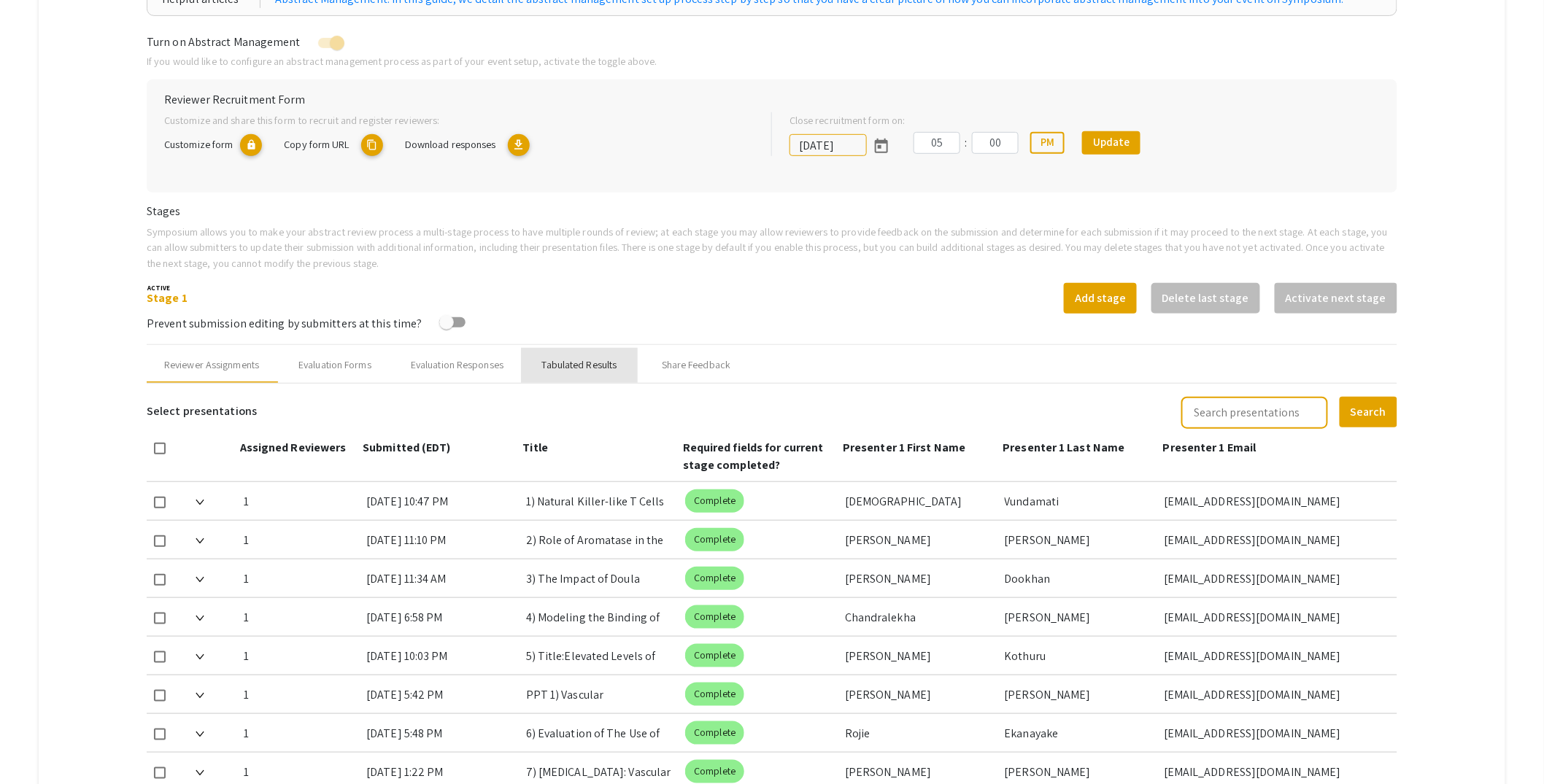
click at [587, 369] on div "Tabulated Results" at bounding box center [579, 365] width 75 height 15
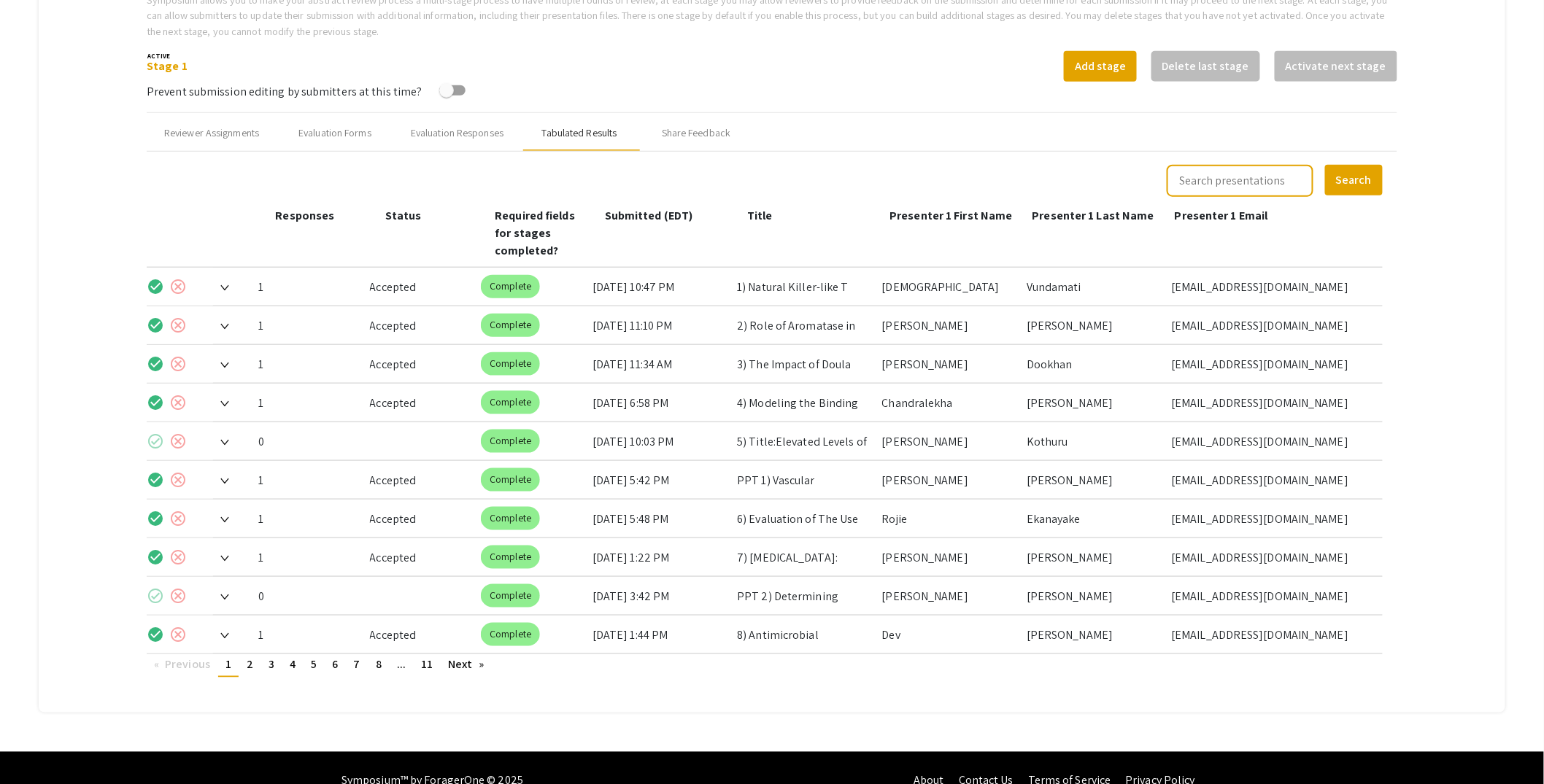
scroll to position [502, 0]
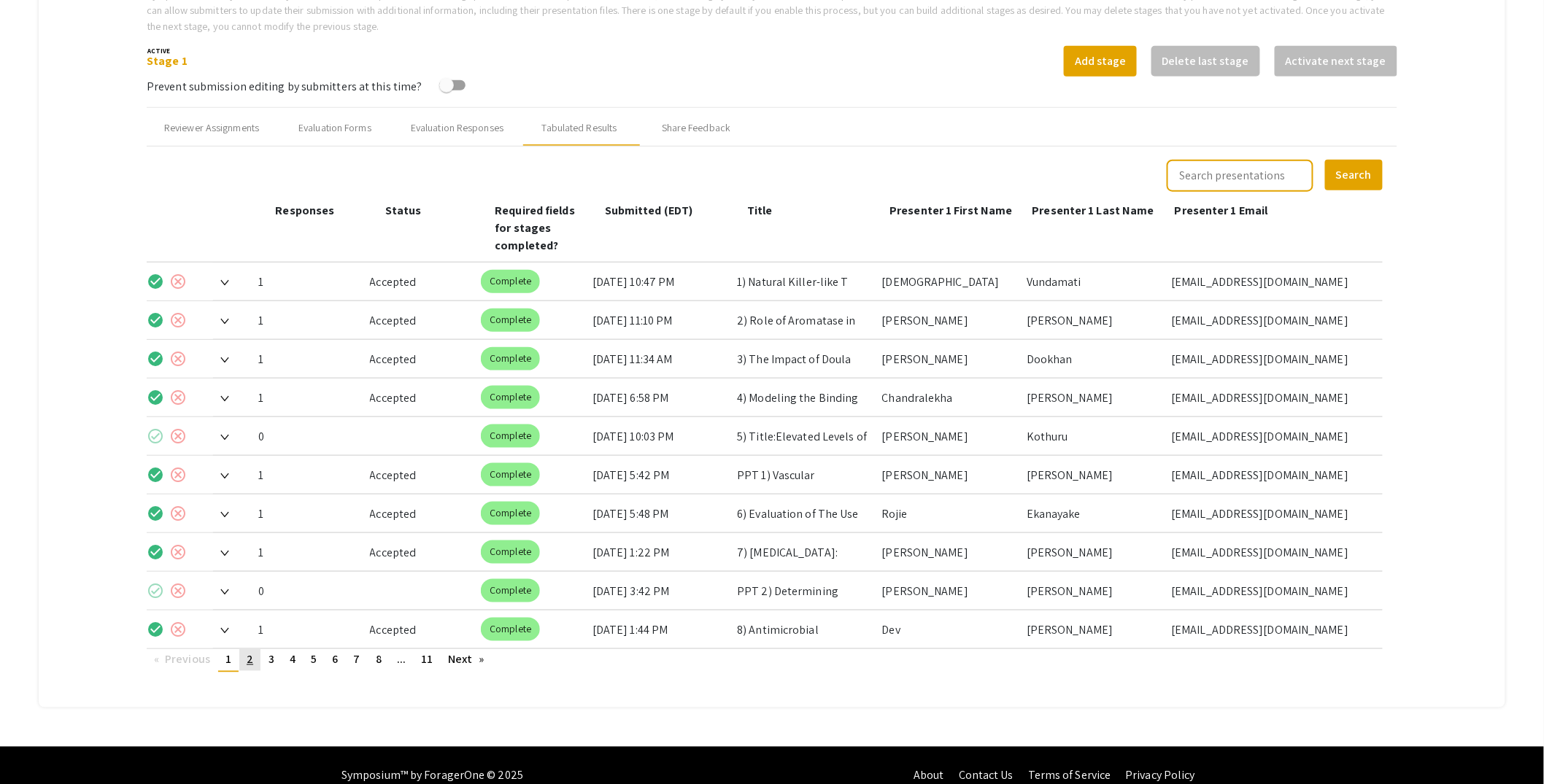
click at [249, 652] on span "2" at bounding box center [249, 659] width 7 height 15
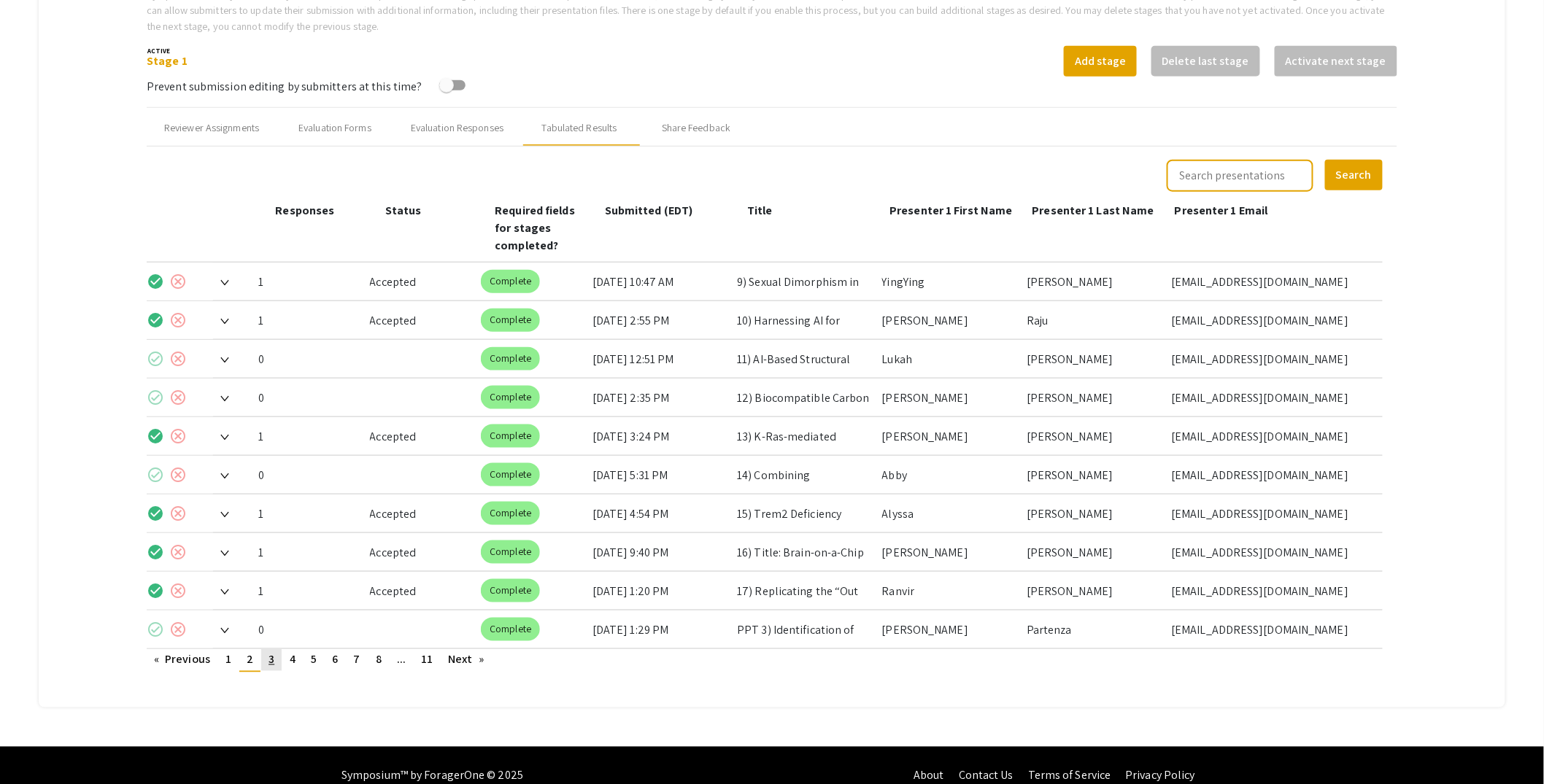
click at [273, 652] on span "3" at bounding box center [272, 659] width 6 height 15
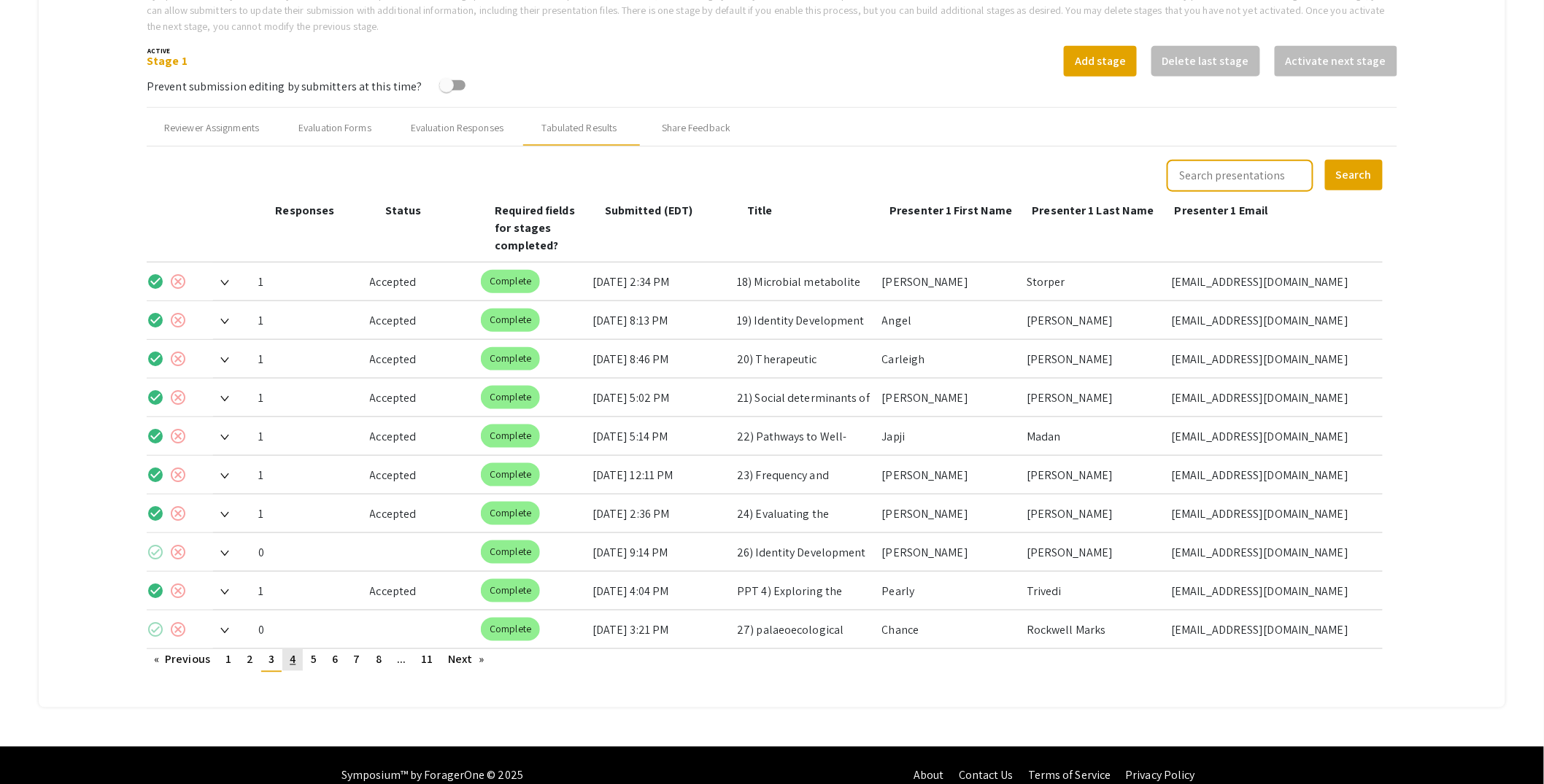
click at [288, 649] on link "page 4" at bounding box center [293, 660] width 20 height 22
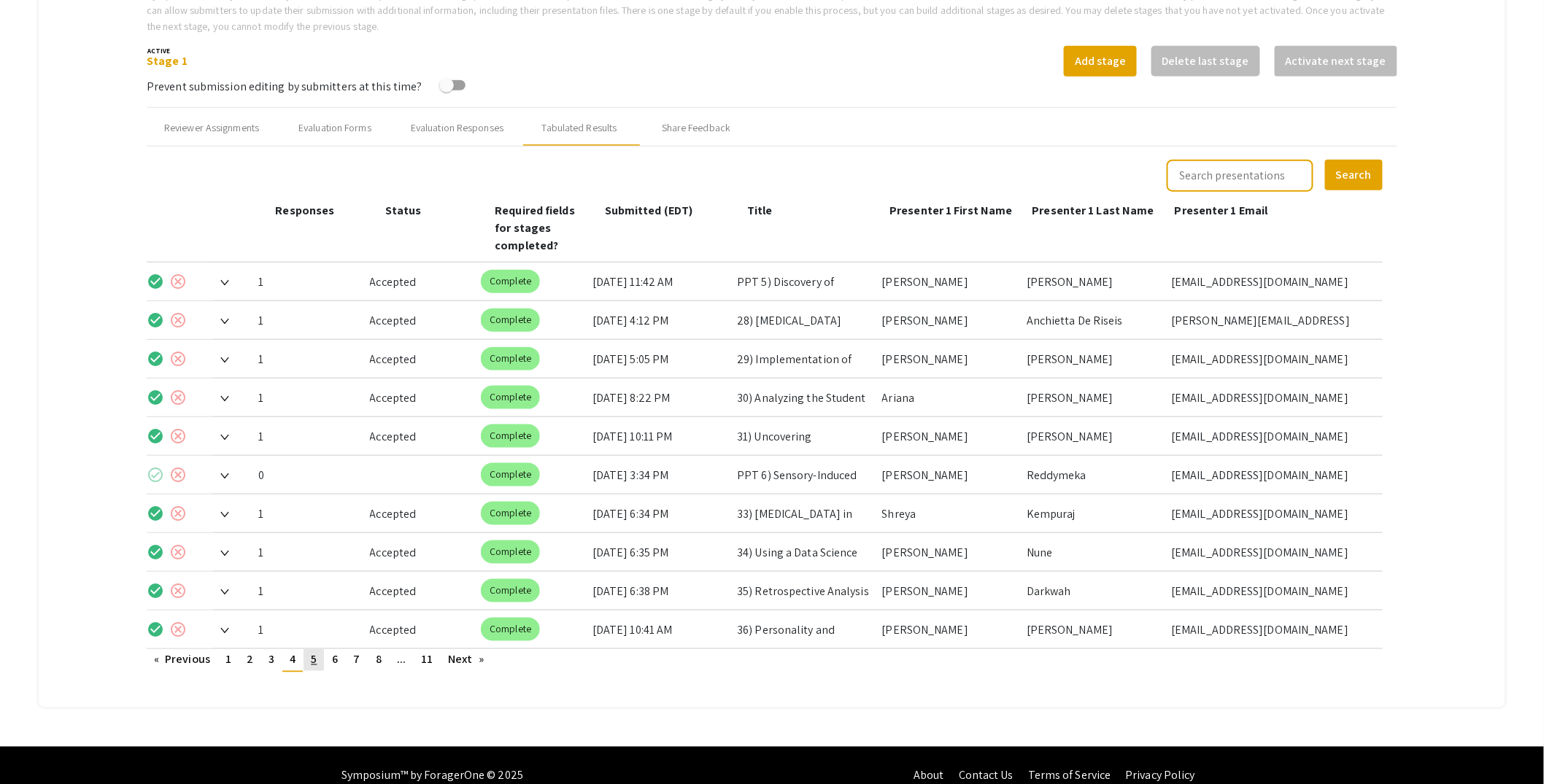
click at [310, 649] on link "page 5" at bounding box center [313, 660] width 20 height 22
click at [222, 473] on img at bounding box center [224, 476] width 8 height 6
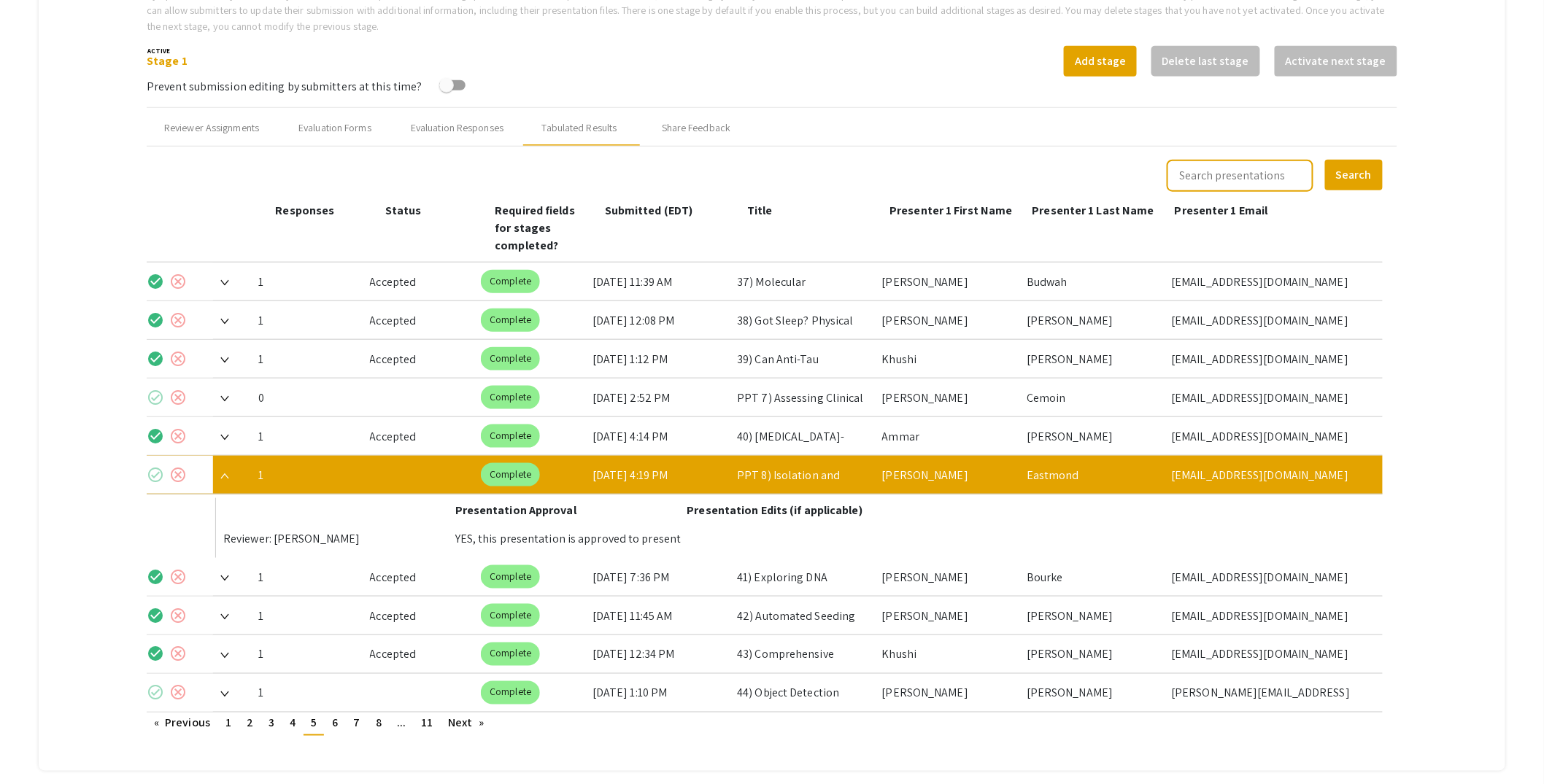
click at [159, 466] on mat-icon "check_circle" at bounding box center [155, 474] width 18 height 18
click at [225, 473] on img at bounding box center [224, 476] width 8 height 6
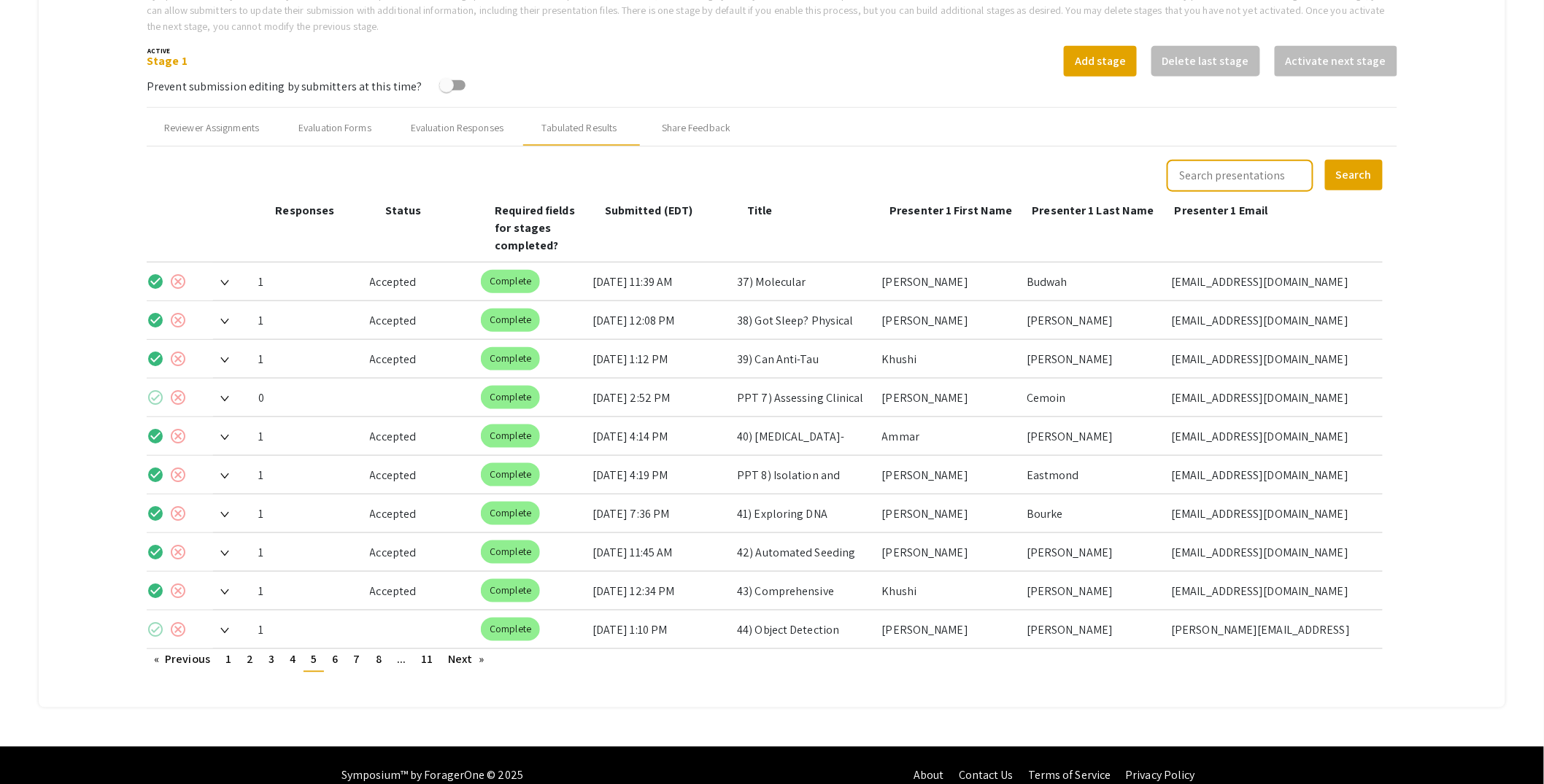
click at [226, 629] on img at bounding box center [224, 631] width 8 height 6
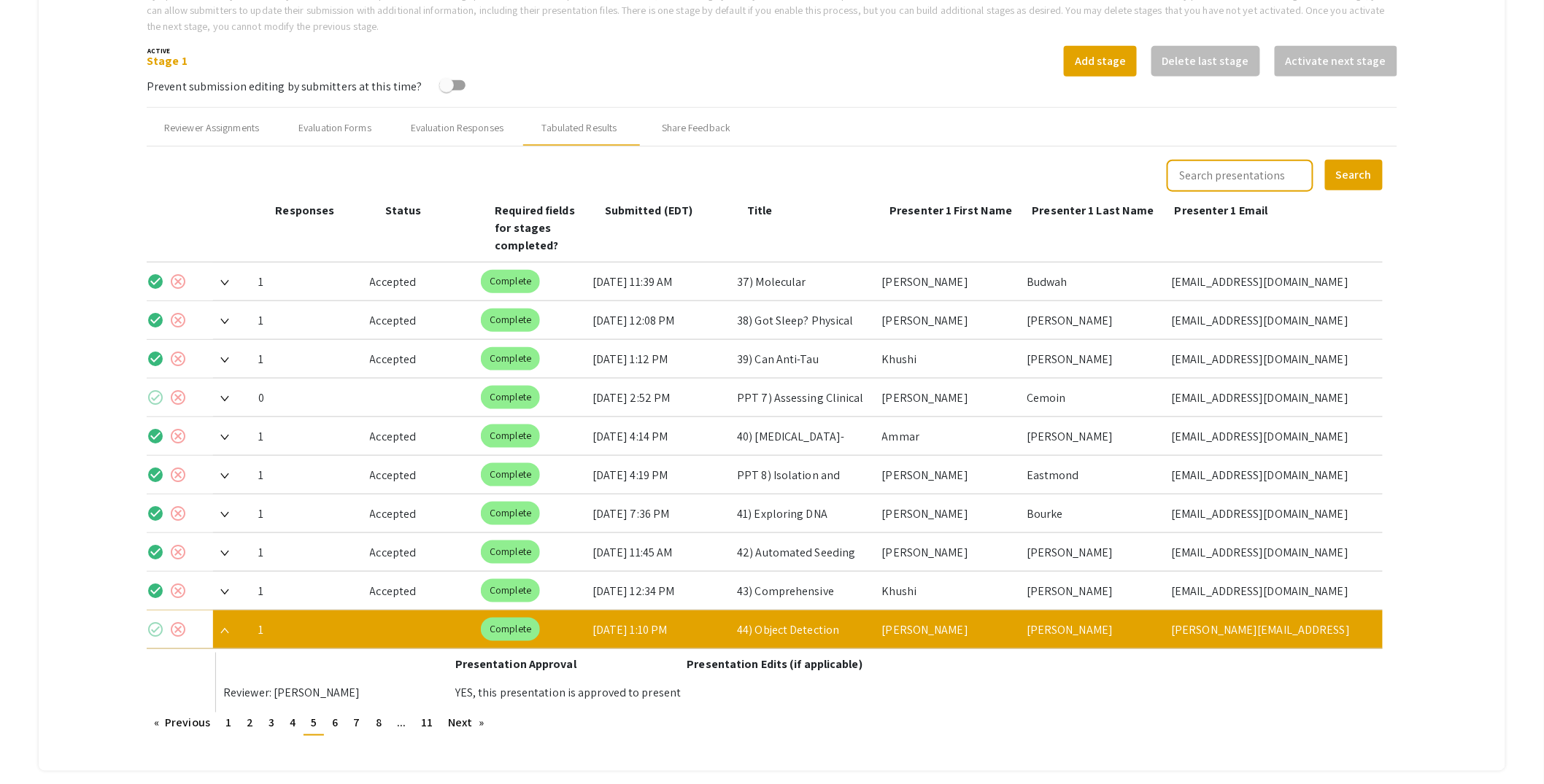
click at [153, 621] on mat-icon "check_circle" at bounding box center [155, 630] width 18 height 18
click at [332, 713] on link "page 6" at bounding box center [335, 724] width 20 height 22
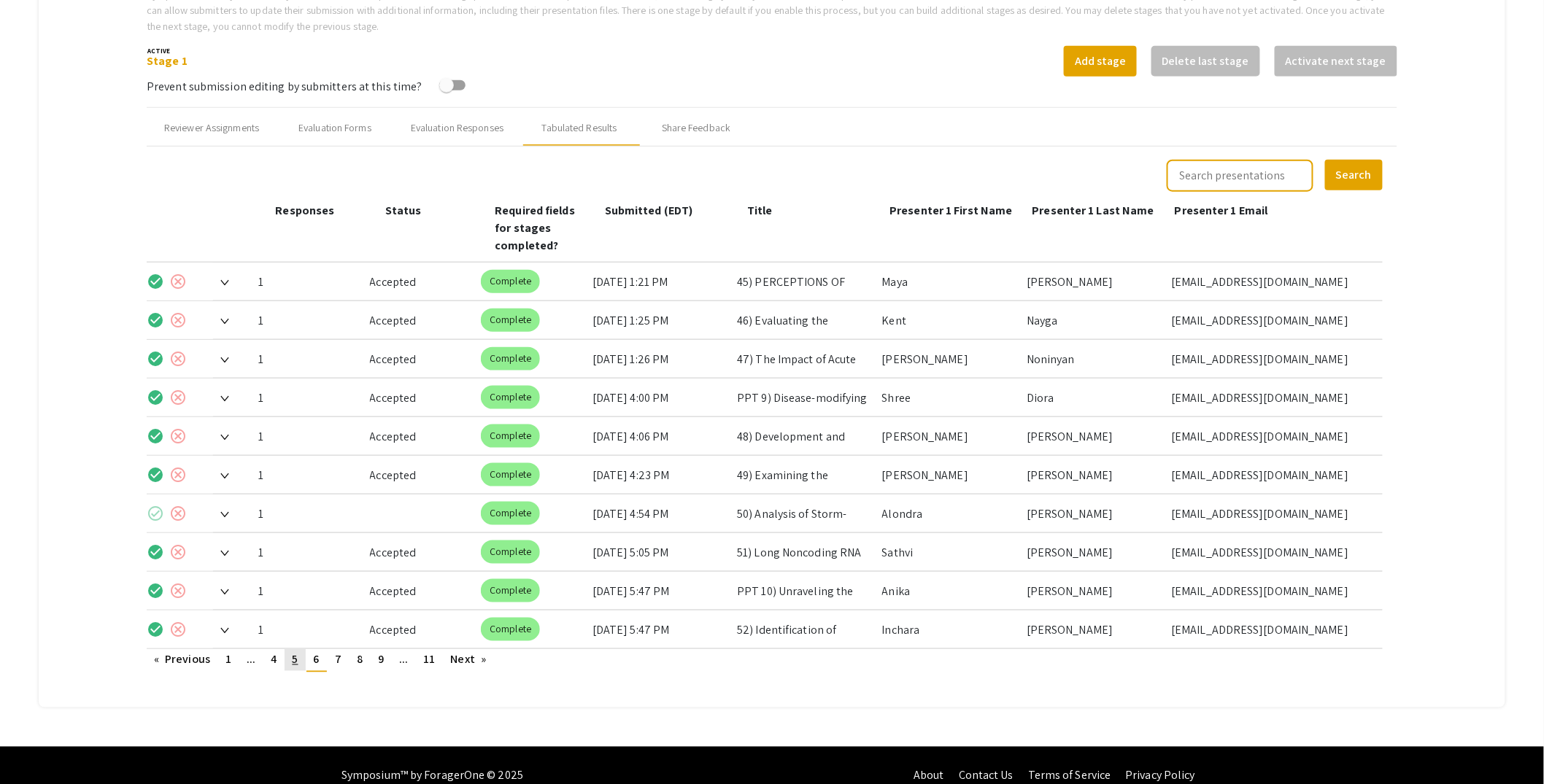
click at [295, 652] on span "5" at bounding box center [295, 659] width 6 height 15
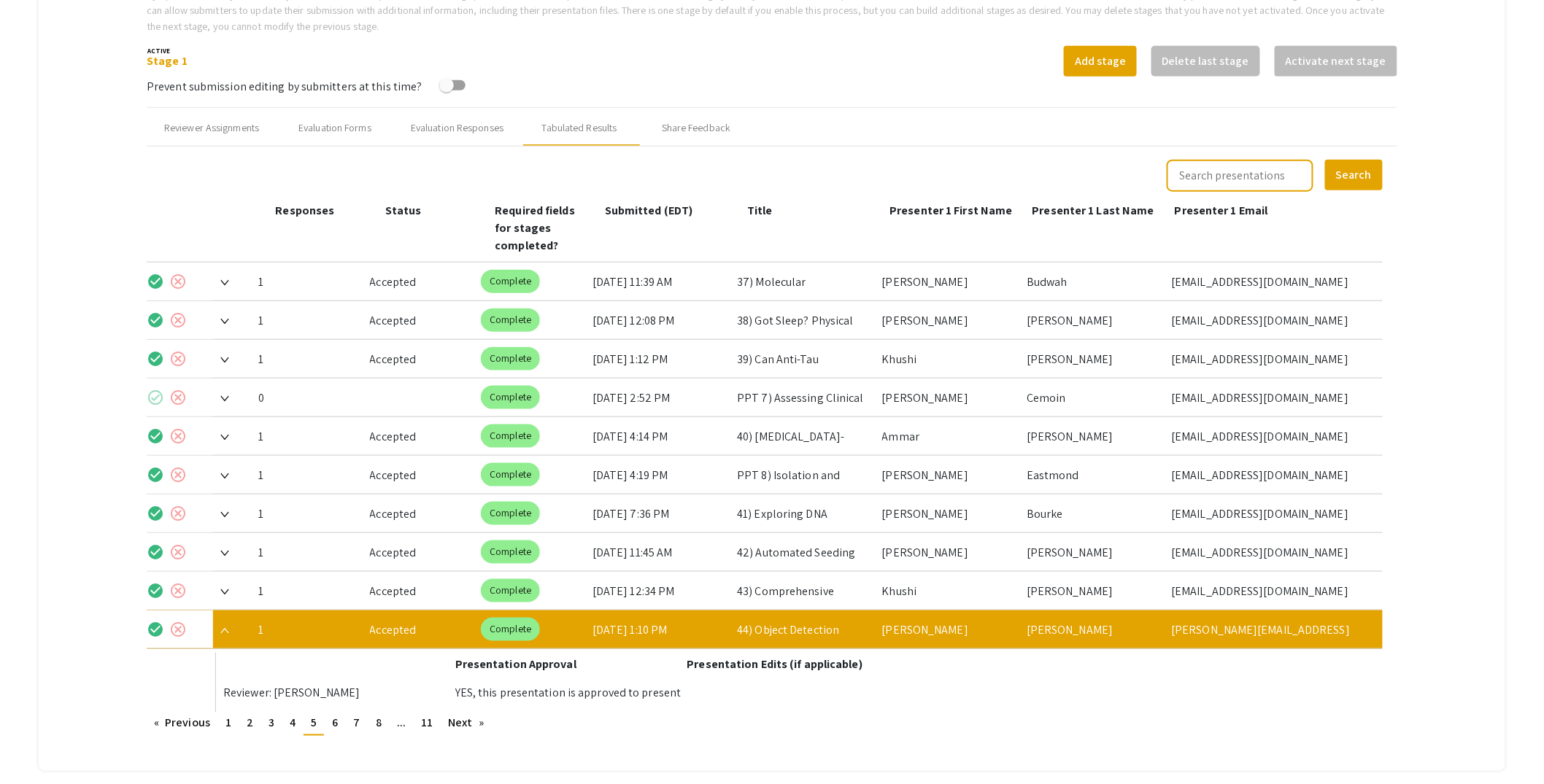
click at [222, 622] on span at bounding box center [220, 630] width 16 height 15
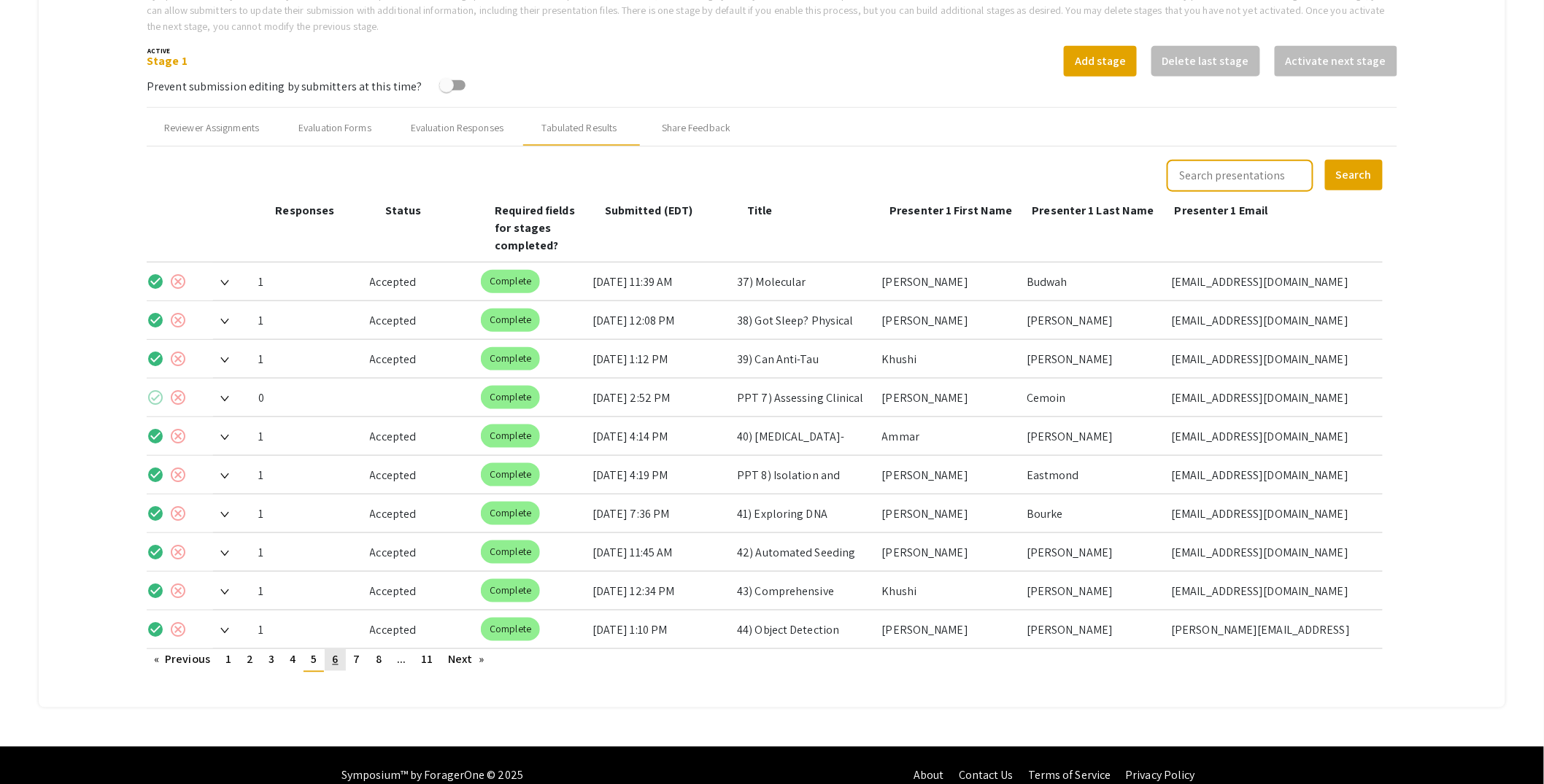
click at [328, 649] on link "page 6" at bounding box center [335, 660] width 20 height 22
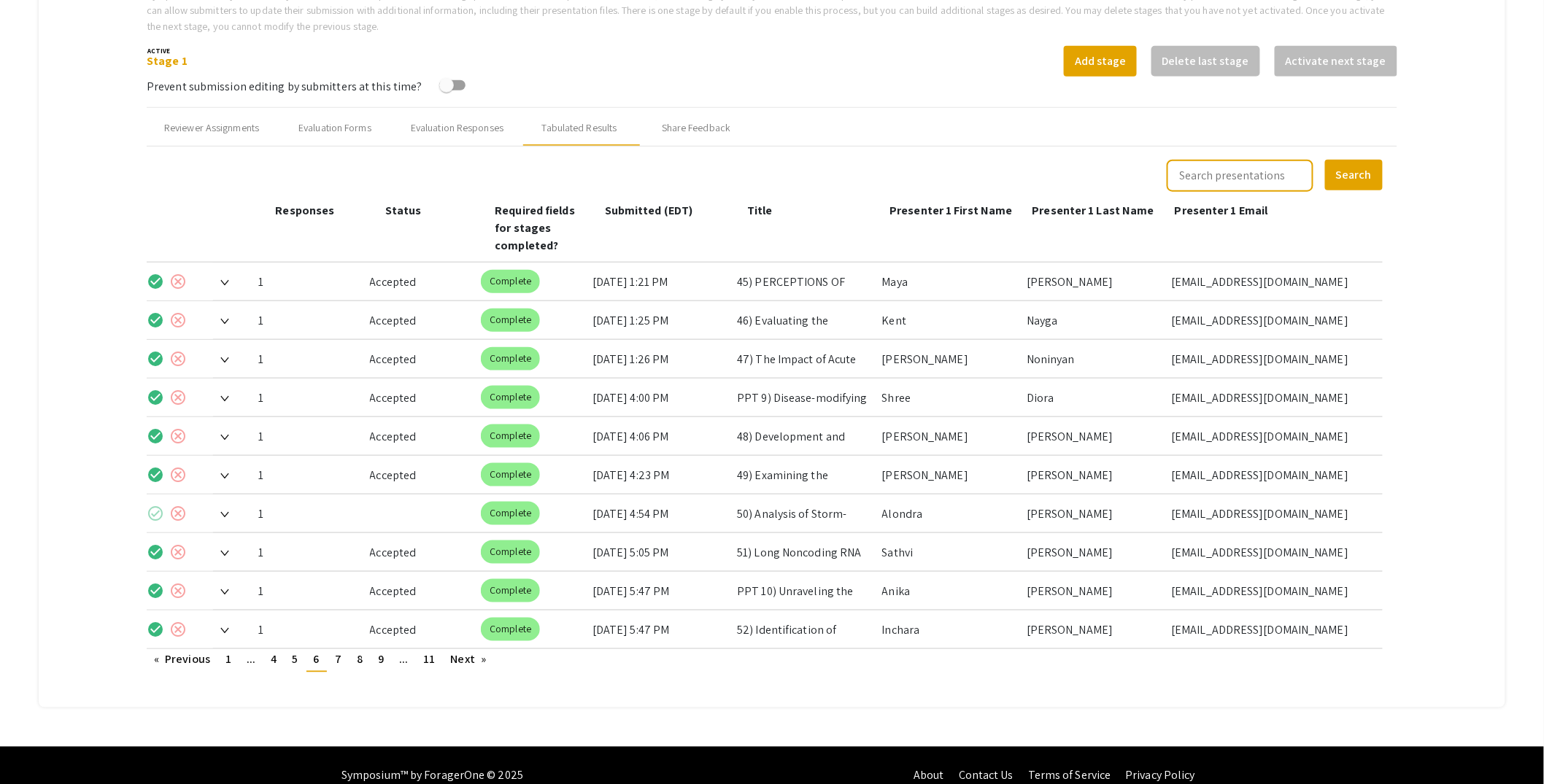
click at [224, 512] on img at bounding box center [224, 515] width 8 height 6
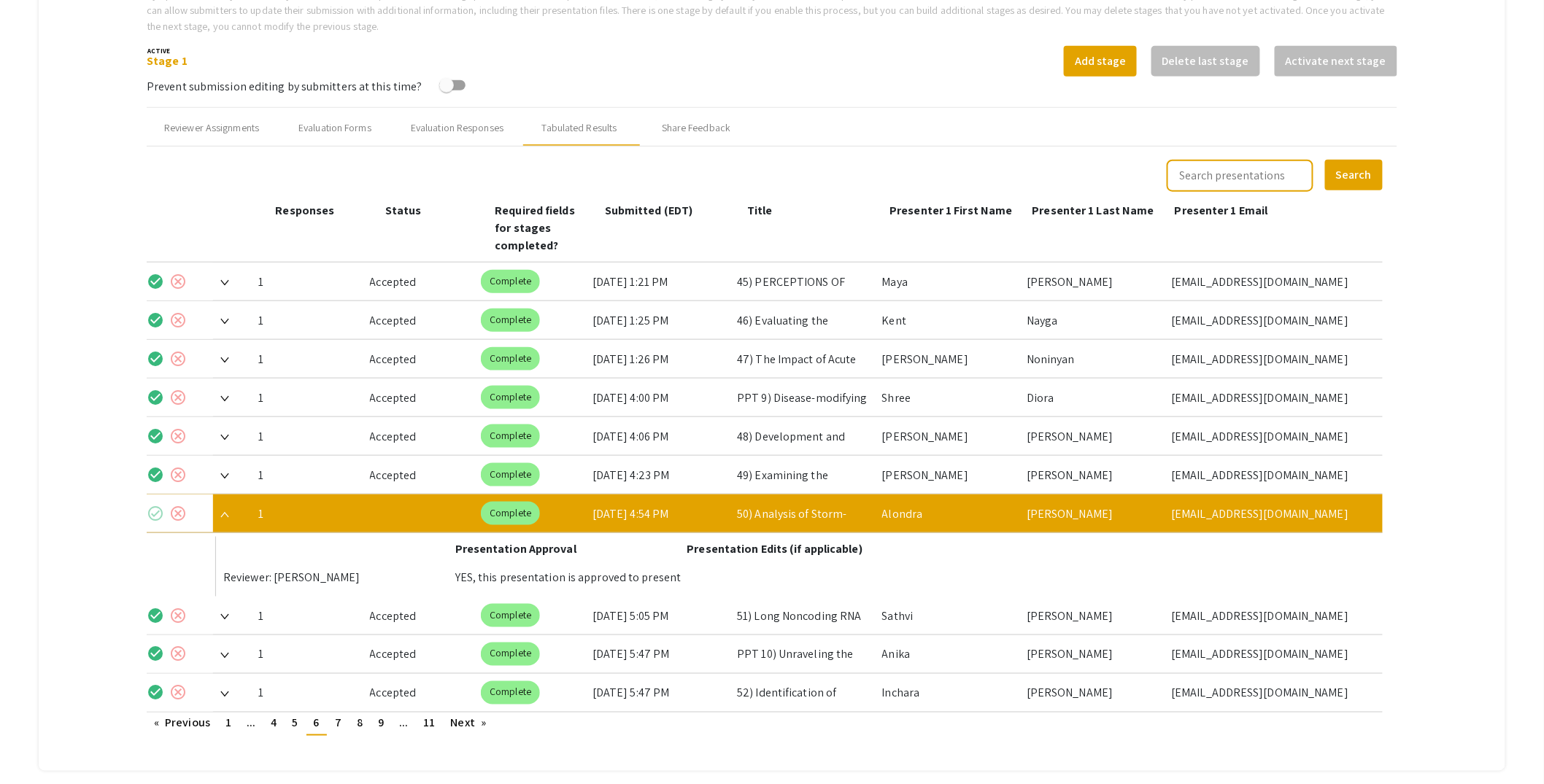
click at [159, 505] on mat-icon "check_circle" at bounding box center [155, 513] width 18 height 18
click at [225, 512] on img at bounding box center [224, 515] width 8 height 6
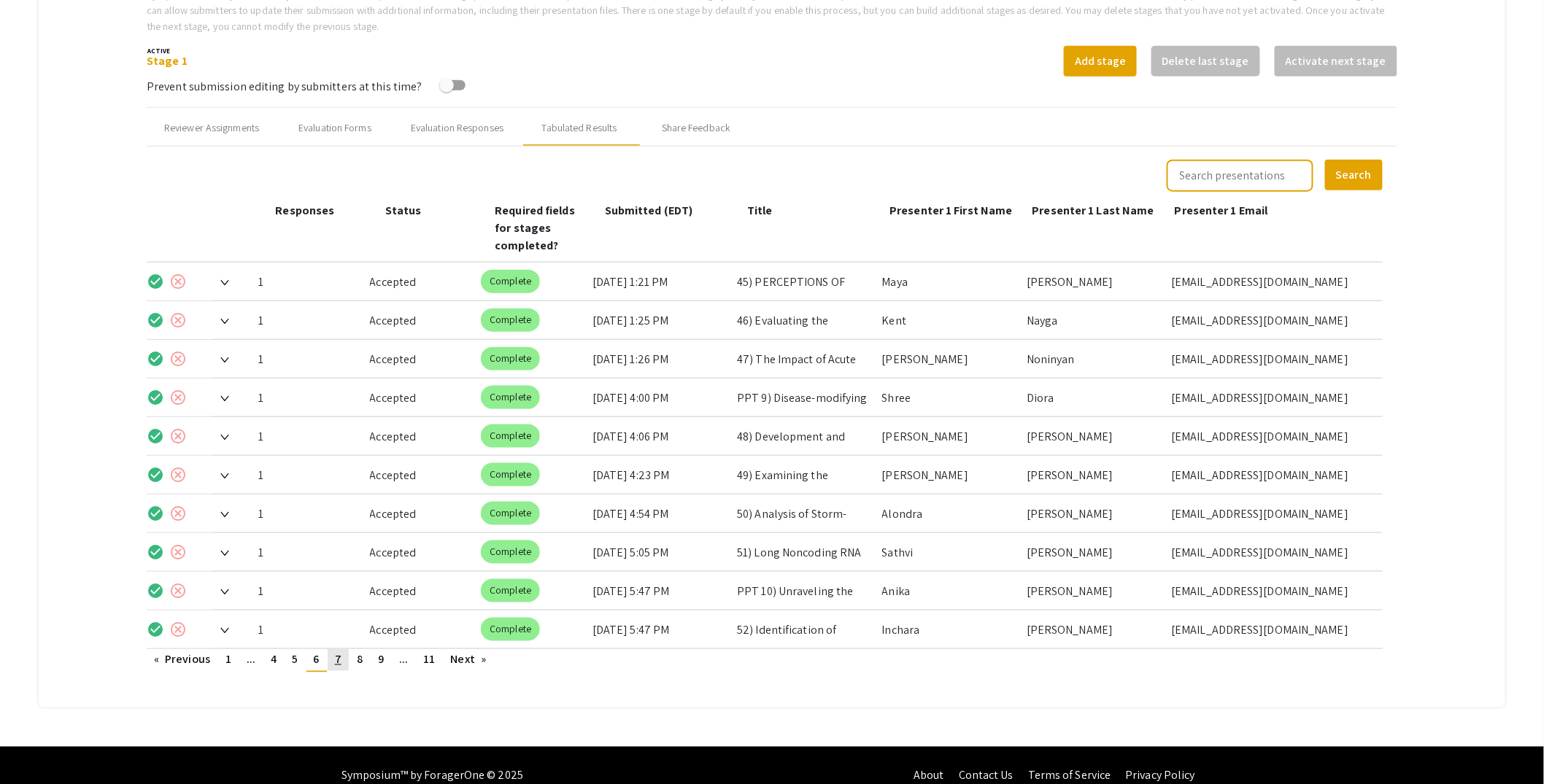
click at [341, 652] on span "7" at bounding box center [338, 659] width 7 height 15
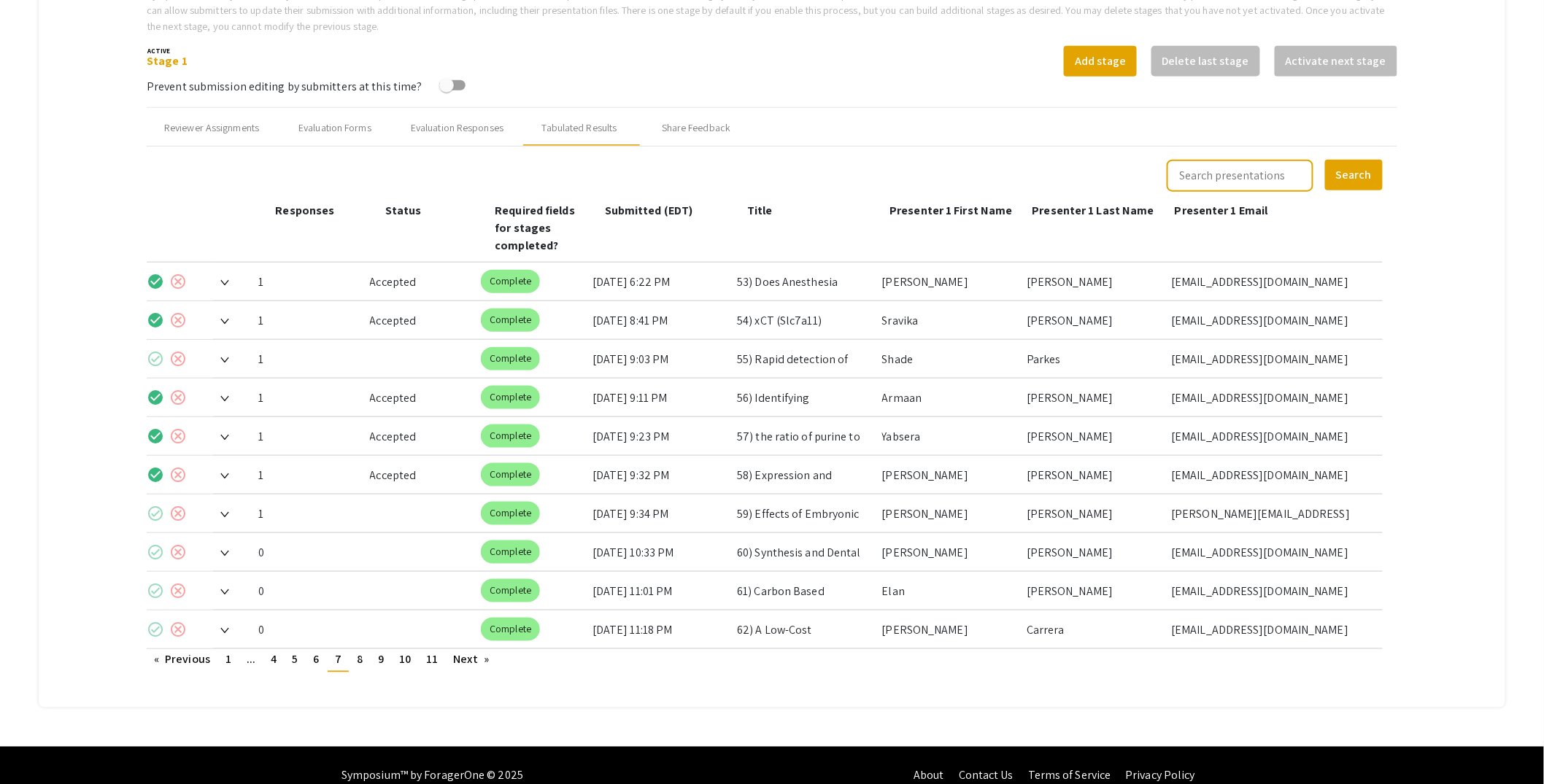
click at [227, 357] on img at bounding box center [224, 360] width 8 height 6
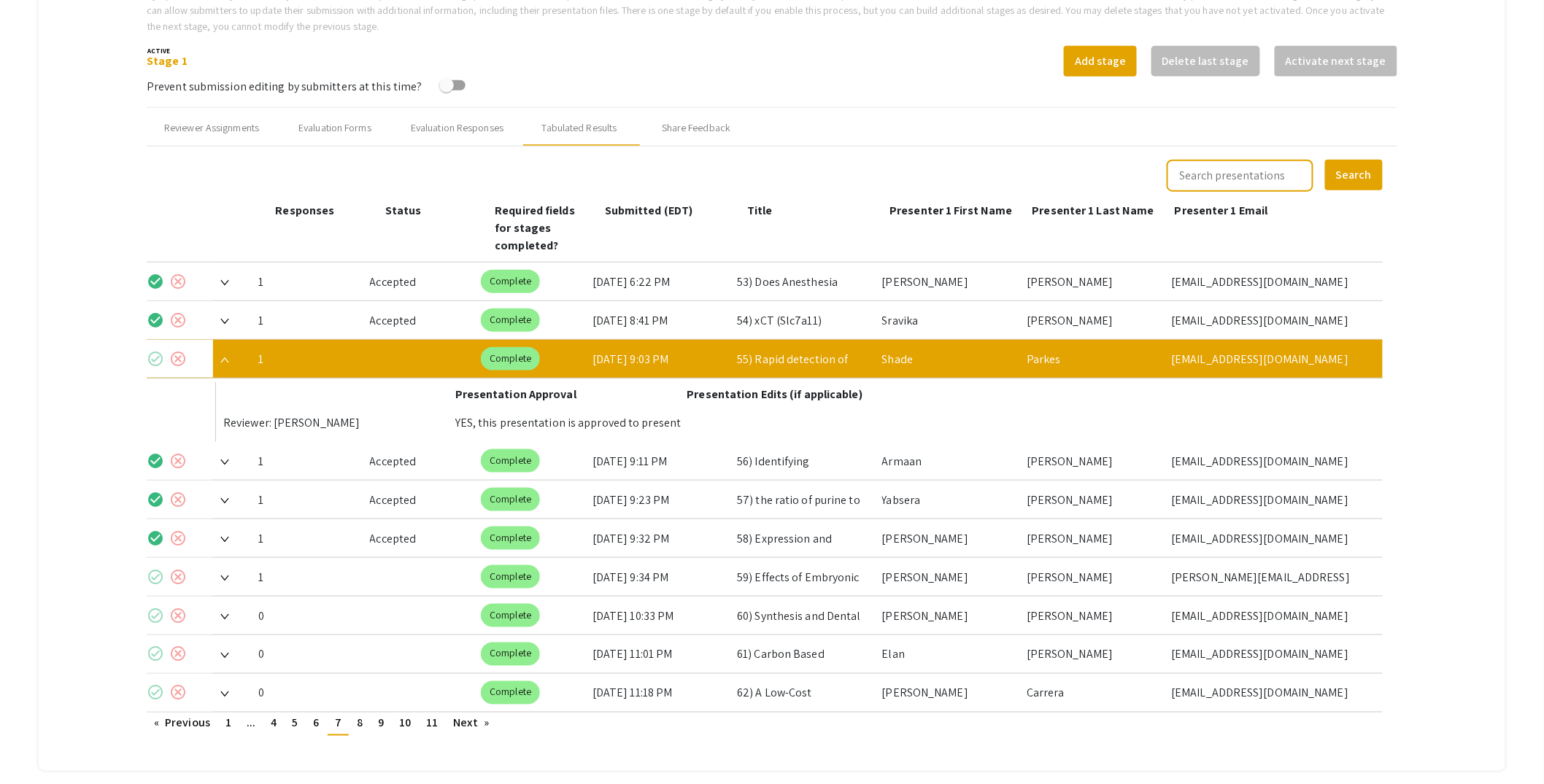
click at [153, 351] on mat-icon "check_circle" at bounding box center [155, 359] width 18 height 18
click at [227, 357] on img at bounding box center [224, 360] width 8 height 6
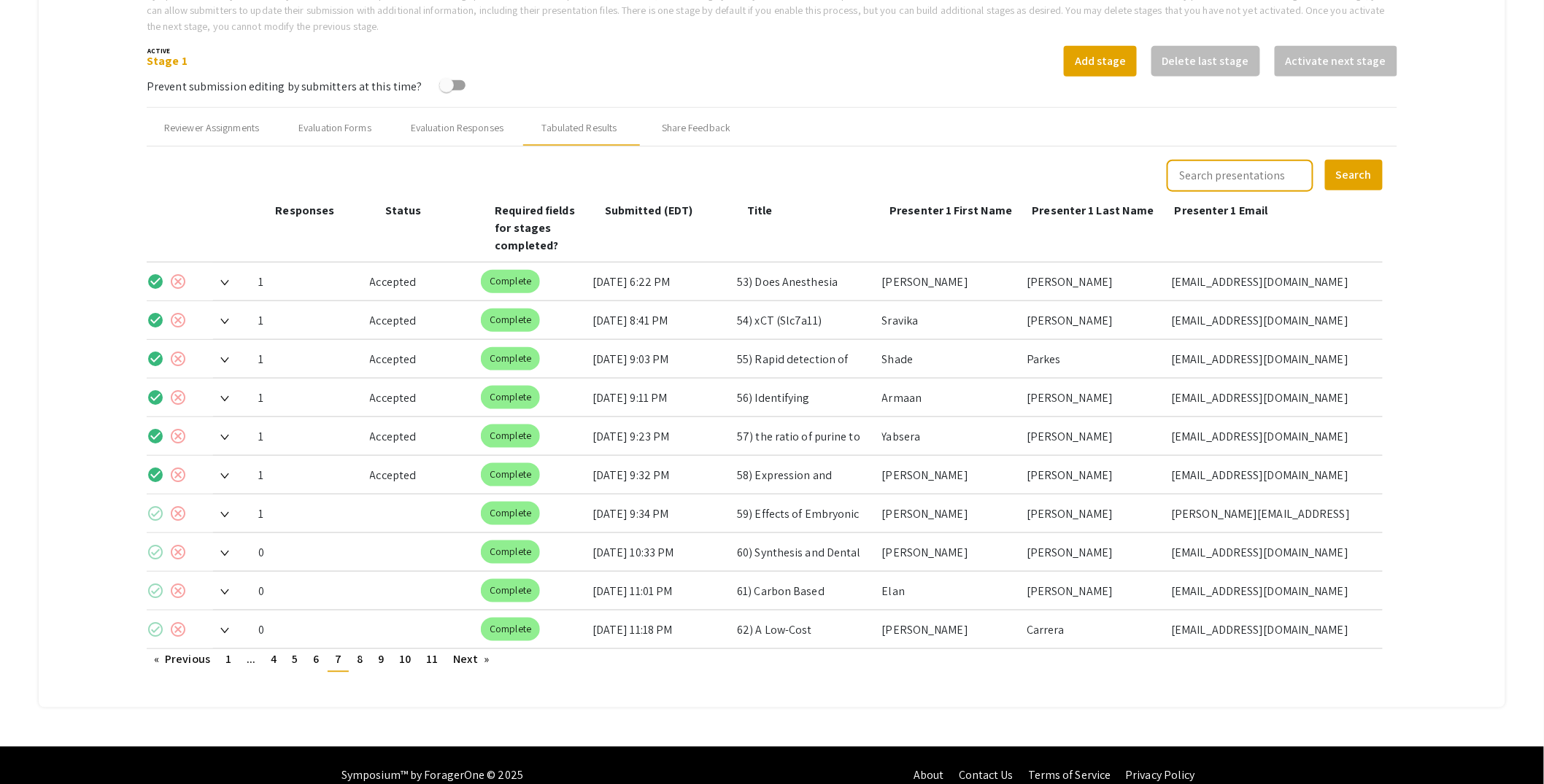
click at [222, 506] on span at bounding box center [220, 513] width 16 height 15
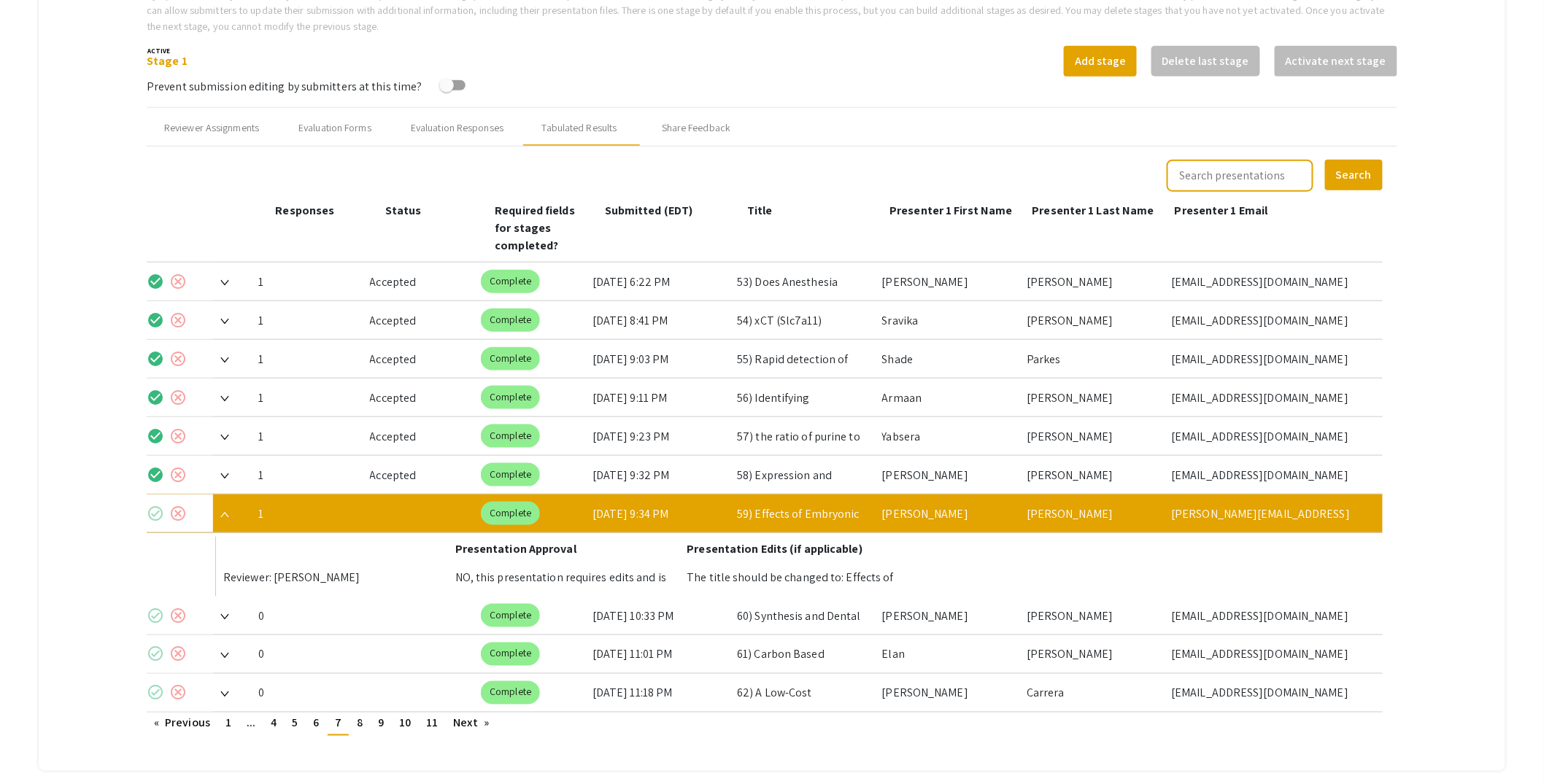
click at [162, 505] on mat-icon "check_circle" at bounding box center [155, 513] width 18 height 18
click at [222, 512] on img at bounding box center [224, 515] width 8 height 6
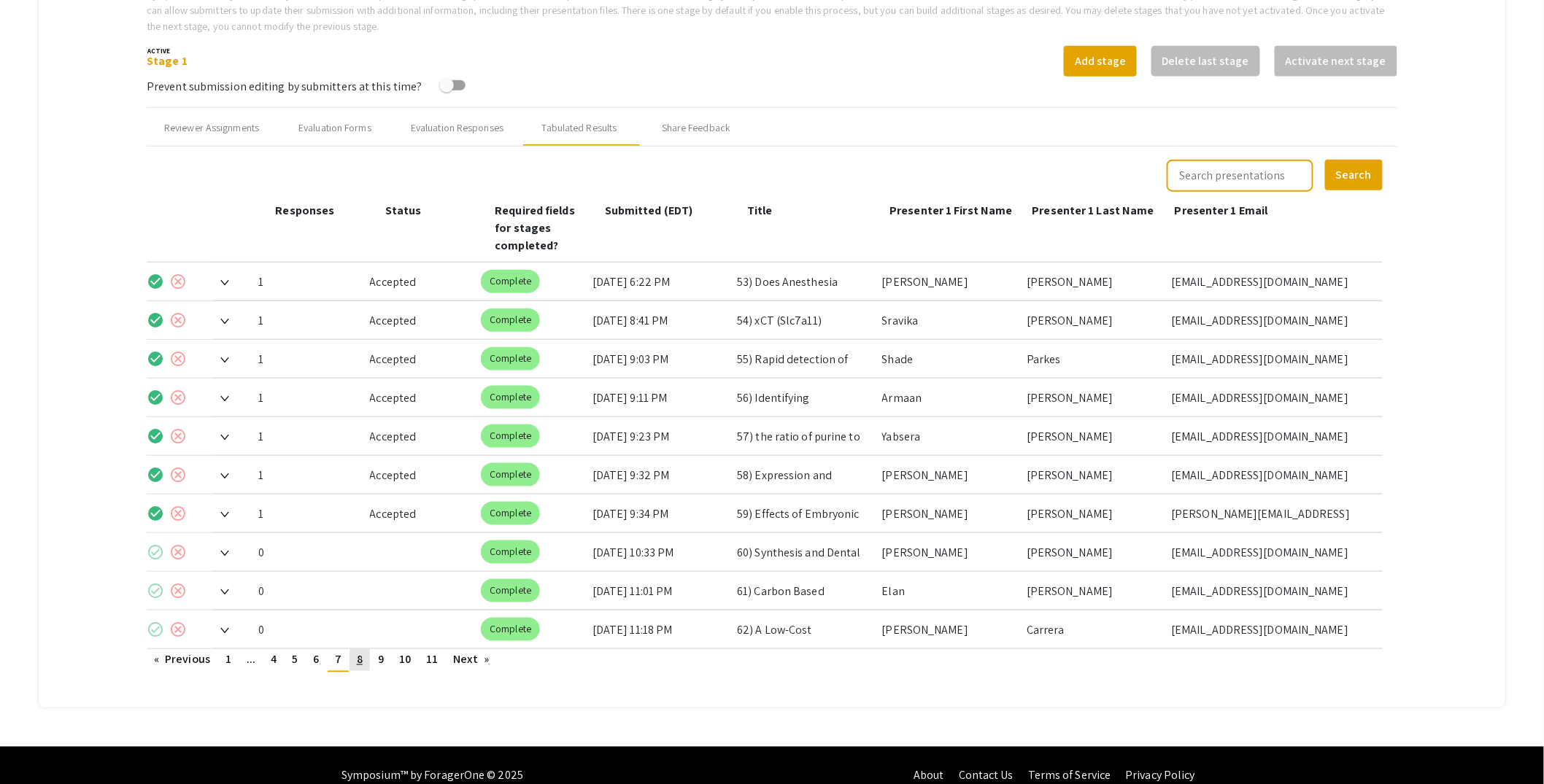
click at [366, 649] on link "page 8" at bounding box center [360, 660] width 20 height 22
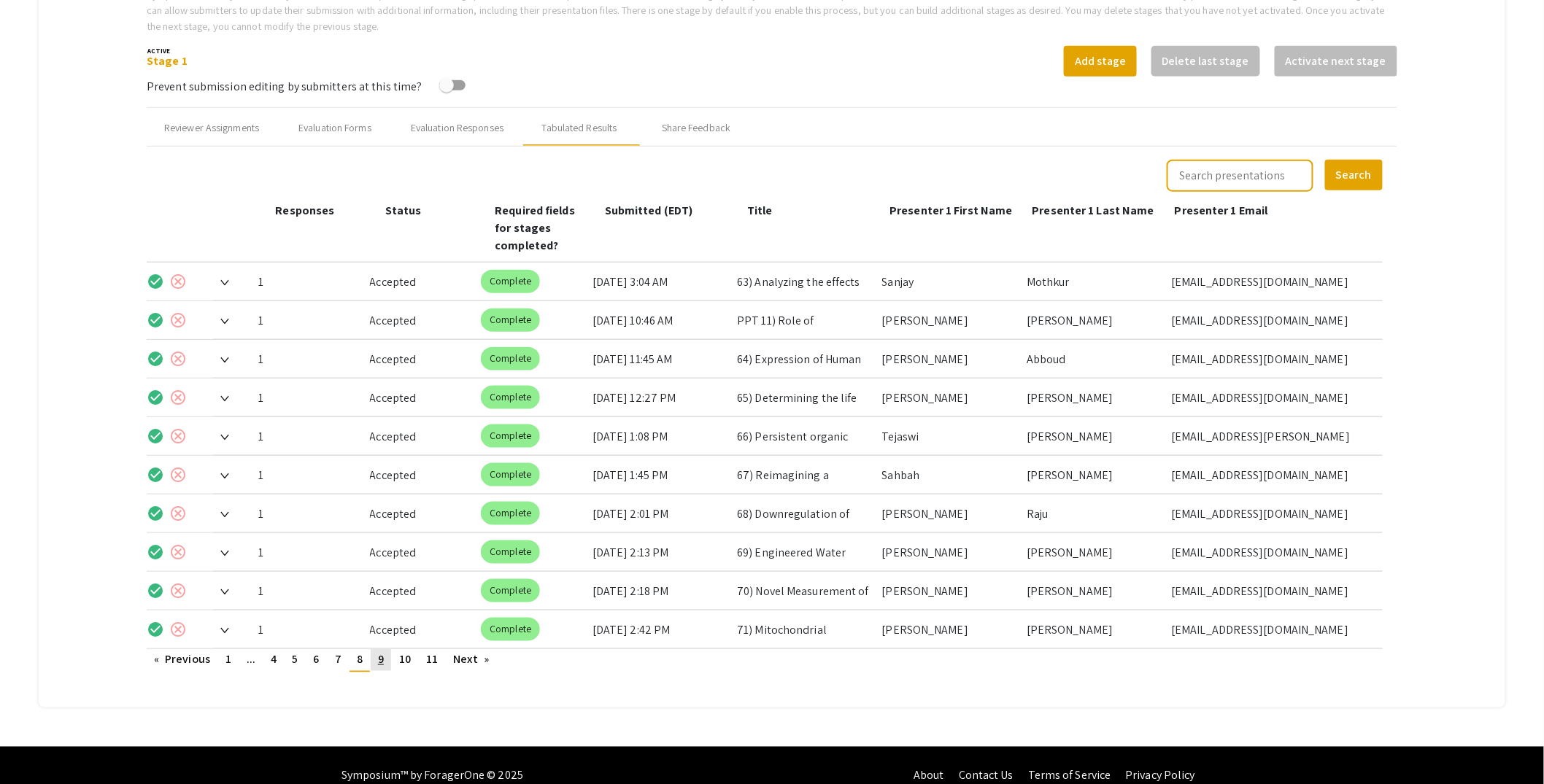
click at [384, 652] on span "9" at bounding box center [380, 659] width 6 height 15
click at [398, 649] on link "page 10" at bounding box center [405, 660] width 26 height 22
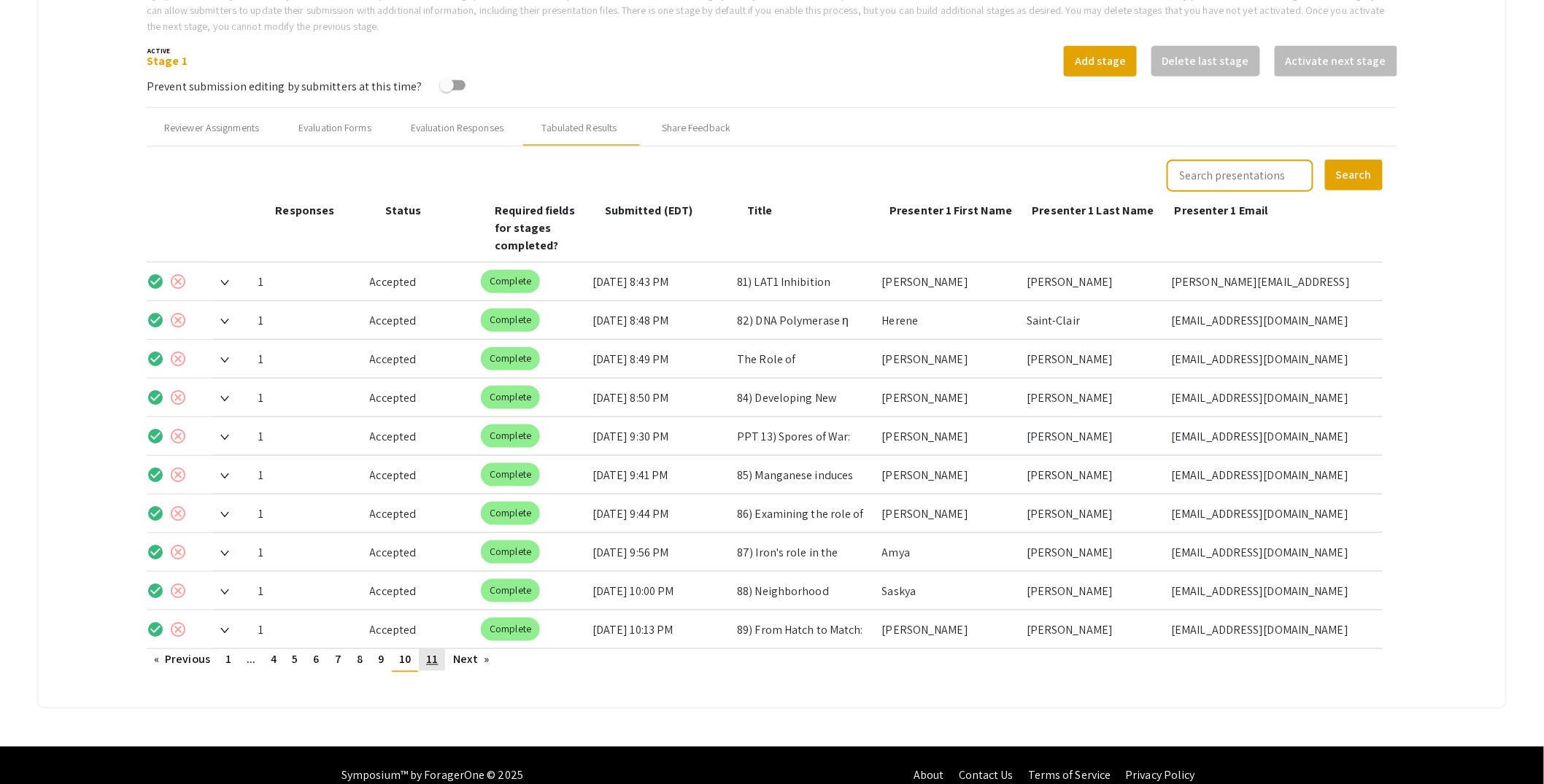
click at [429, 652] on span "11" at bounding box center [432, 659] width 12 height 15
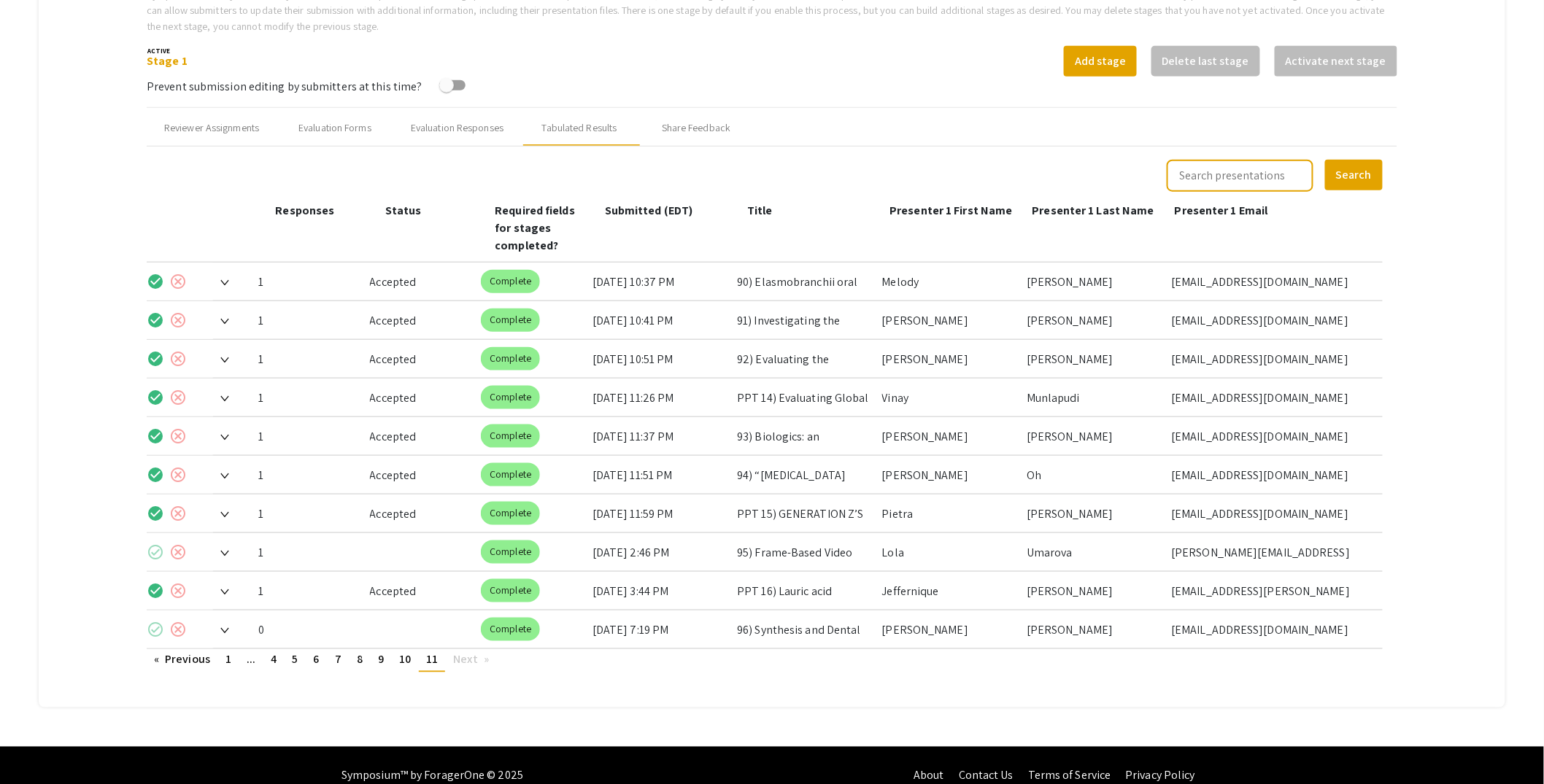
click at [473, 652] on span "Next page" at bounding box center [465, 659] width 24 height 15
click at [1489, 162] on mat-tab-group "Abstract Management Submissions Abstract Booklet Helpful articles Abstract Mana…" at bounding box center [772, 189] width 1467 height 1036
